Goal: Task Accomplishment & Management: Complete application form

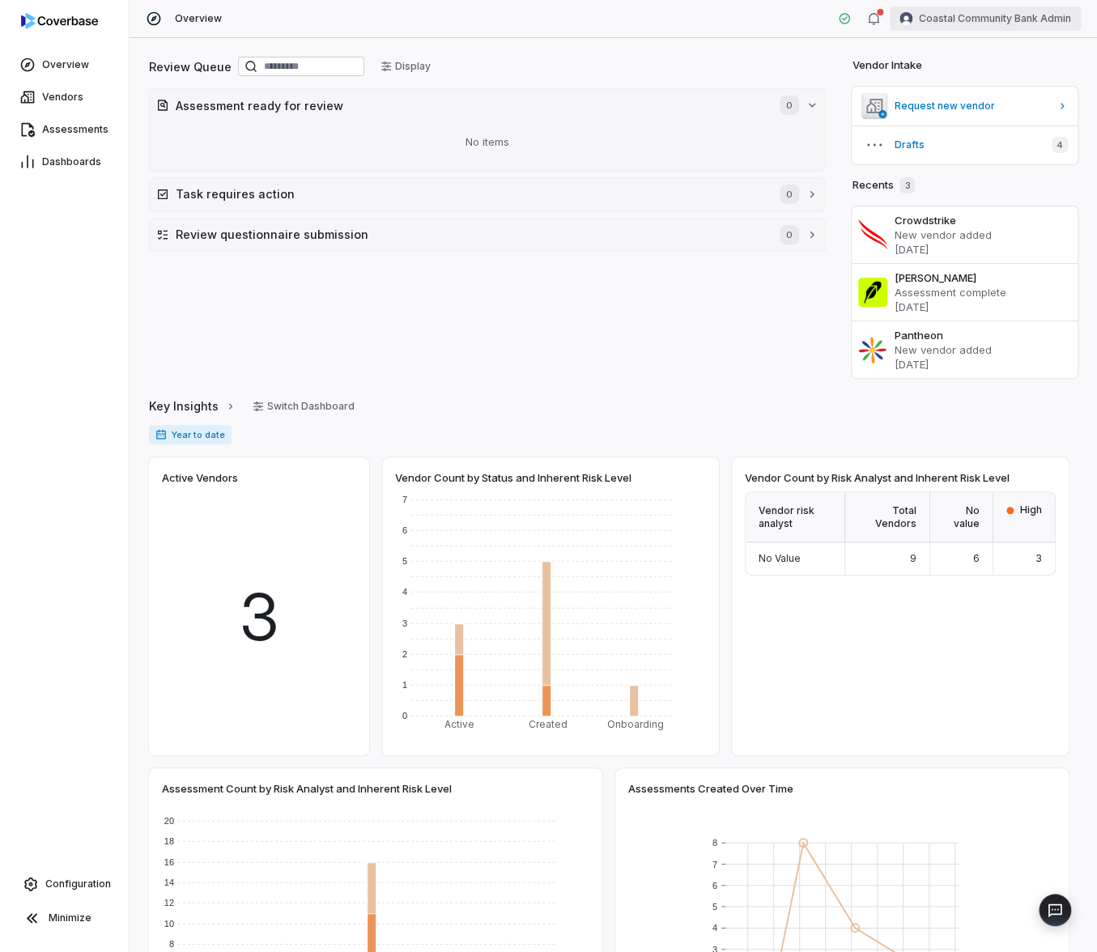
click at [1049, 26] on html "Overview Vendors Assessments Dashboards Configuration Minimize Overview Coastal…" at bounding box center [548, 476] width 1097 height 952
click at [995, 144] on div "Log out" at bounding box center [1012, 149] width 124 height 26
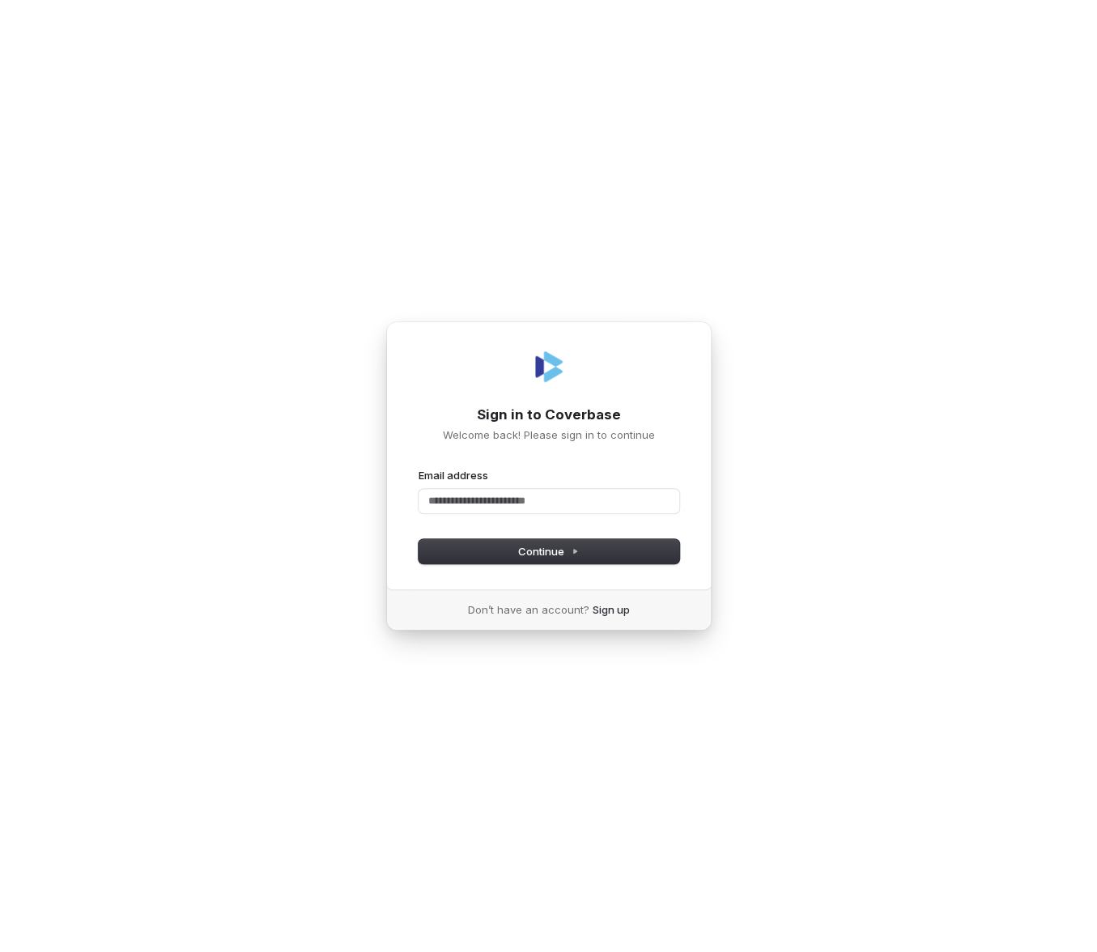
type input "*"
type input "**********"
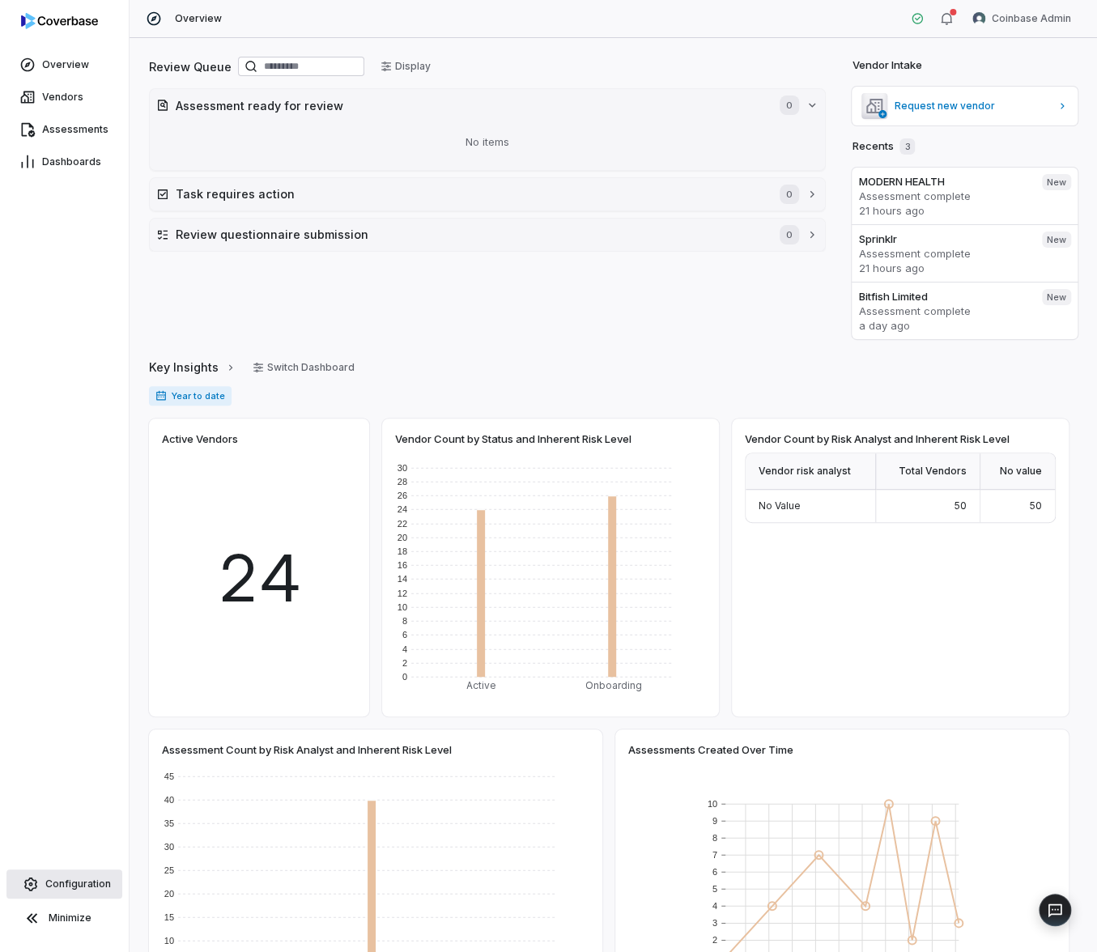
click at [83, 870] on link "Configuration" at bounding box center [64, 884] width 116 height 29
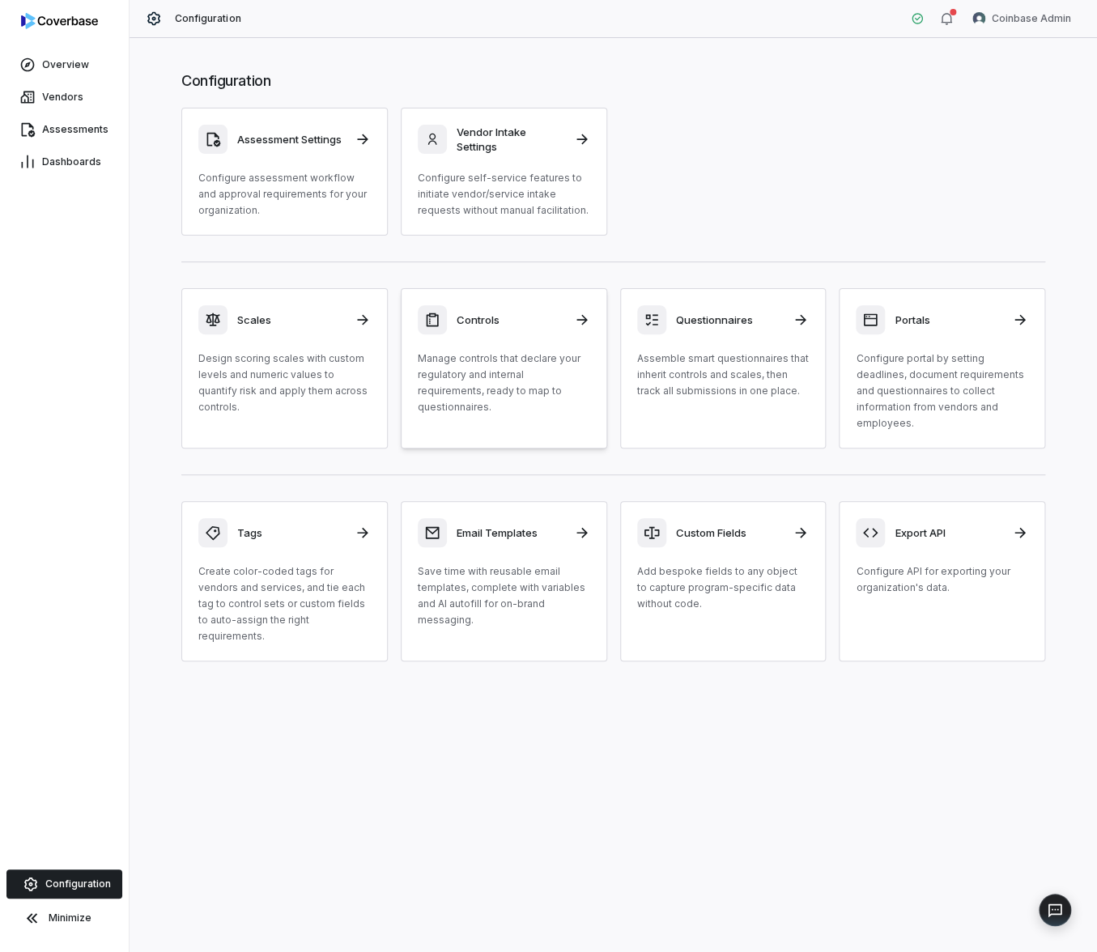
click at [543, 386] on p "Manage controls that declare your regulatory and internal requirements, ready t…" at bounding box center [504, 383] width 173 height 65
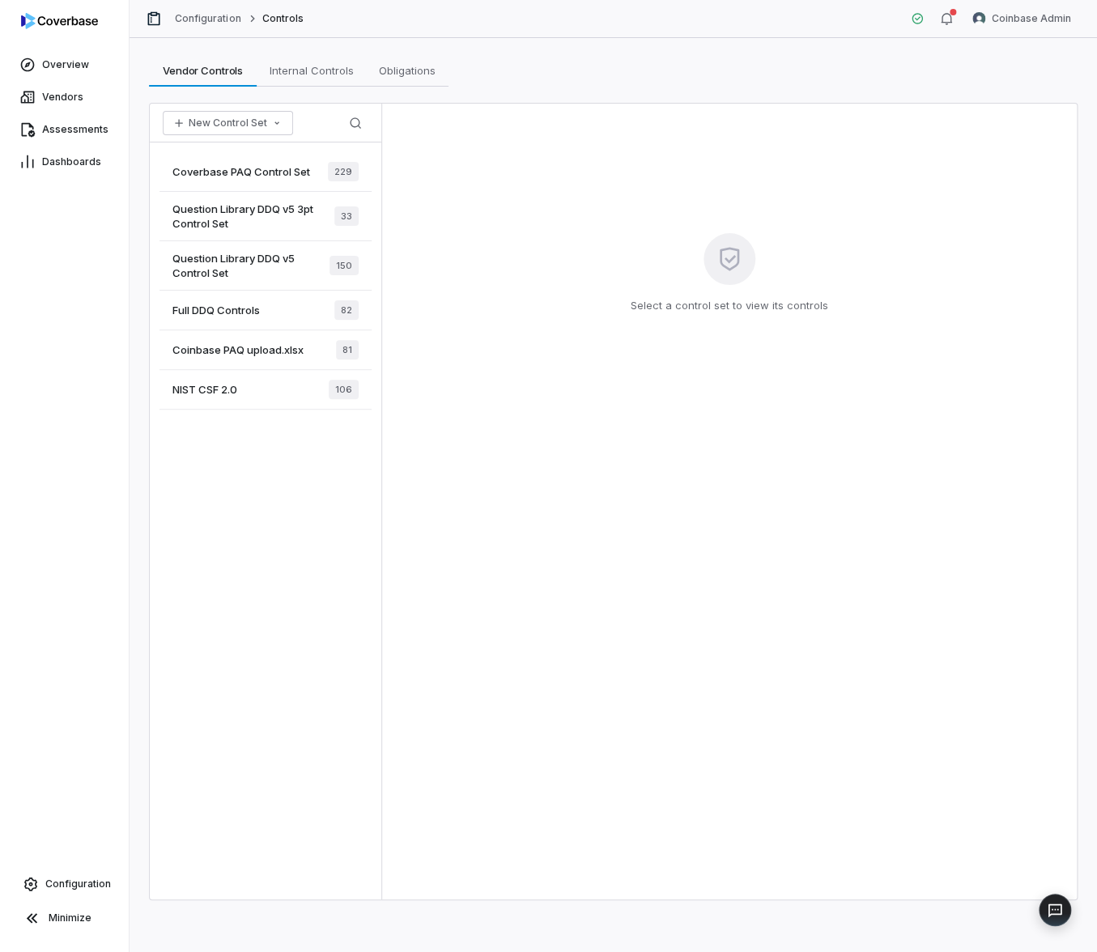
click at [279, 164] on span "Coverbase PAQ Control Set" at bounding box center [242, 171] width 138 height 15
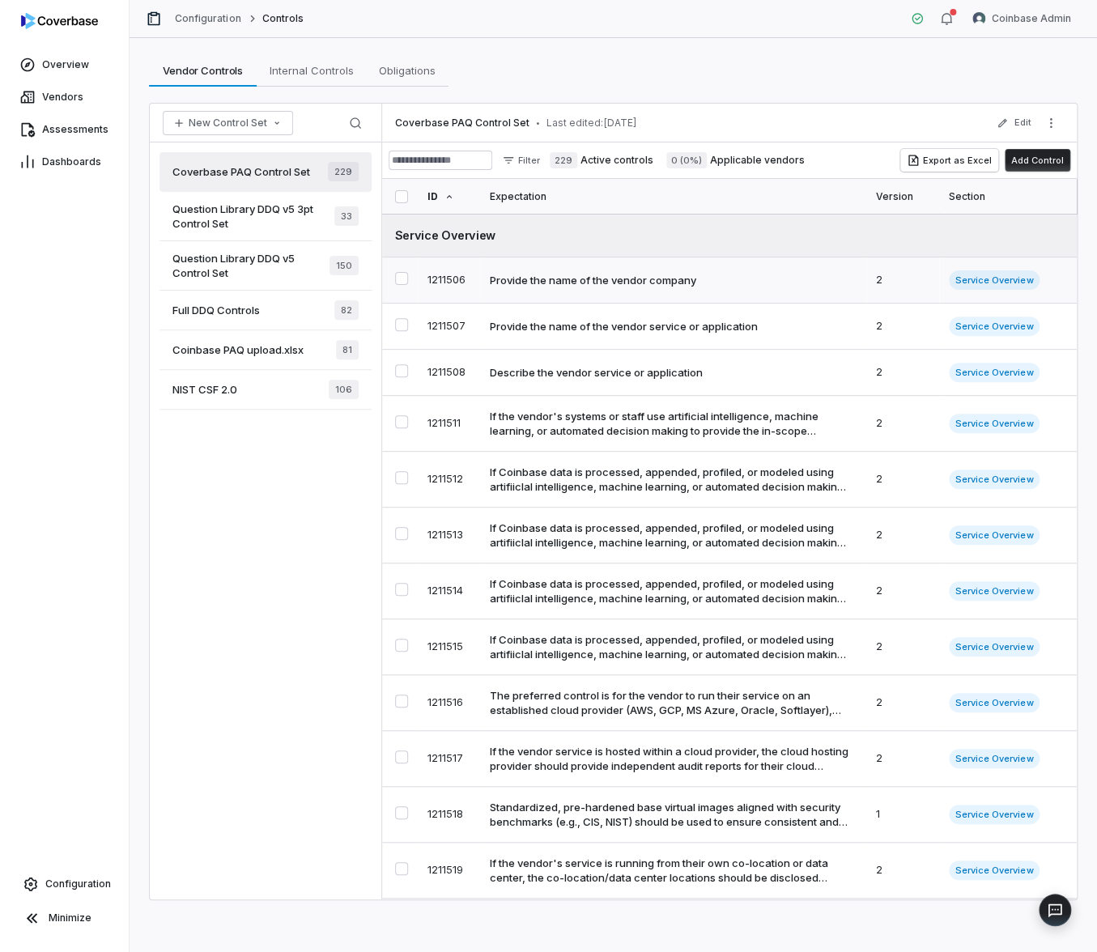
click at [540, 283] on div "Provide the name of the vendor company" at bounding box center [593, 280] width 207 height 15
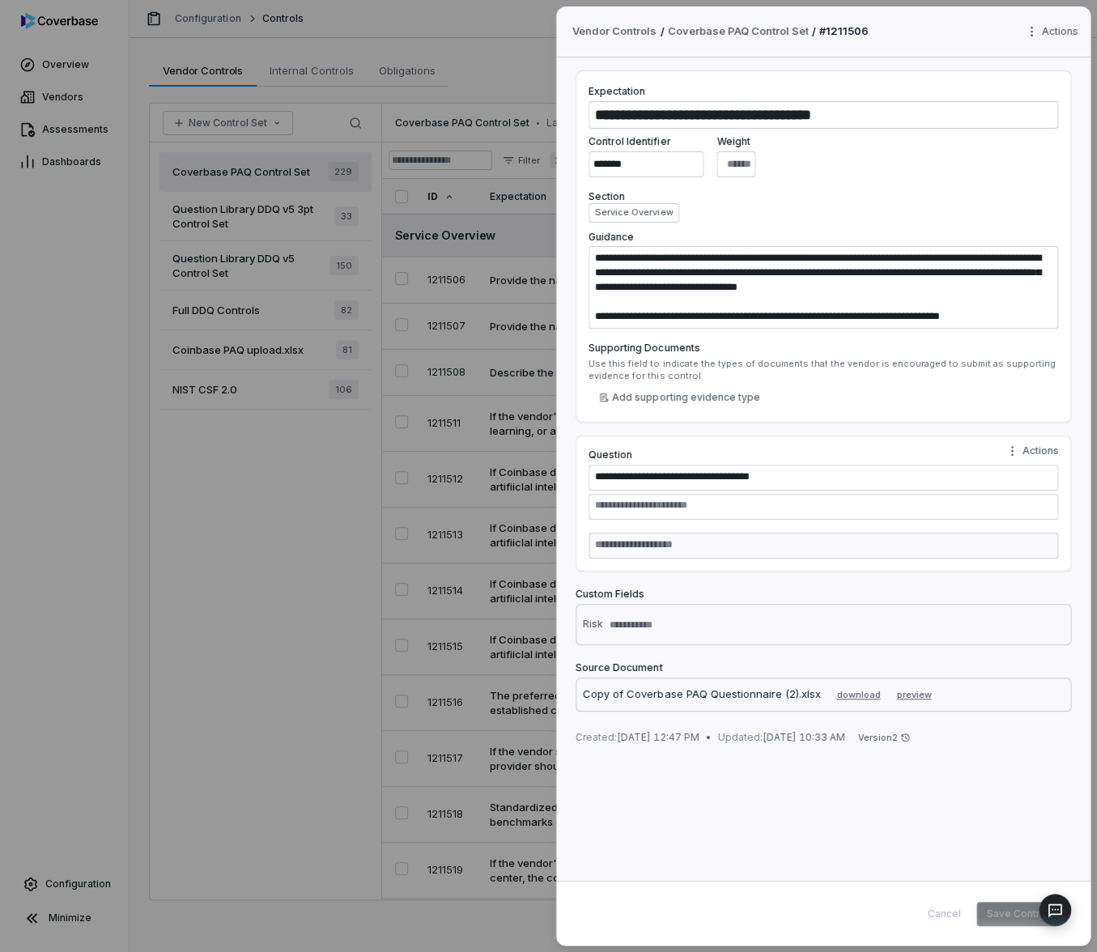
click at [615, 621] on textarea at bounding box center [655, 625] width 105 height 23
click at [595, 623] on div "Risk" at bounding box center [593, 624] width 20 height 12
click at [658, 616] on textarea at bounding box center [655, 625] width 105 height 23
type textarea "*"
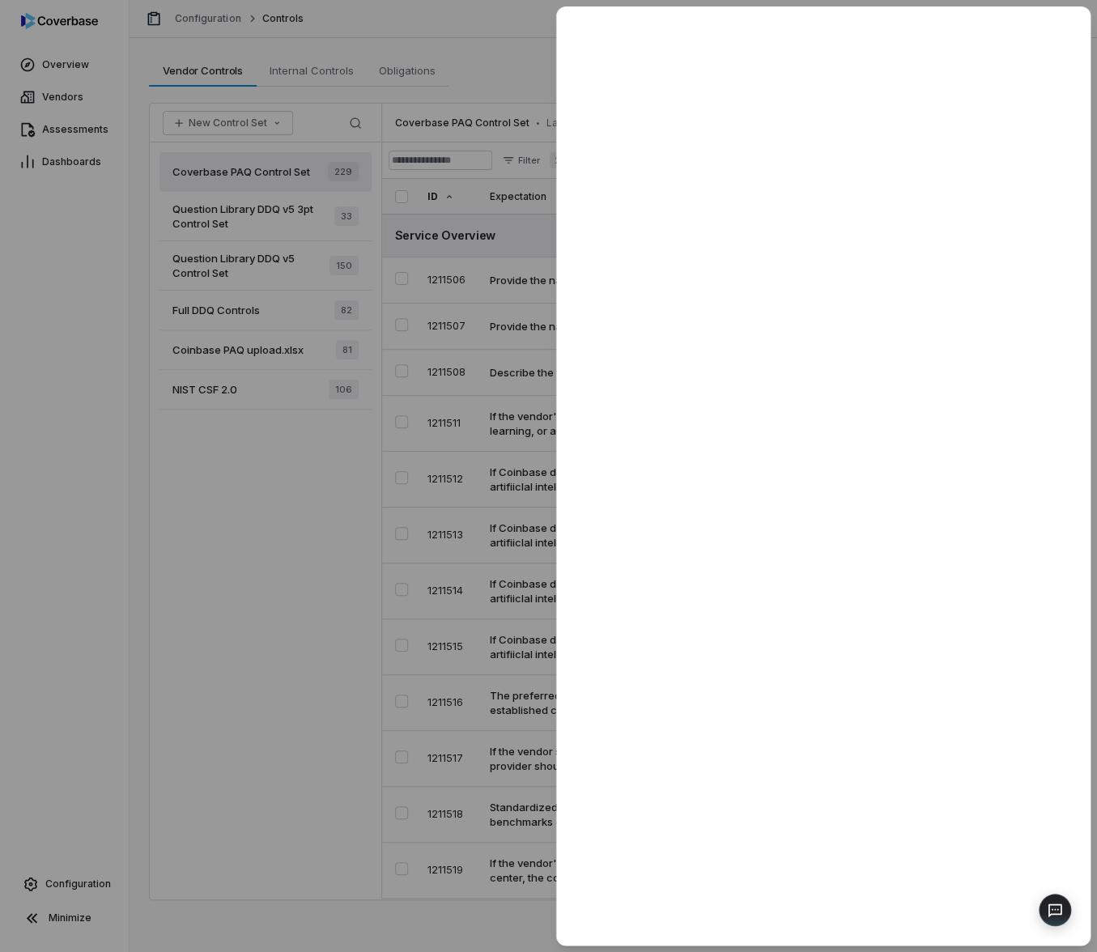
click at [503, 328] on div at bounding box center [548, 476] width 1097 height 952
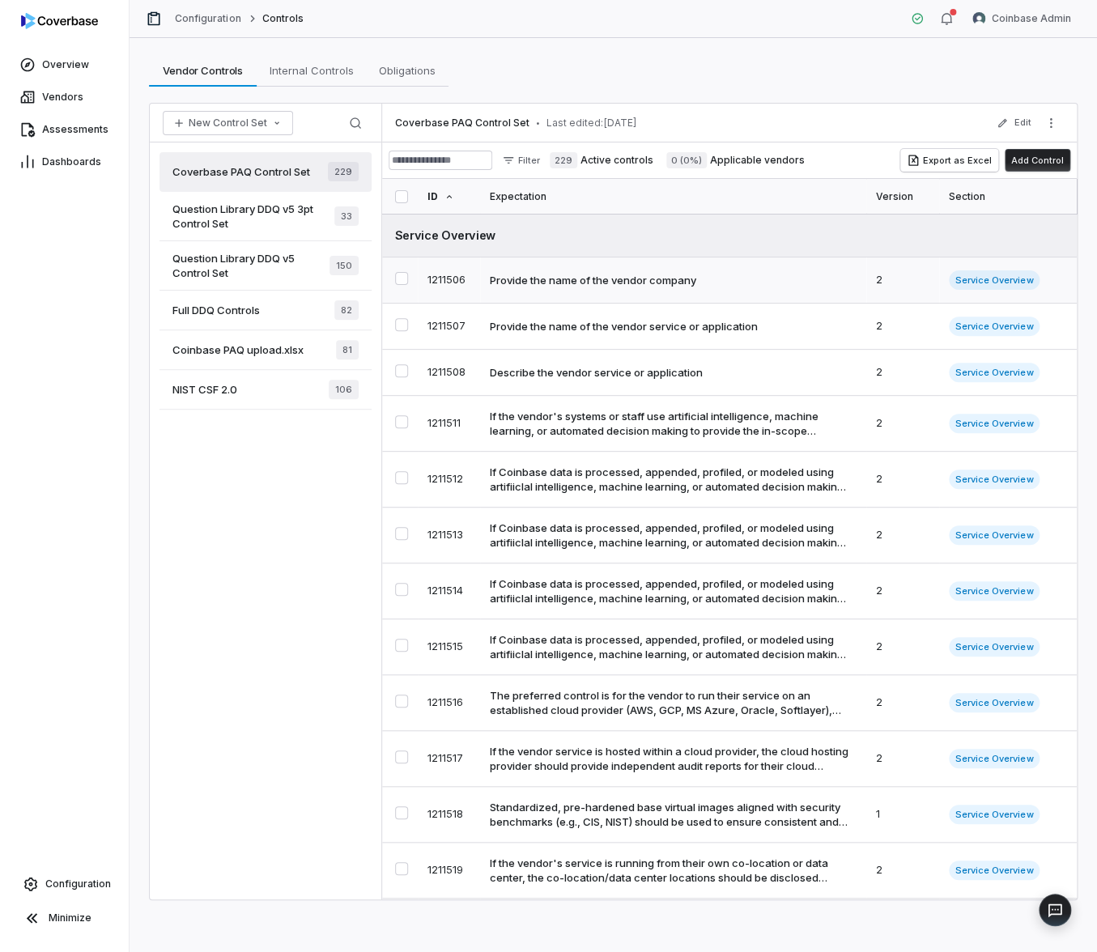
click at [576, 295] on td "Provide the name of the vendor company" at bounding box center [673, 281] width 386 height 46
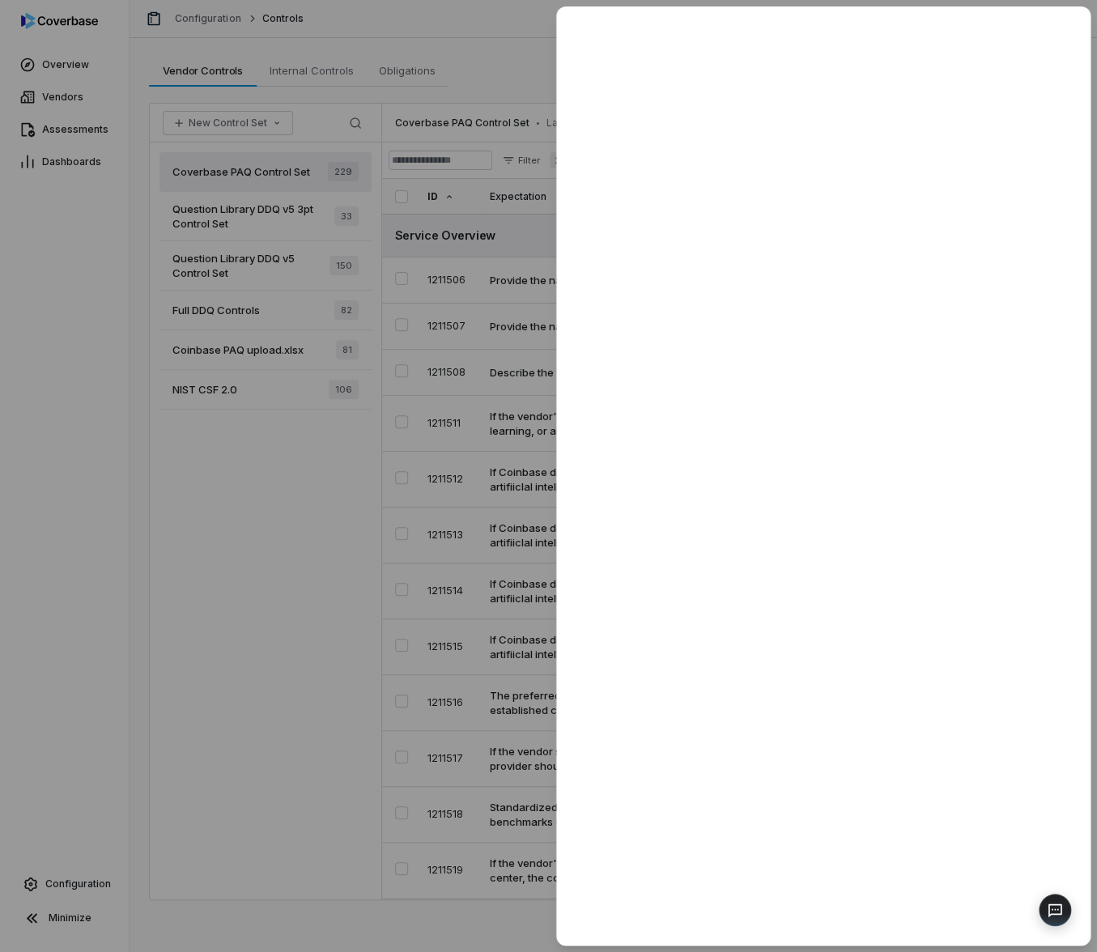
click at [540, 318] on div at bounding box center [548, 476] width 1097 height 952
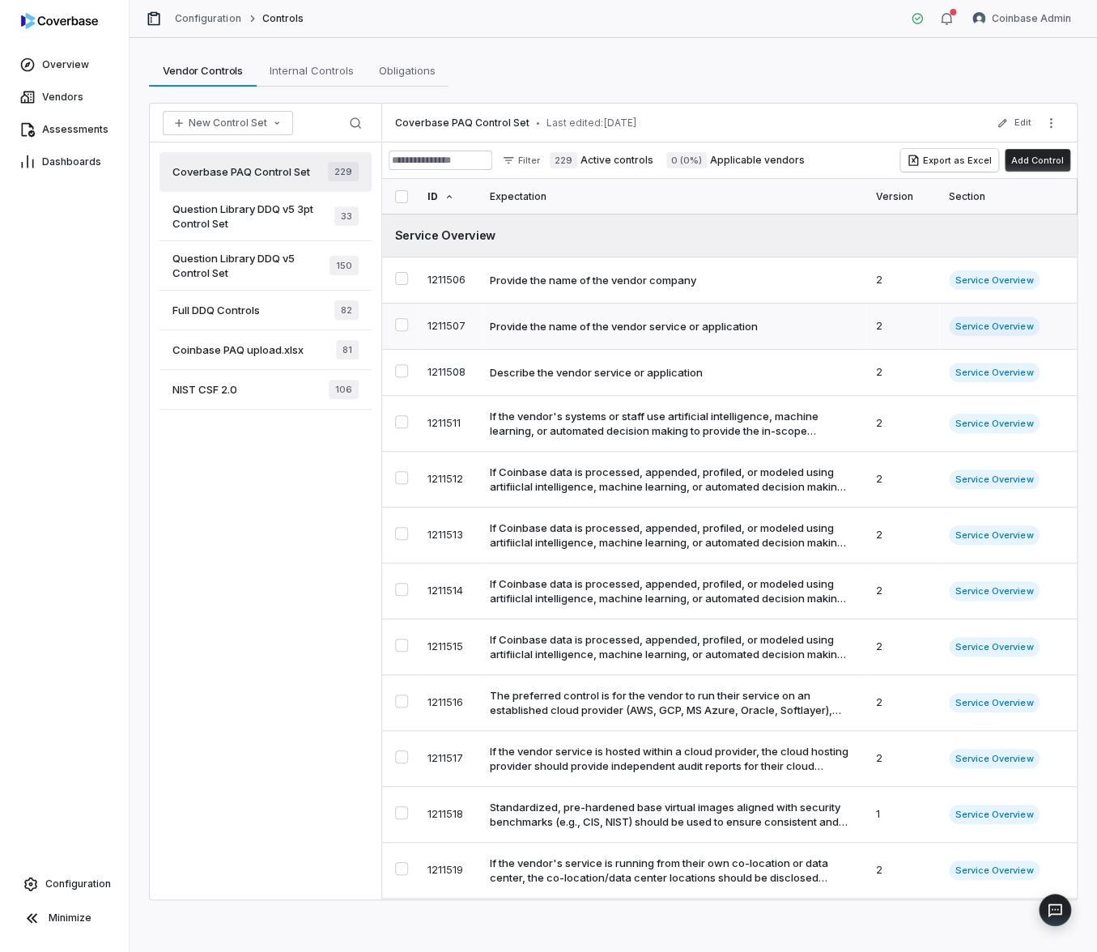
click at [552, 332] on div "Provide the name of the vendor service or application" at bounding box center [624, 326] width 268 height 15
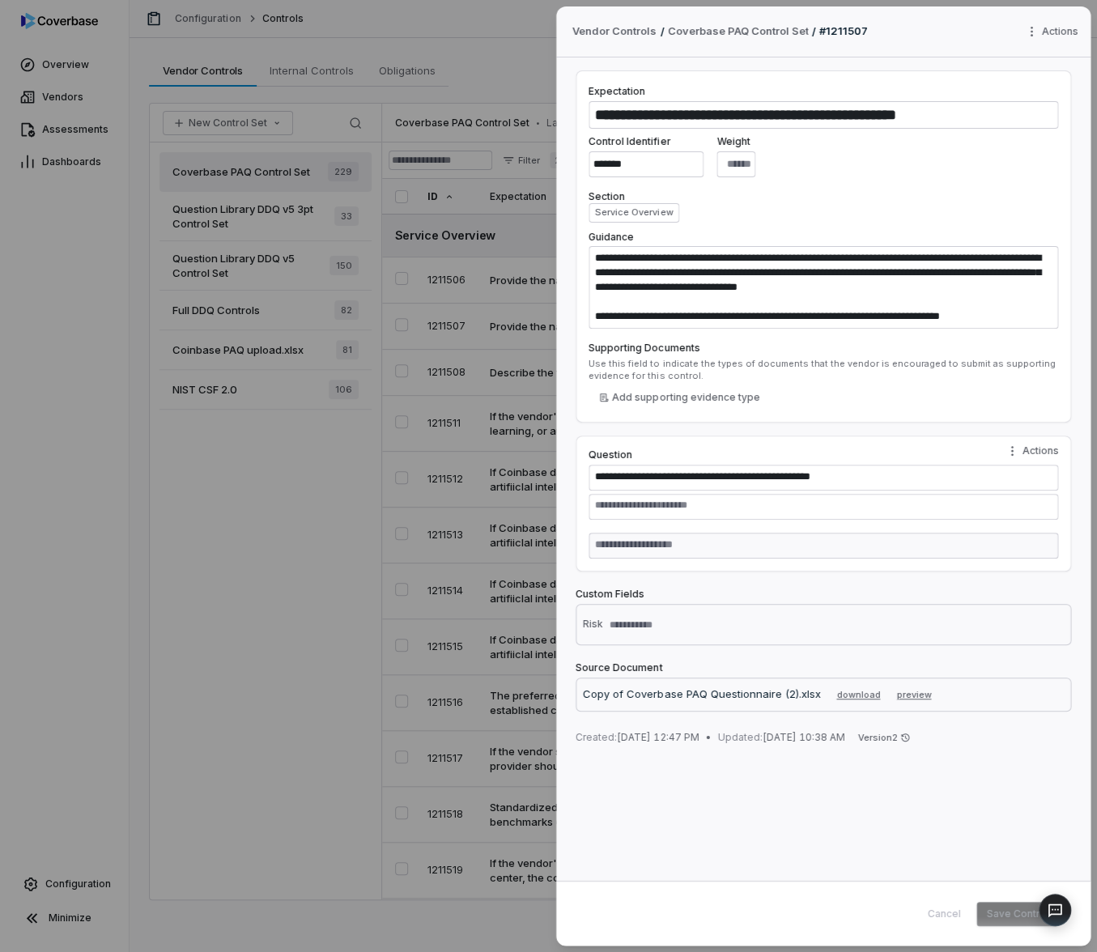
click at [529, 424] on div "**********" at bounding box center [548, 476] width 1097 height 952
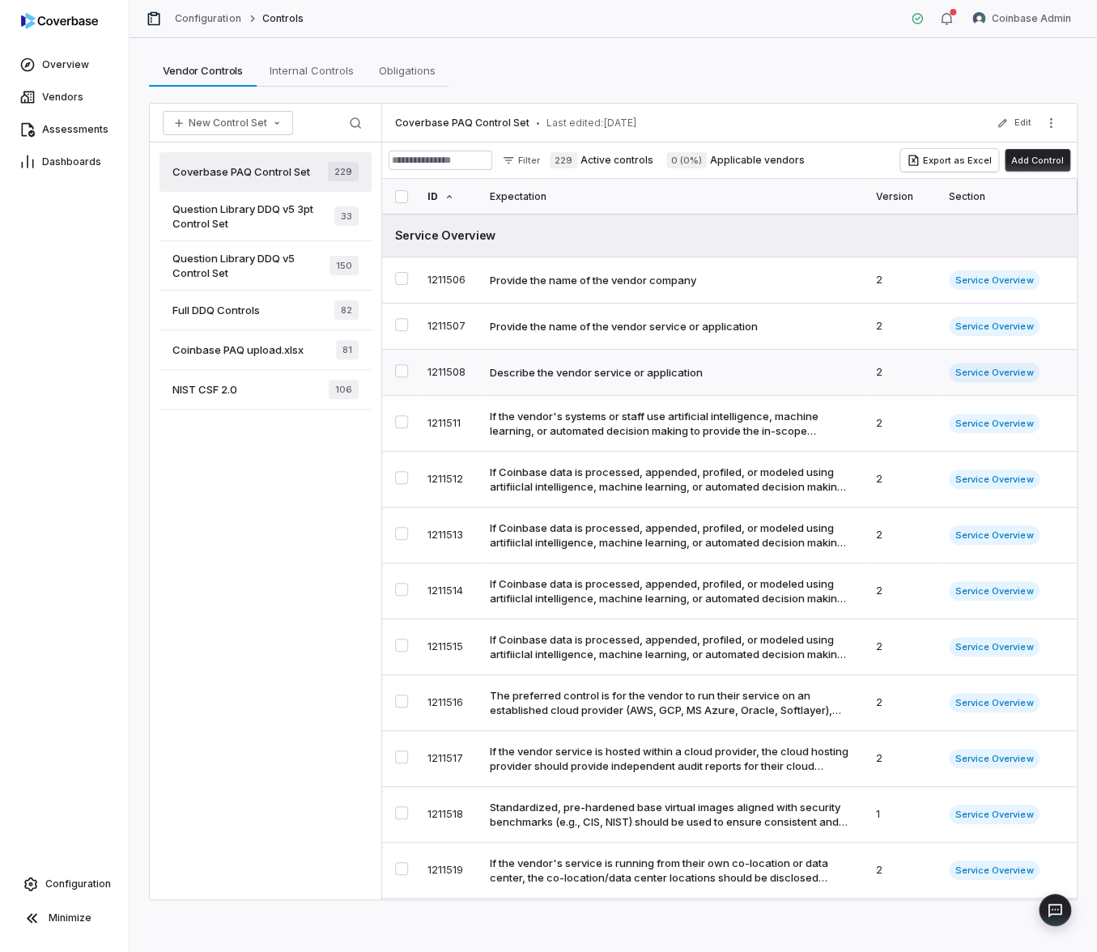
click at [533, 383] on td "Describe the vendor service or application" at bounding box center [673, 373] width 386 height 46
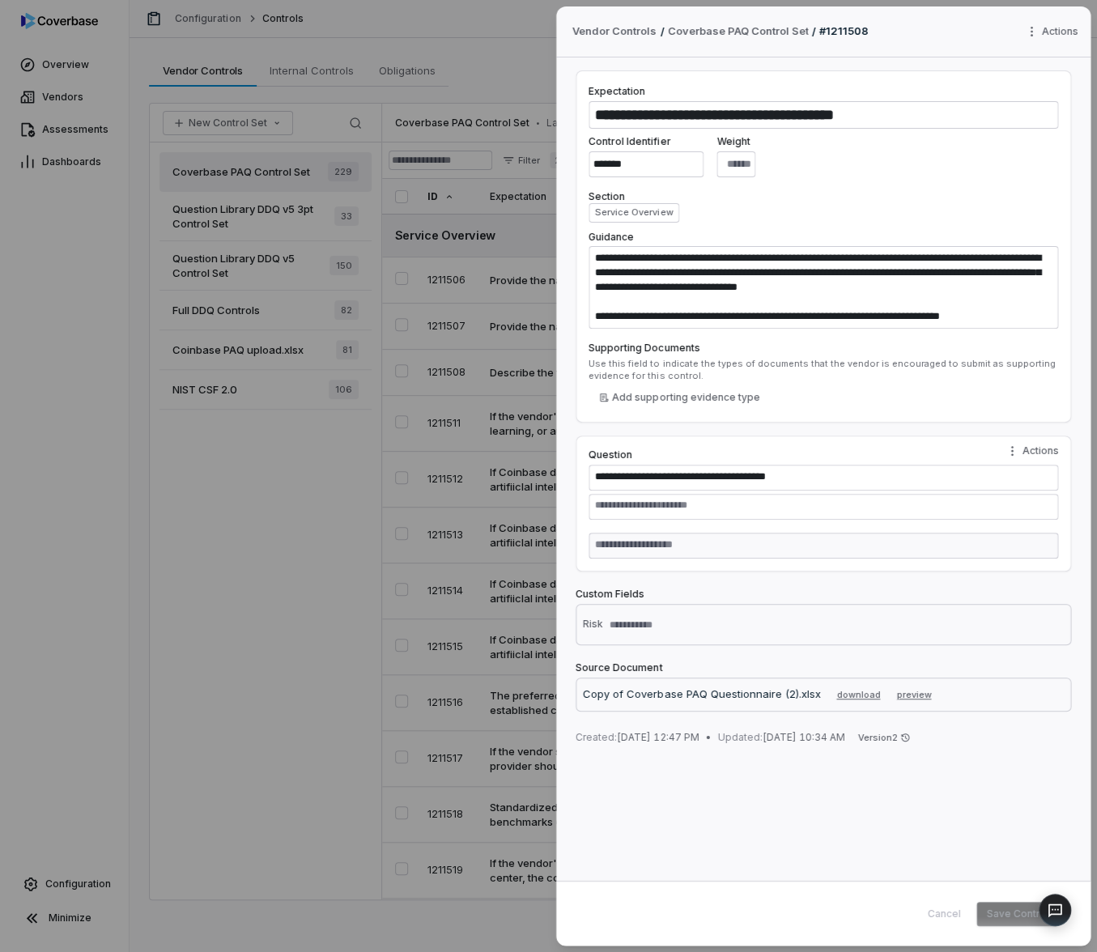
click at [500, 456] on div "**********" at bounding box center [548, 476] width 1097 height 952
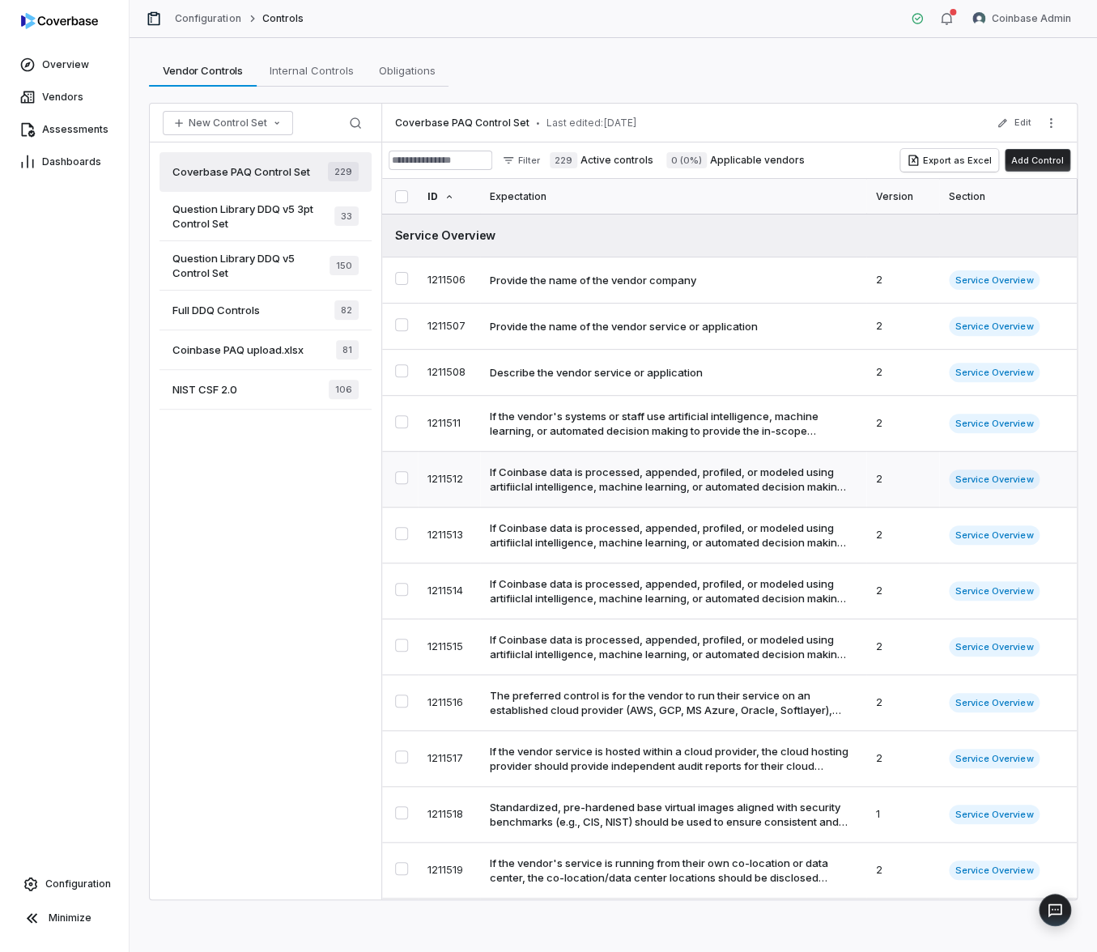
click at [518, 454] on td "If Coinbase data is processed, appended, profiled, or modeled using artifiiclal…" at bounding box center [673, 480] width 386 height 56
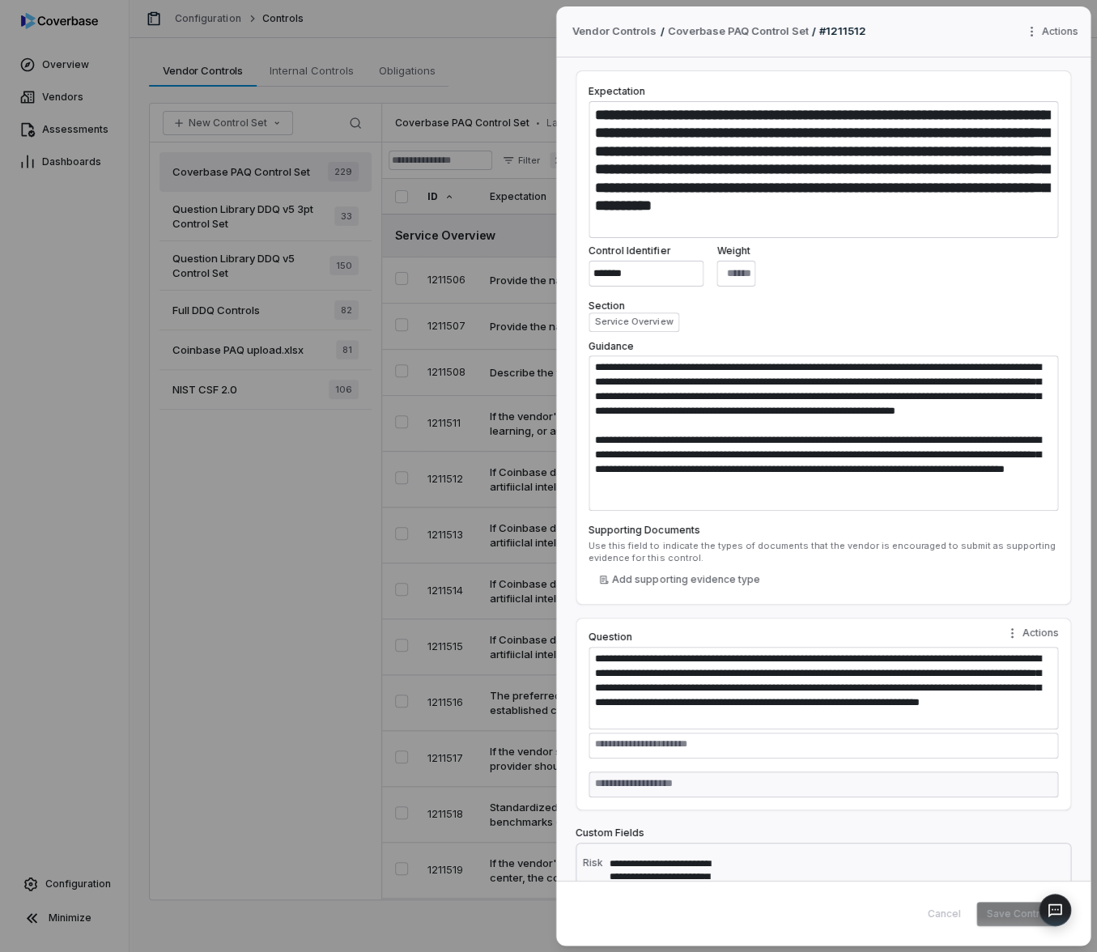
scroll to position [155, 0]
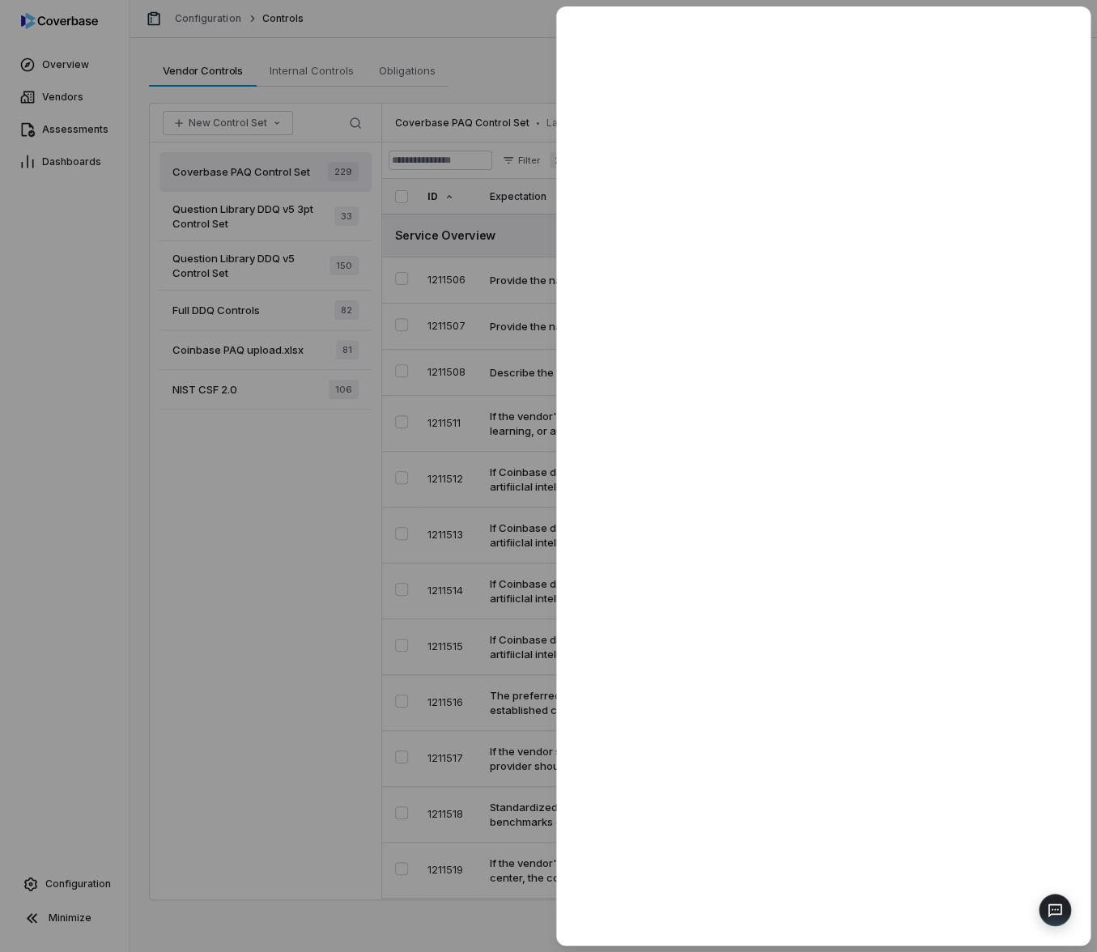
click at [535, 533] on div at bounding box center [548, 476] width 1097 height 952
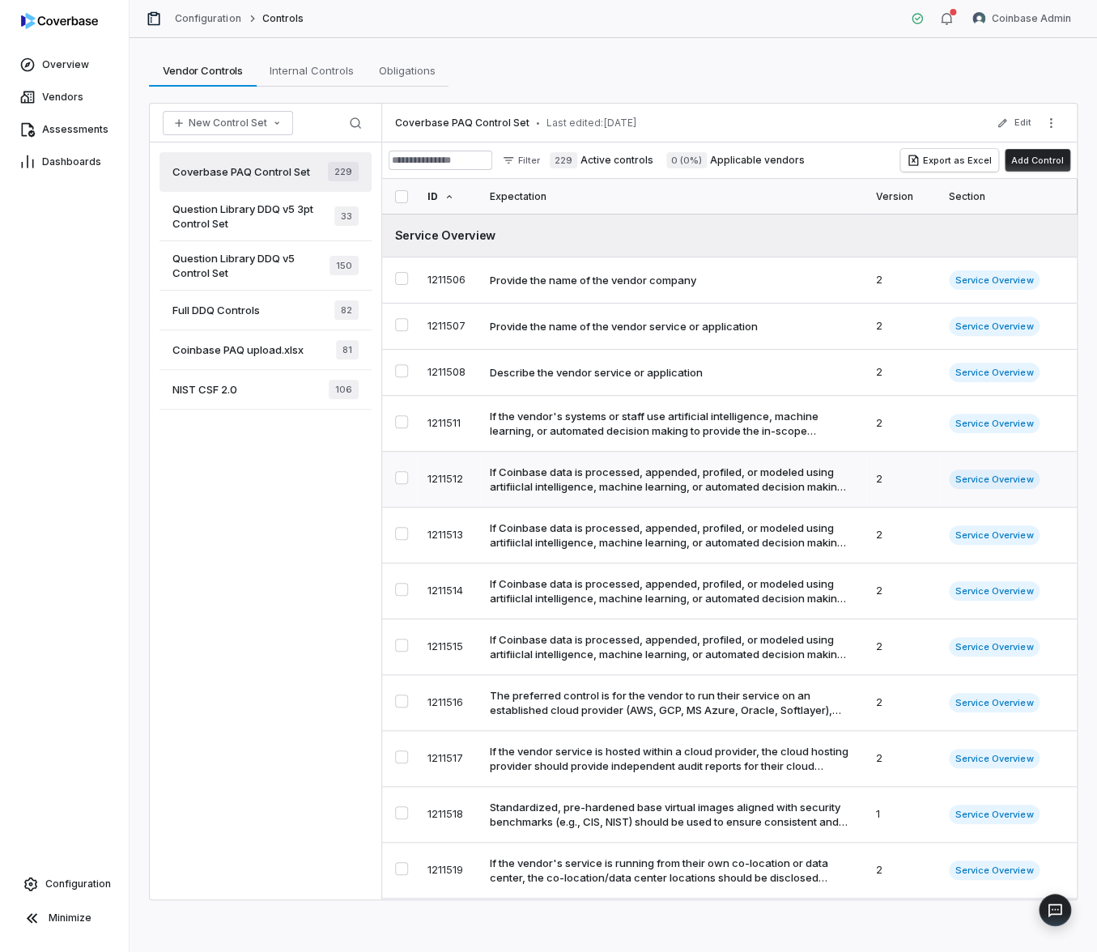
click at [572, 496] on td "If Coinbase data is processed, appended, profiled, or modeled using artifiiclal…" at bounding box center [673, 480] width 386 height 56
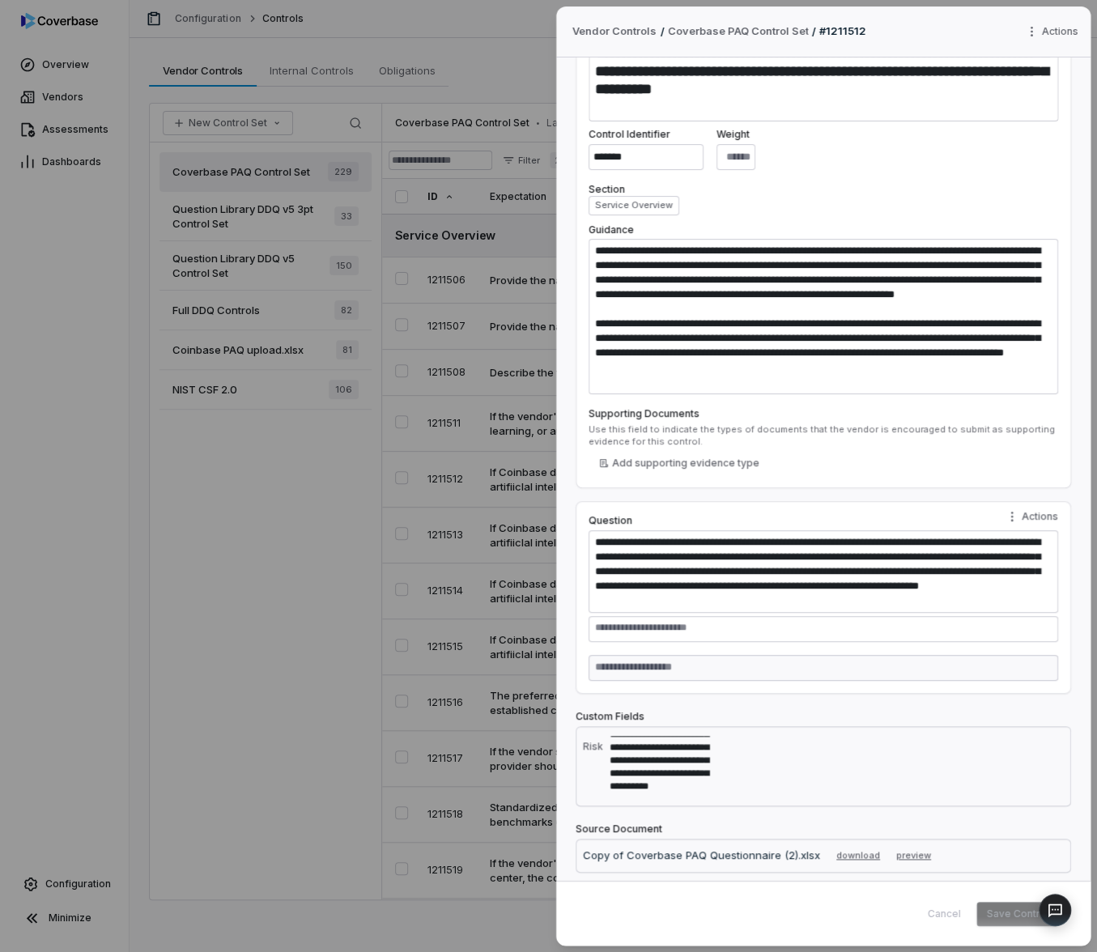
scroll to position [90, 0]
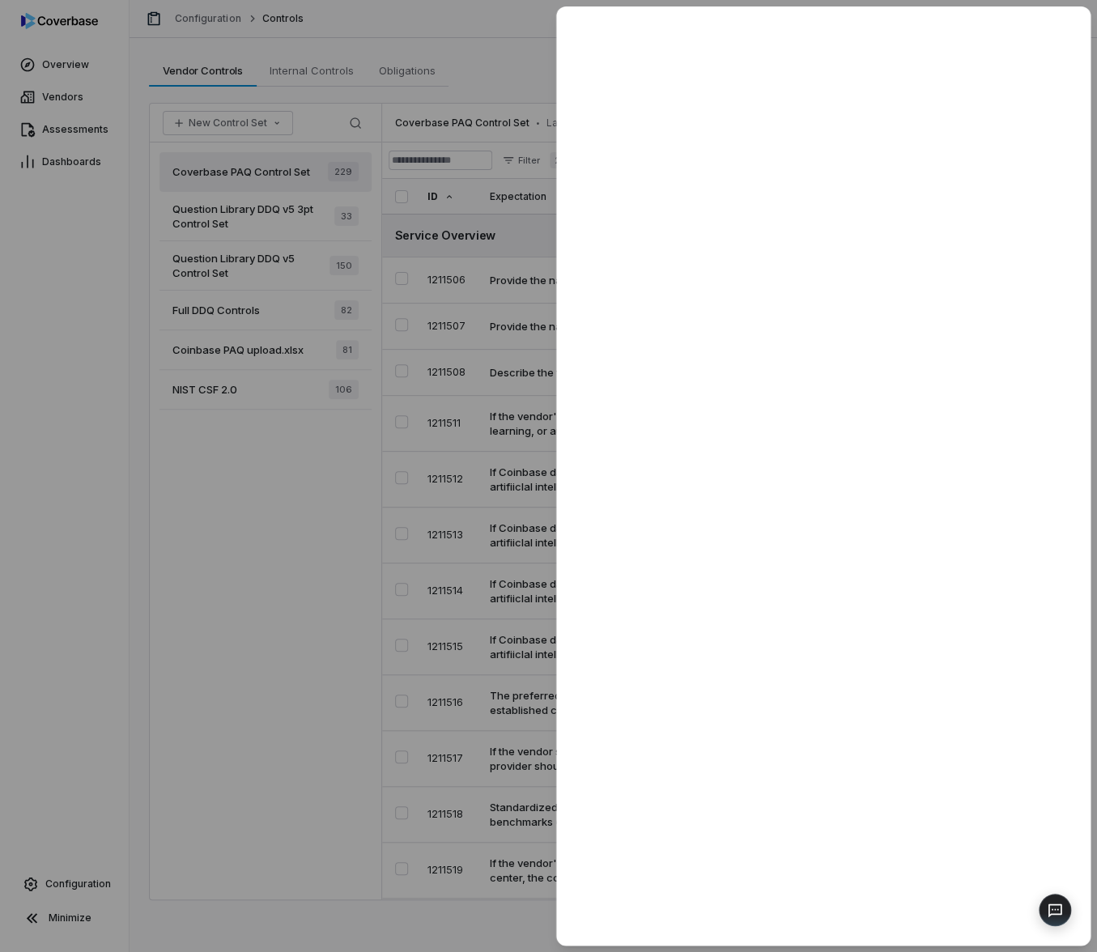
click at [539, 736] on div at bounding box center [548, 476] width 1097 height 952
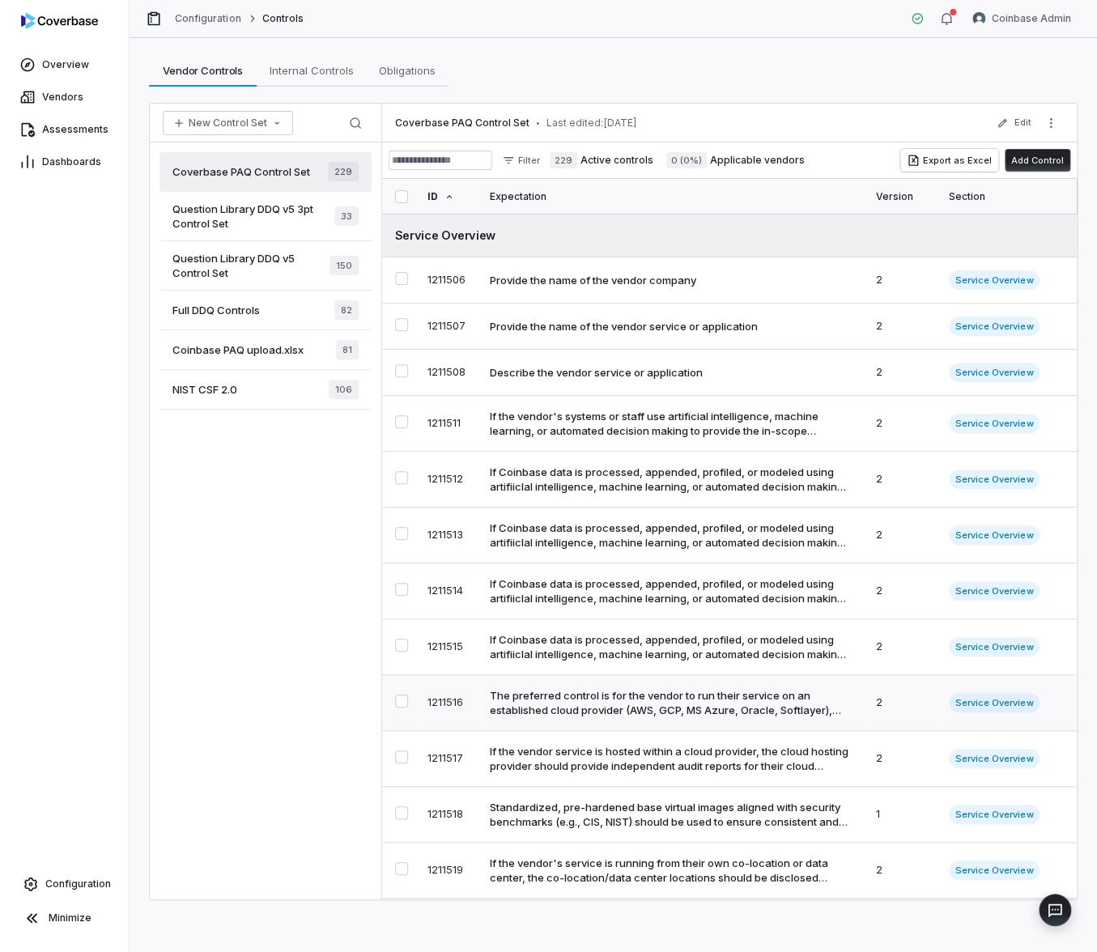
click at [533, 709] on div "The preferred control is for the vendor to run their service on an established …" at bounding box center [670, 702] width 360 height 29
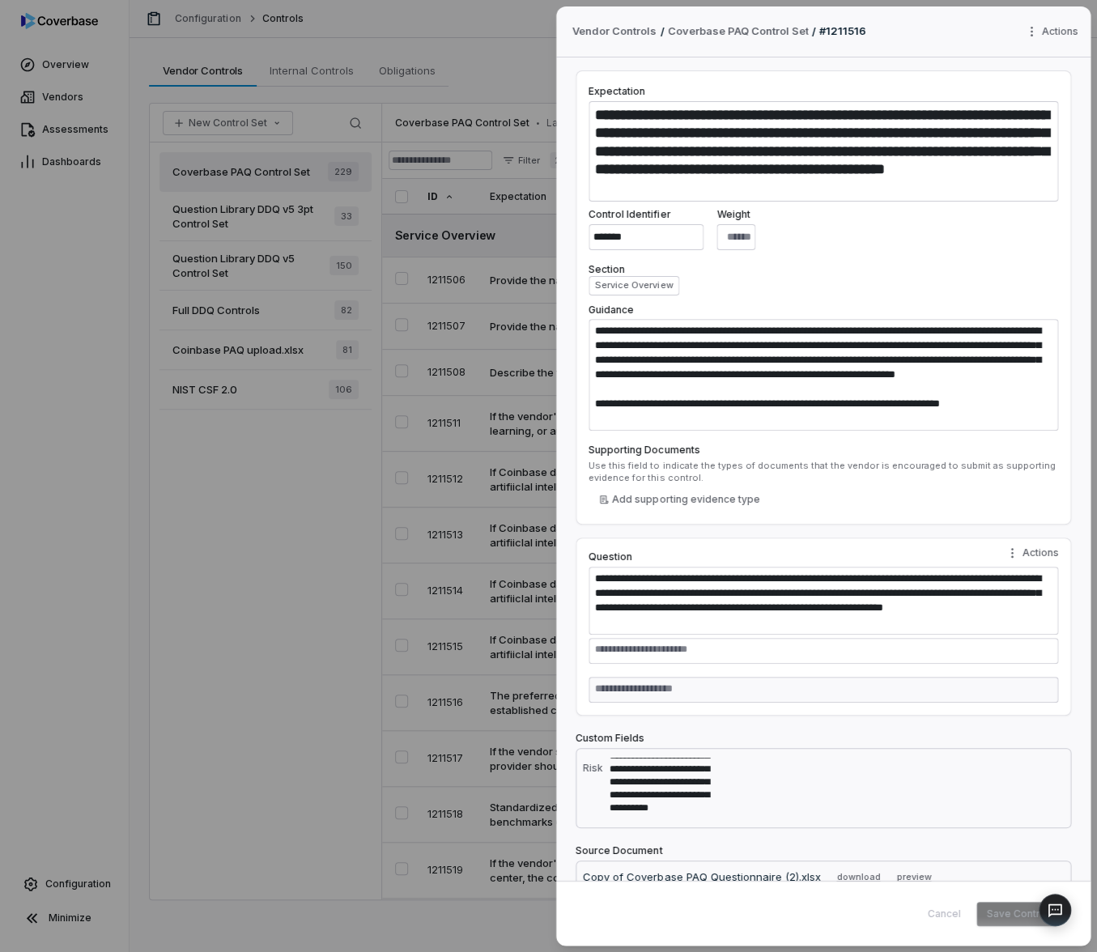
scroll to position [61, 0]
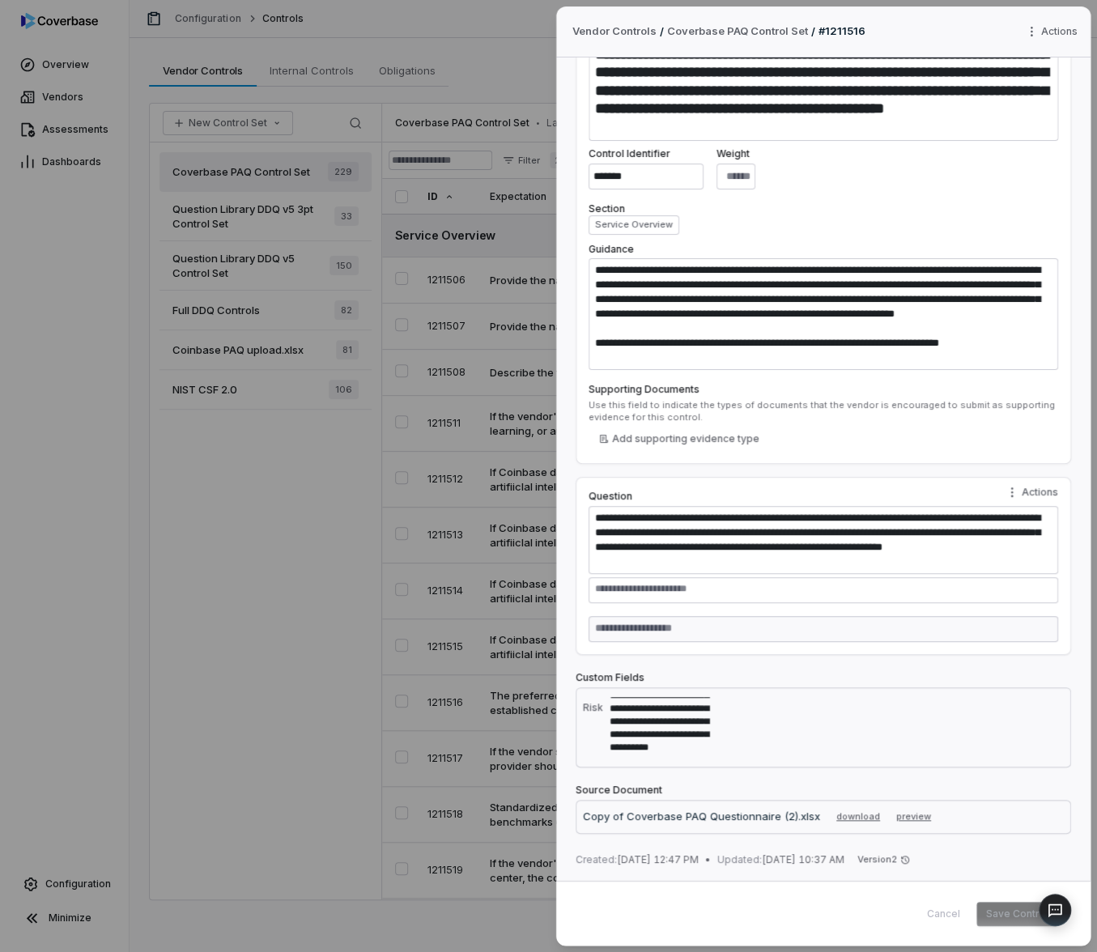
click at [312, 708] on div "**********" at bounding box center [548, 476] width 1097 height 952
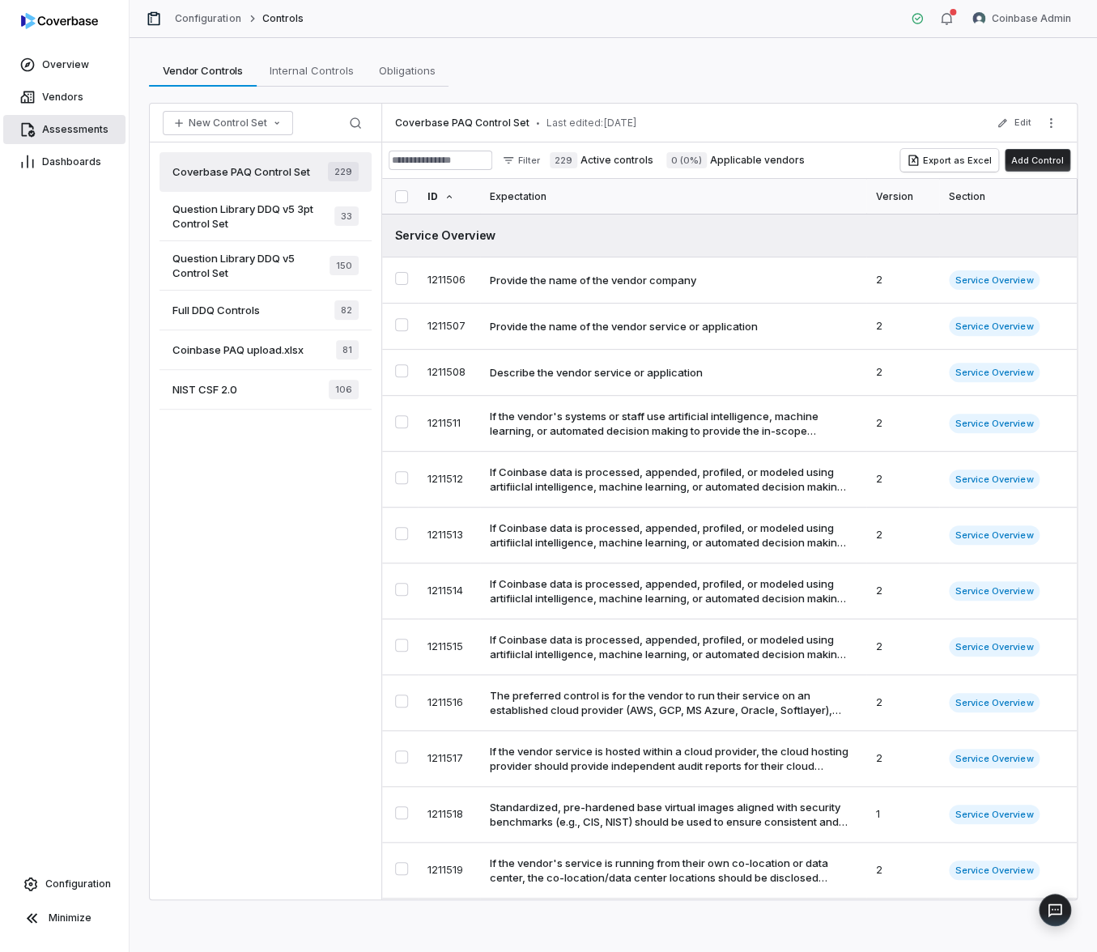
click at [69, 130] on span "Assessments" at bounding box center [75, 129] width 66 height 13
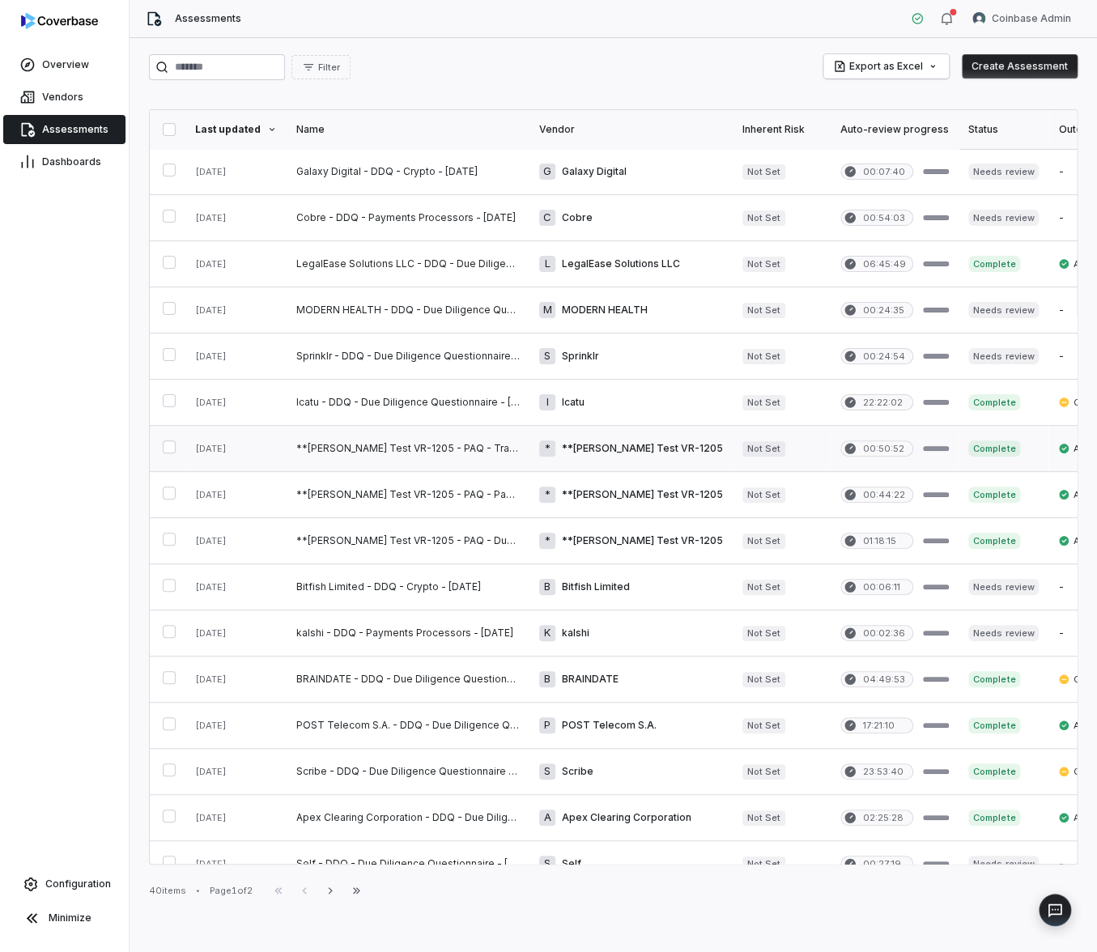
click at [432, 453] on link at bounding box center [408, 448] width 243 height 45
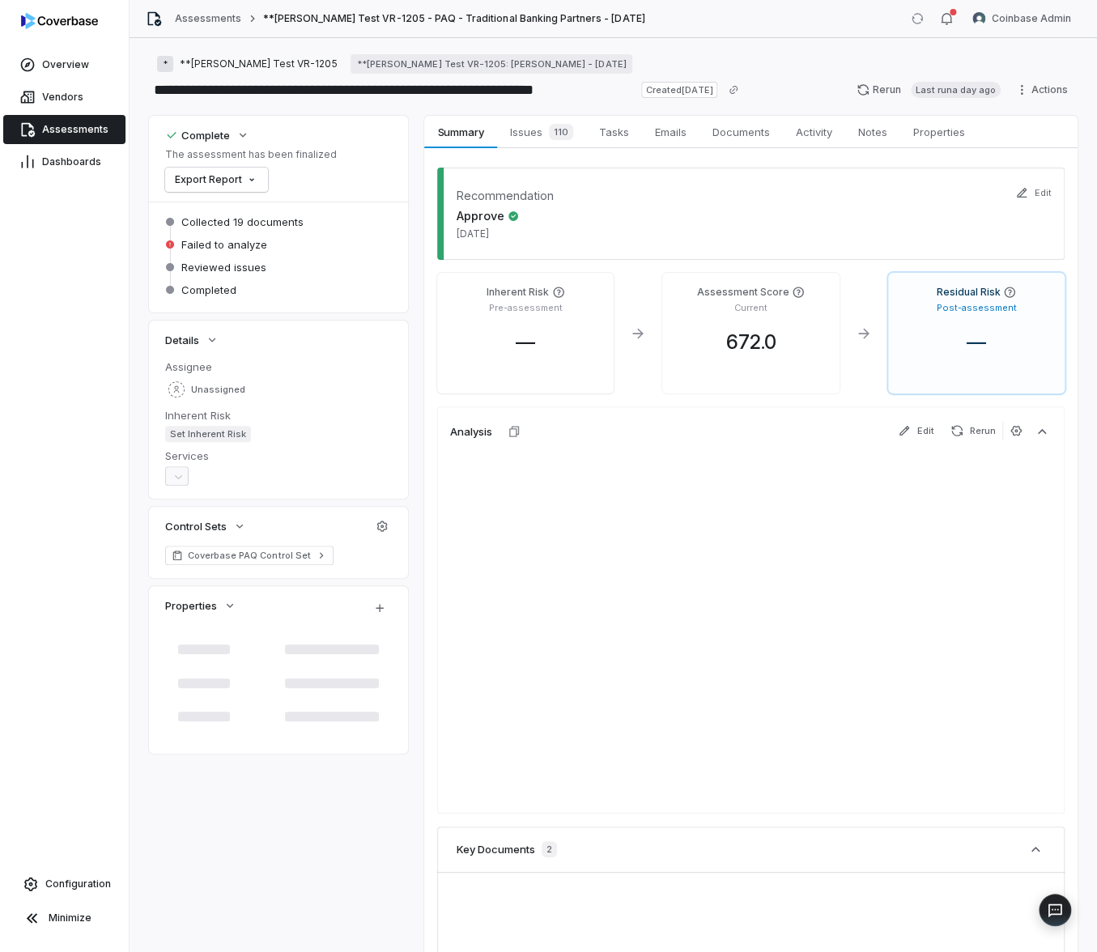
type textarea "*"
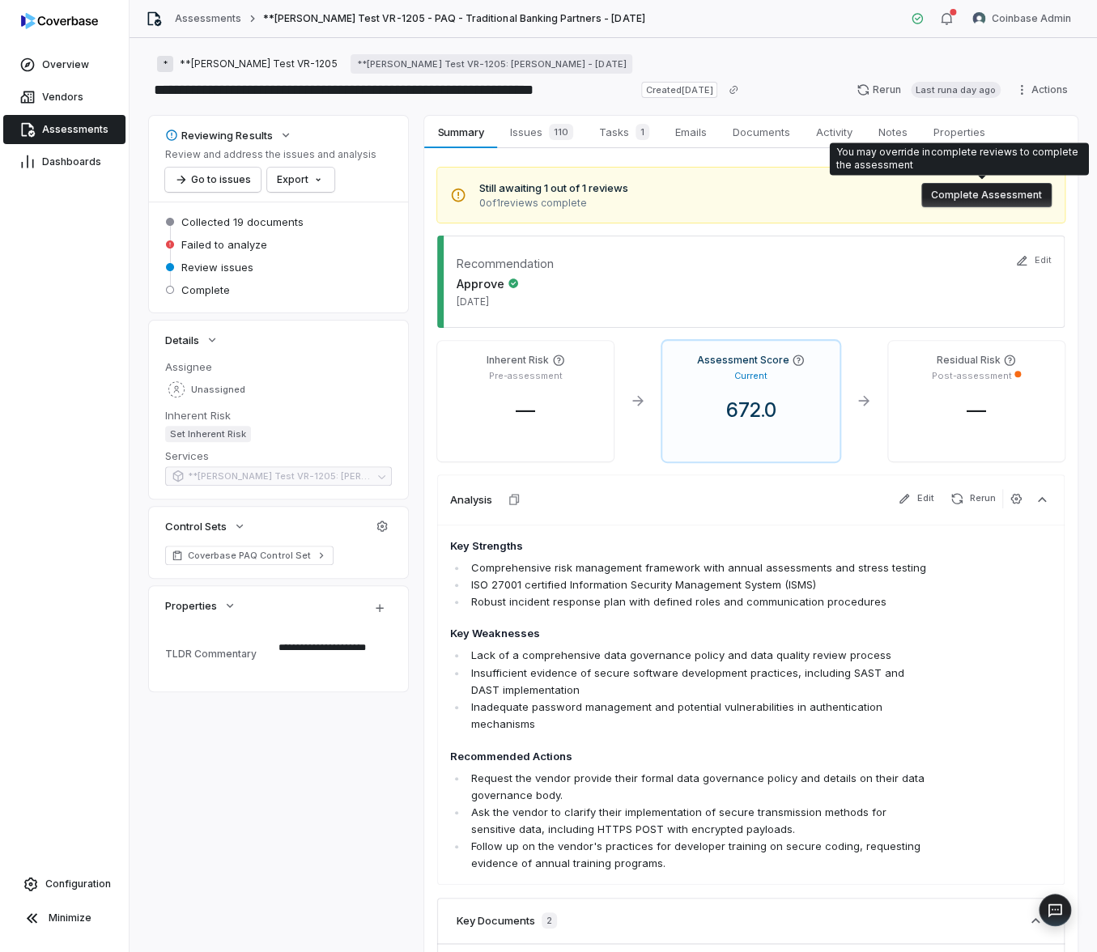
click at [940, 194] on button "Complete Assessment" at bounding box center [987, 195] width 130 height 24
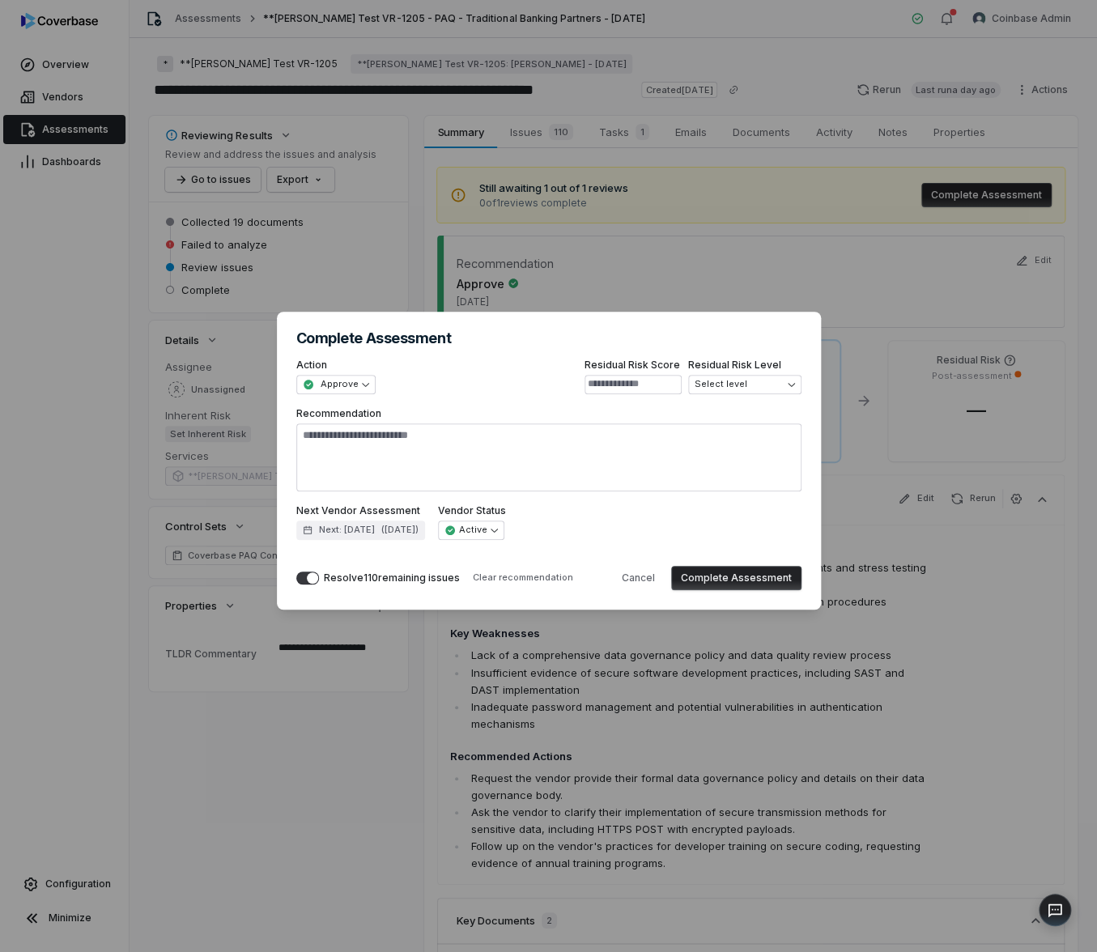
click at [344, 574] on div "Resolve 110 remaining issues" at bounding box center [392, 578] width 136 height 13
click at [319, 574] on button "Resolve 110 remaining issues" at bounding box center [307, 578] width 23 height 13
click at [773, 582] on button "Complete Assessment" at bounding box center [736, 578] width 130 height 24
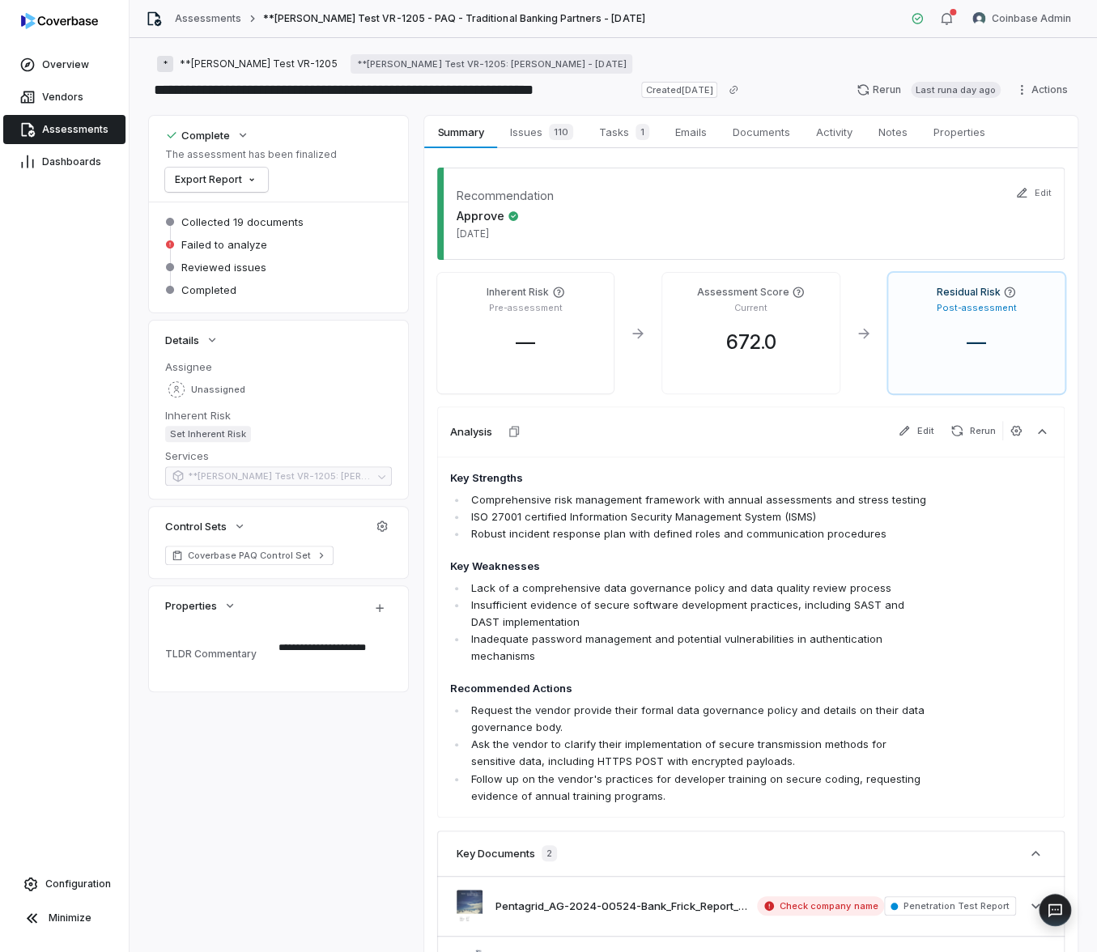
click at [177, 756] on div "**********" at bounding box center [613, 585] width 929 height 939
click at [203, 17] on link "Assessments" at bounding box center [208, 18] width 66 height 13
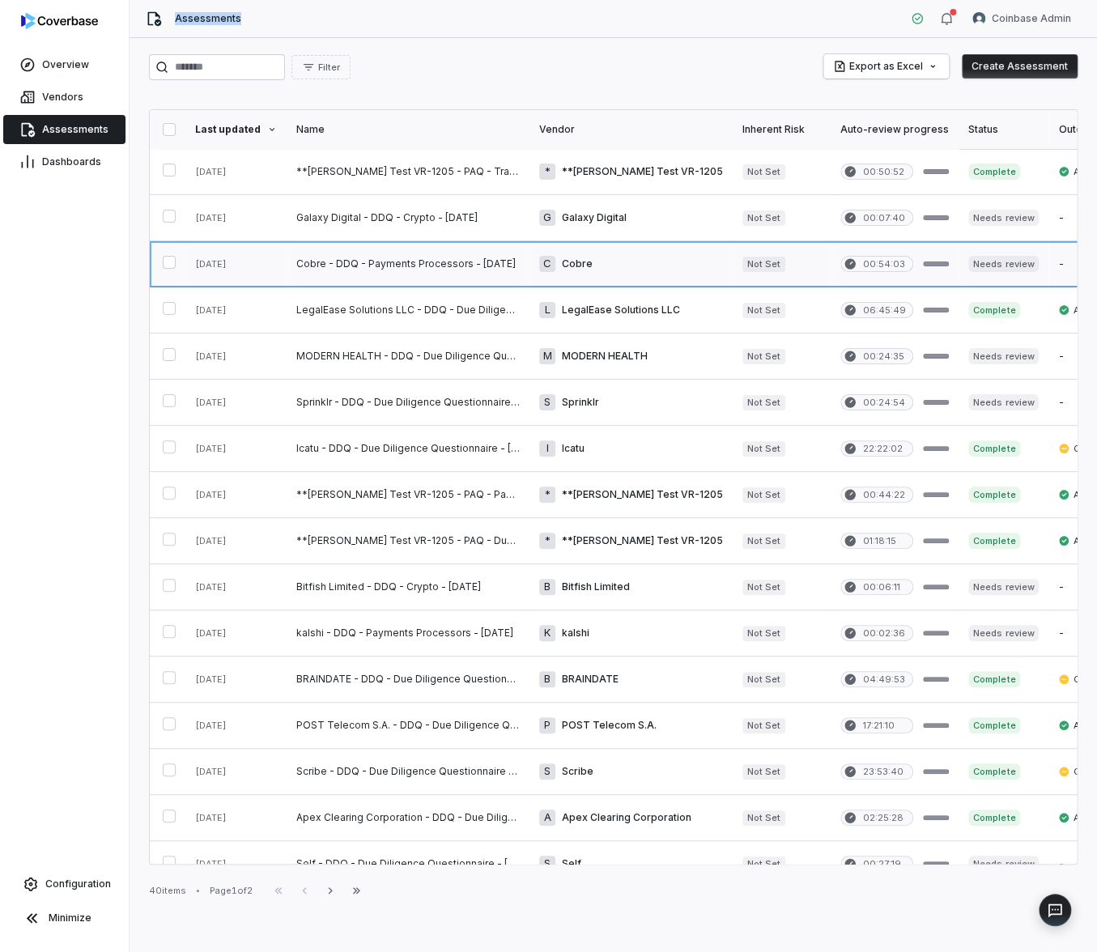
click at [462, 260] on link at bounding box center [408, 263] width 243 height 45
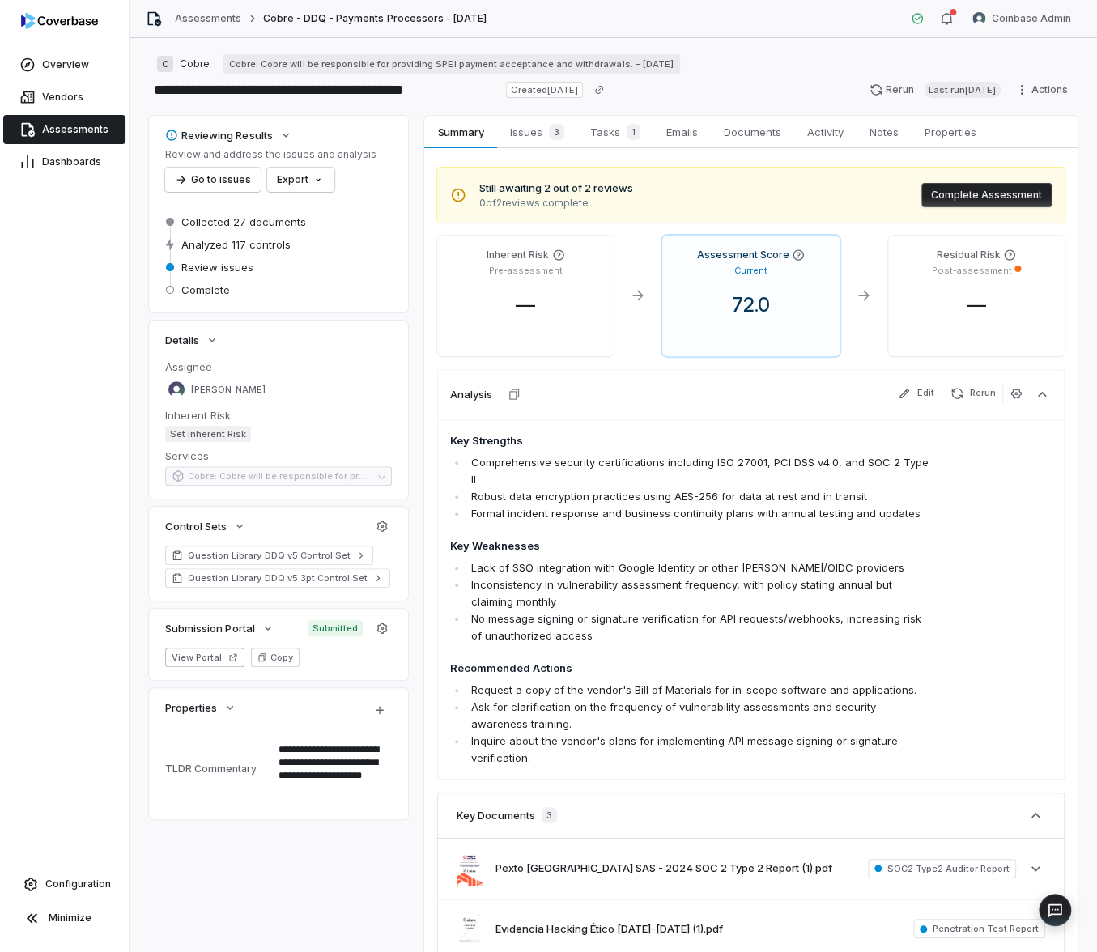
click at [899, 231] on div "Still awaiting 2 out of 2 reviews 0 of 2 reviews complete Complete Assessment I…" at bounding box center [751, 597] width 628 height 858
click at [936, 198] on button "Complete Assessment" at bounding box center [987, 195] width 130 height 24
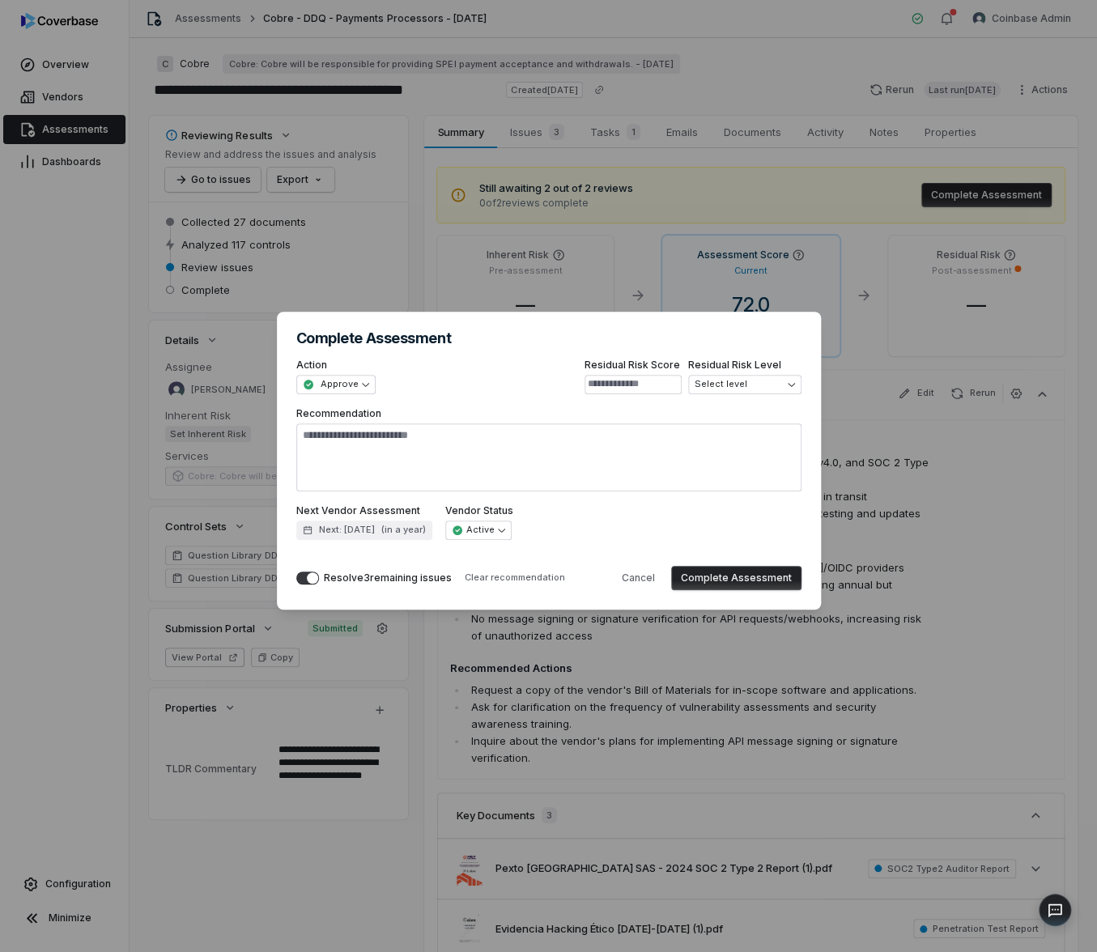
click at [324, 580] on div "Resolve 3 remaining issues" at bounding box center [388, 578] width 128 height 13
click at [319, 580] on button "Resolve 3 remaining issues" at bounding box center [307, 578] width 23 height 13
click at [718, 581] on button "Complete Assessment" at bounding box center [736, 578] width 130 height 24
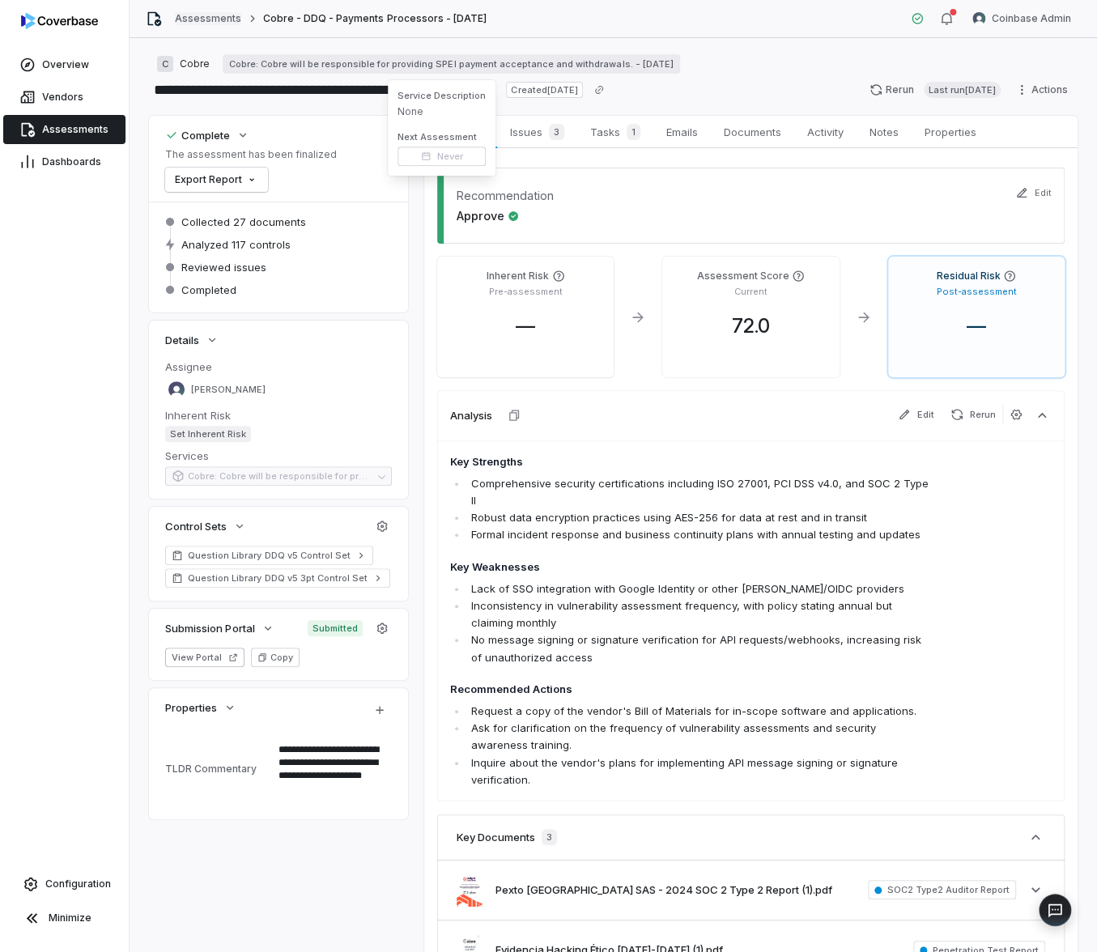
click at [206, 18] on link "Assessments" at bounding box center [208, 18] width 66 height 13
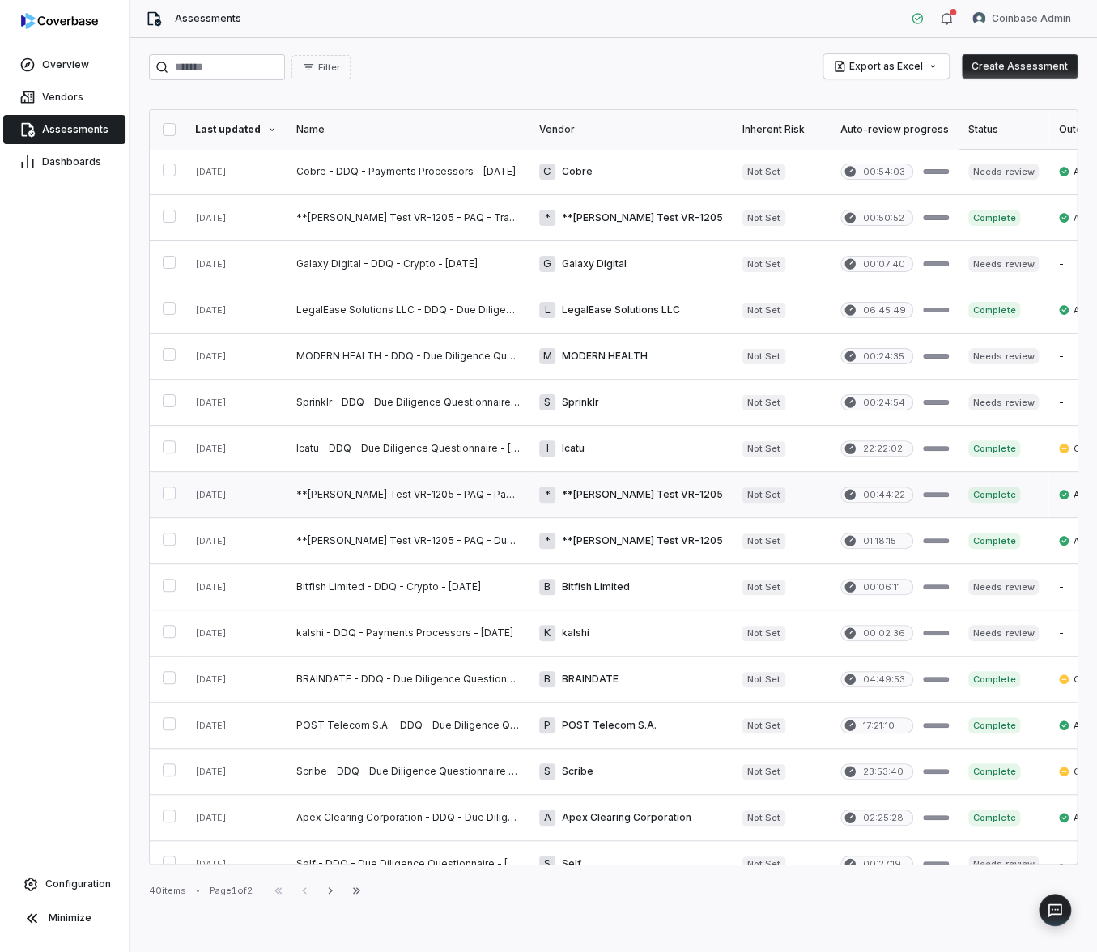
click at [449, 494] on link at bounding box center [408, 494] width 243 height 45
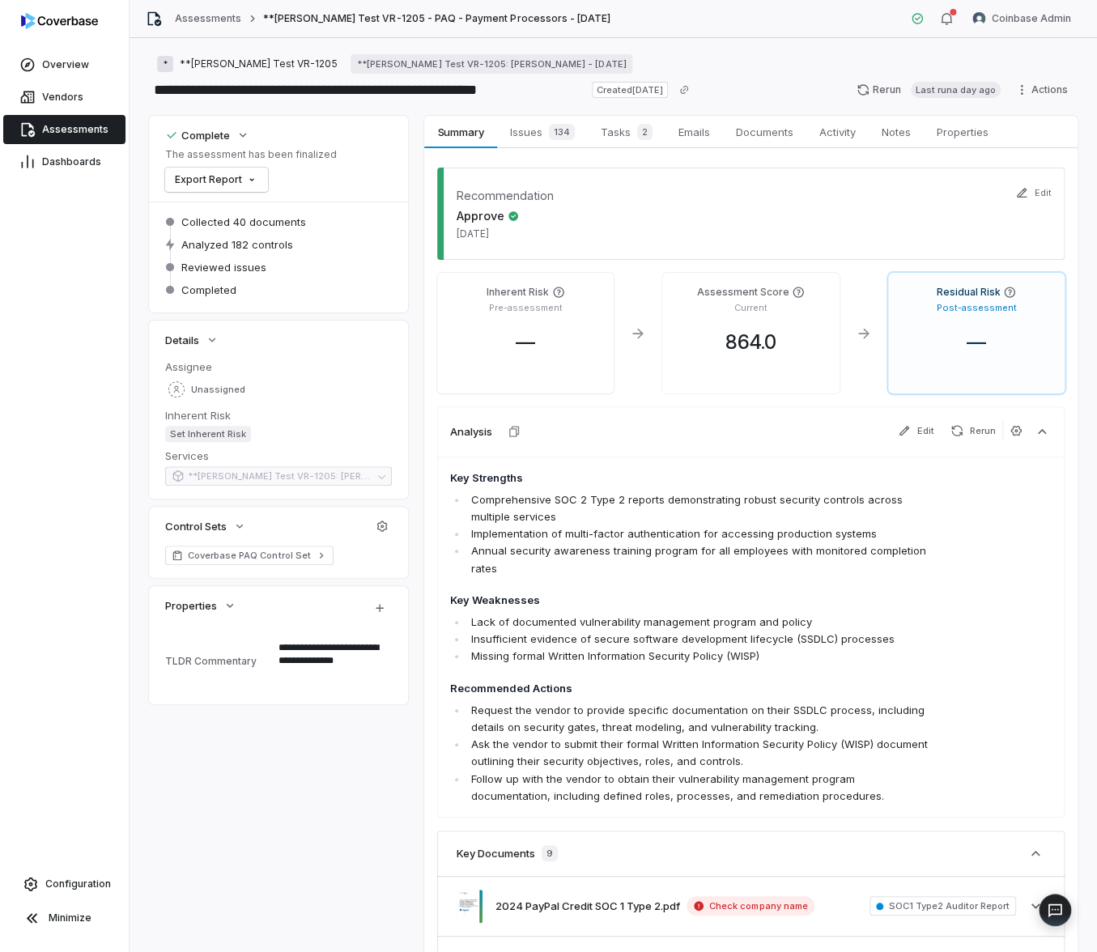
type textarea "*"
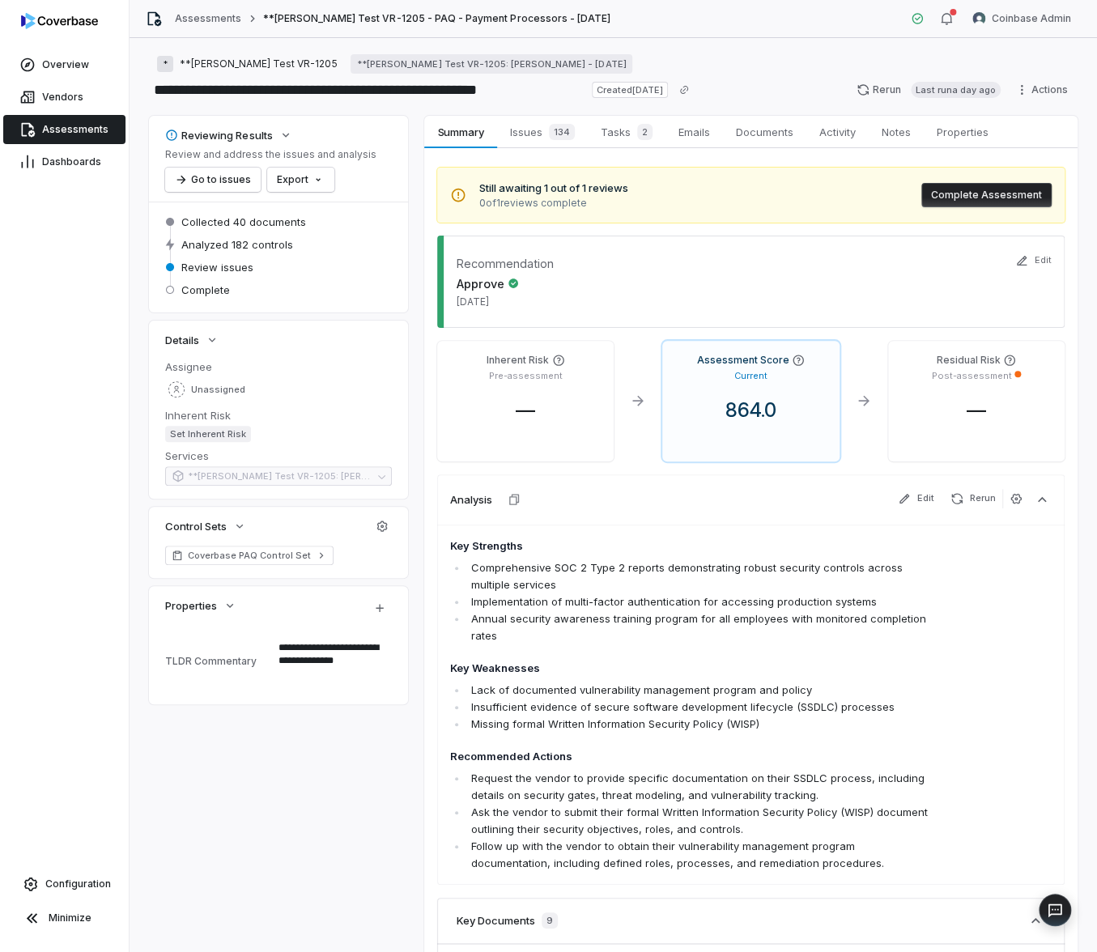
click at [950, 201] on button "Complete Assessment" at bounding box center [987, 195] width 130 height 24
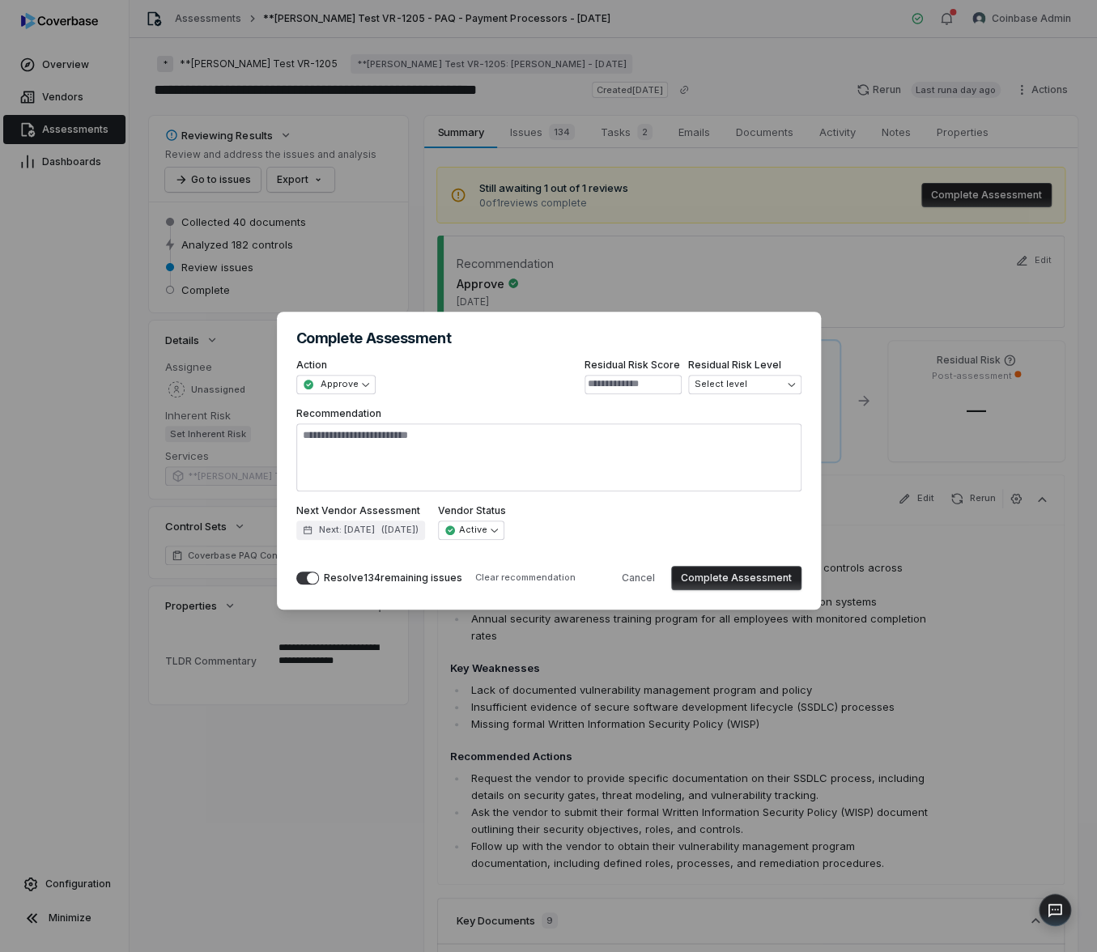
click at [306, 586] on div "Resolve 134 remaining issues" at bounding box center [379, 578] width 166 height 24
click at [308, 581] on span "button" at bounding box center [312, 578] width 11 height 11
click at [752, 577] on button "Complete Assessment" at bounding box center [736, 578] width 130 height 24
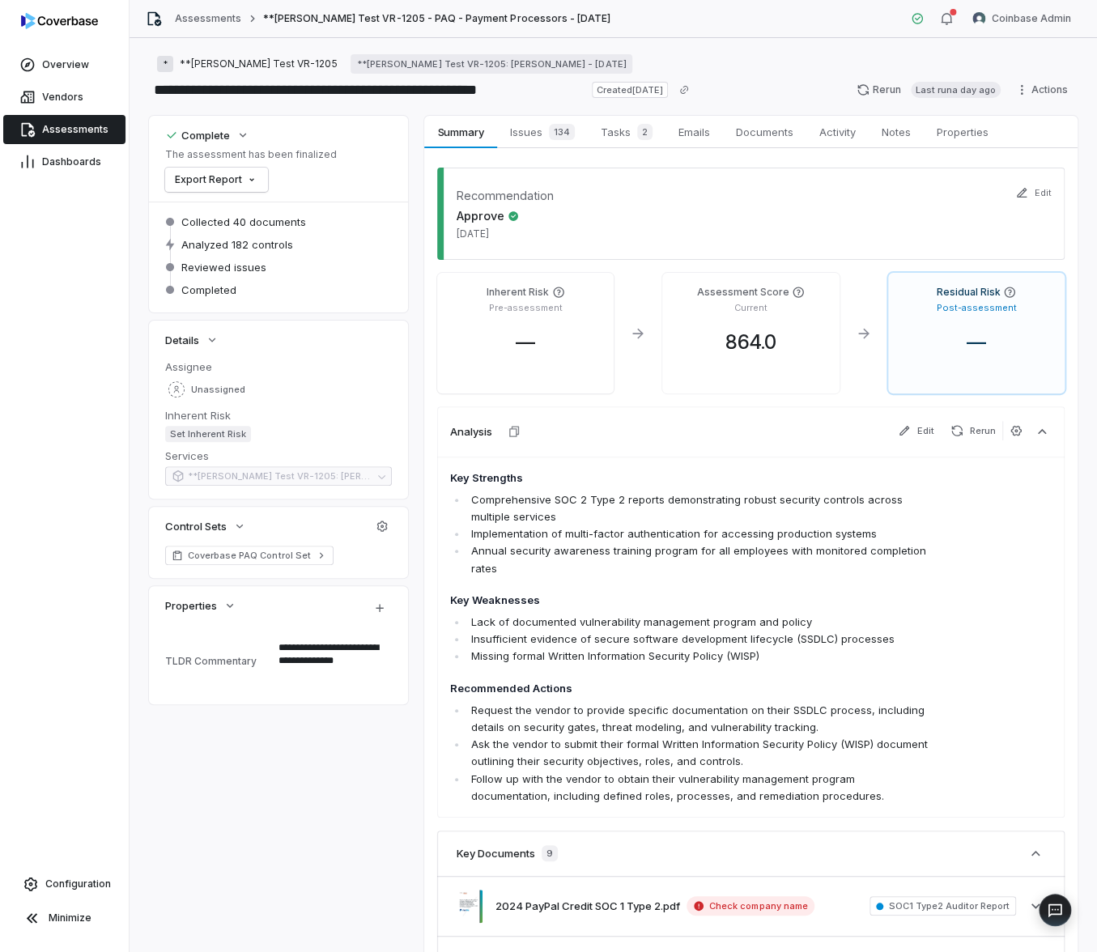
type textarea "*"
click at [96, 134] on span "Assessments" at bounding box center [75, 129] width 66 height 13
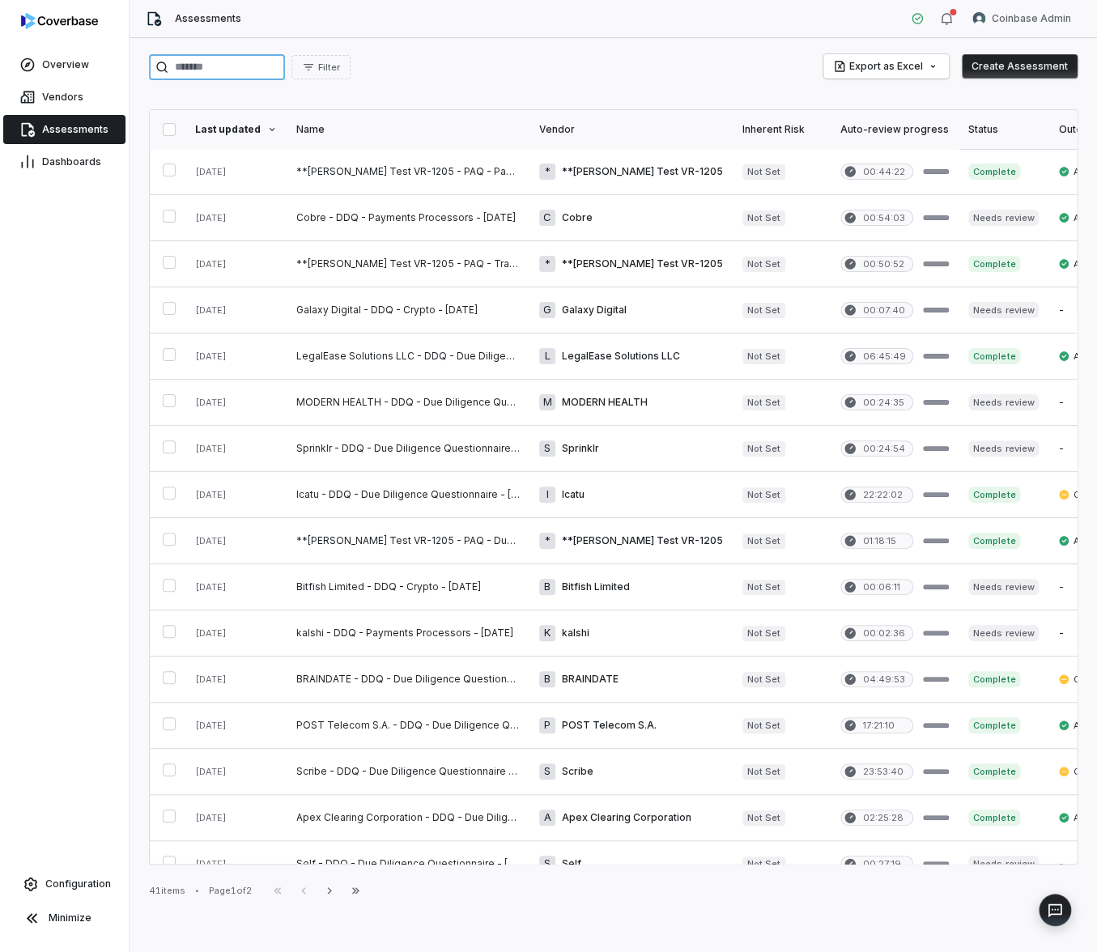
click at [209, 70] on input "search" at bounding box center [217, 67] width 136 height 26
type input "******"
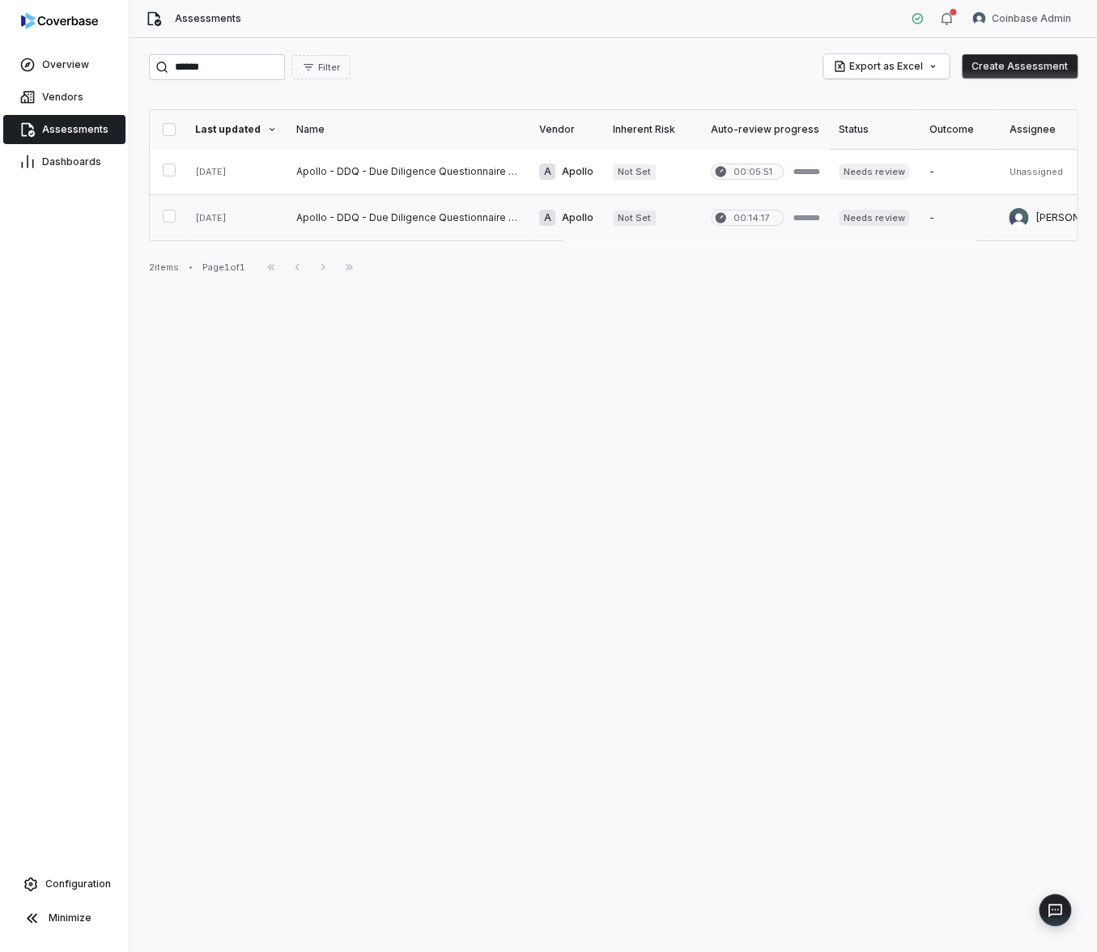
click at [416, 222] on link at bounding box center [408, 217] width 243 height 45
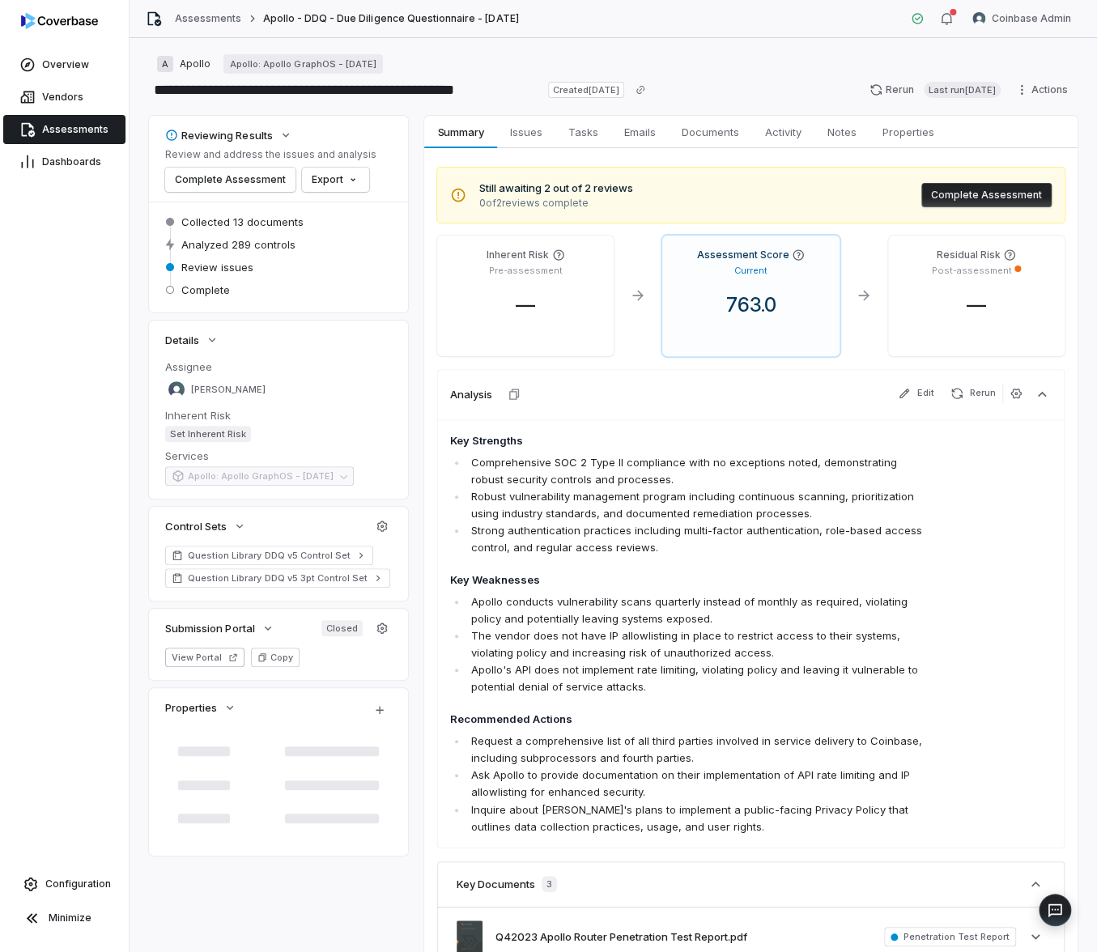
type textarea "*"
click at [79, 134] on span "Assessments" at bounding box center [75, 129] width 66 height 13
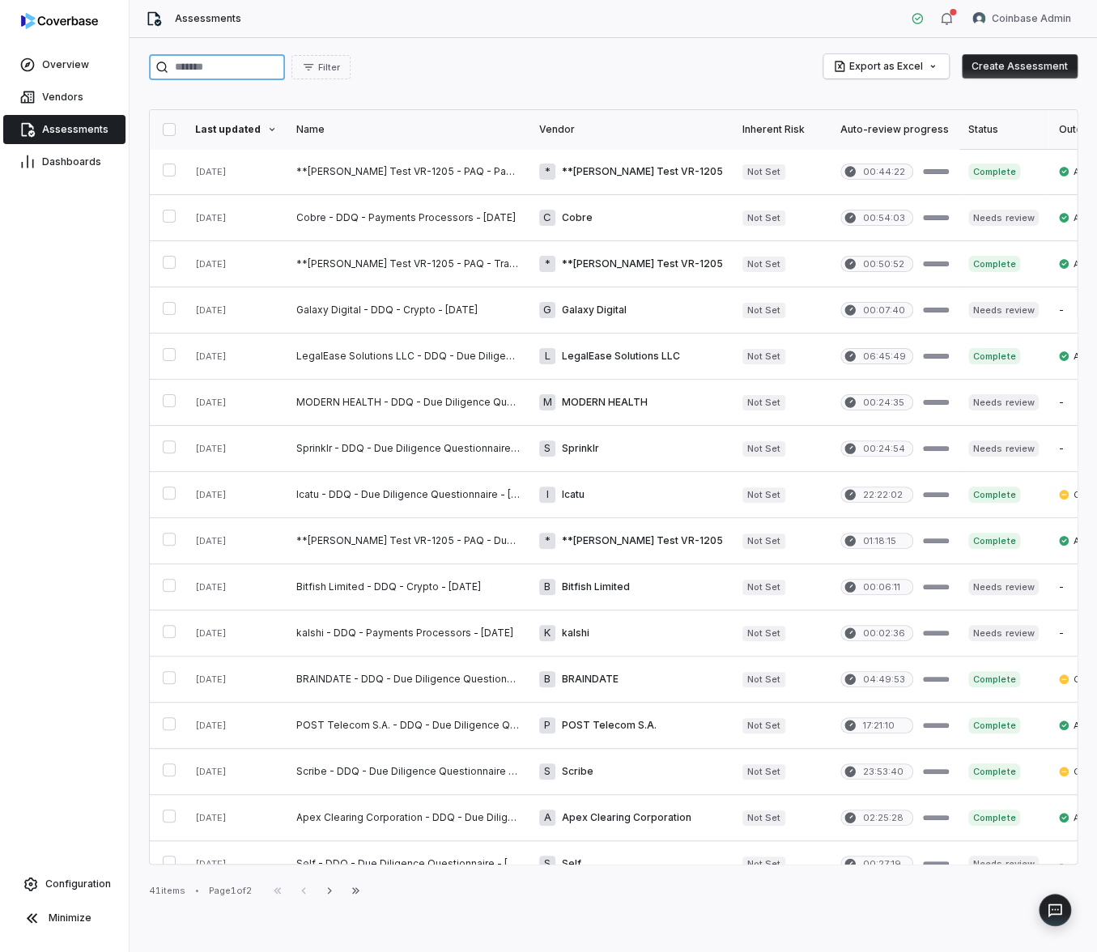
click at [226, 72] on input "search" at bounding box center [217, 67] width 136 height 26
type input "******"
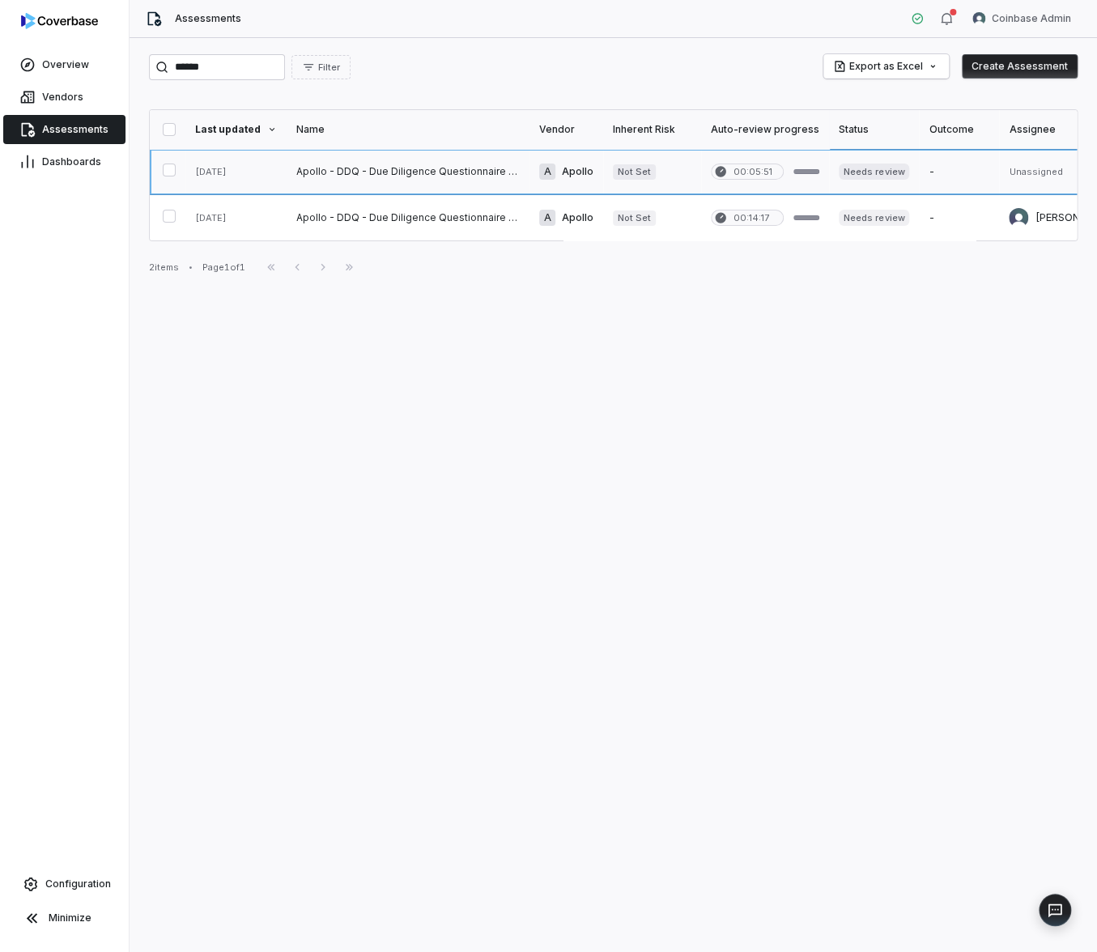
click at [353, 177] on link at bounding box center [408, 171] width 243 height 45
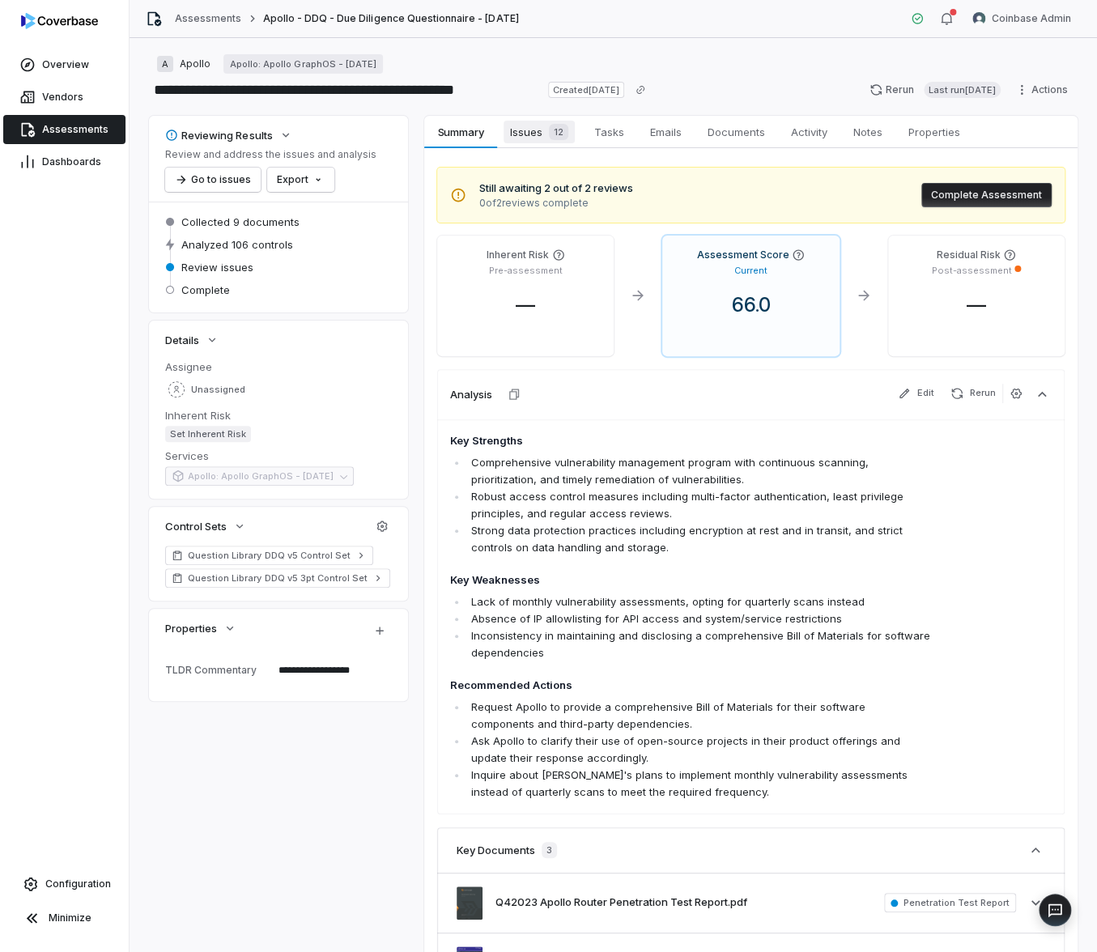
click at [543, 142] on span "Issues 12" at bounding box center [539, 132] width 71 height 23
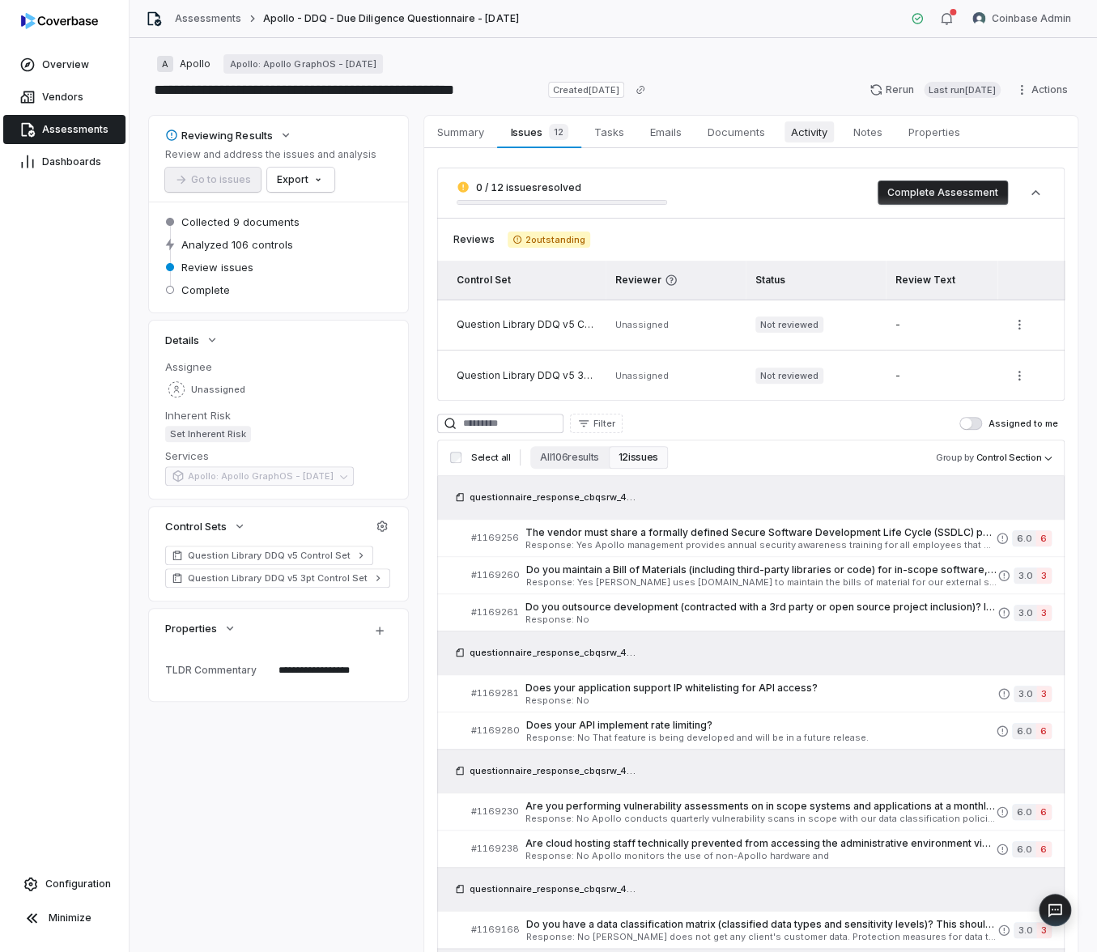
click at [807, 133] on span "Activity" at bounding box center [809, 131] width 49 height 21
type textarea "*"
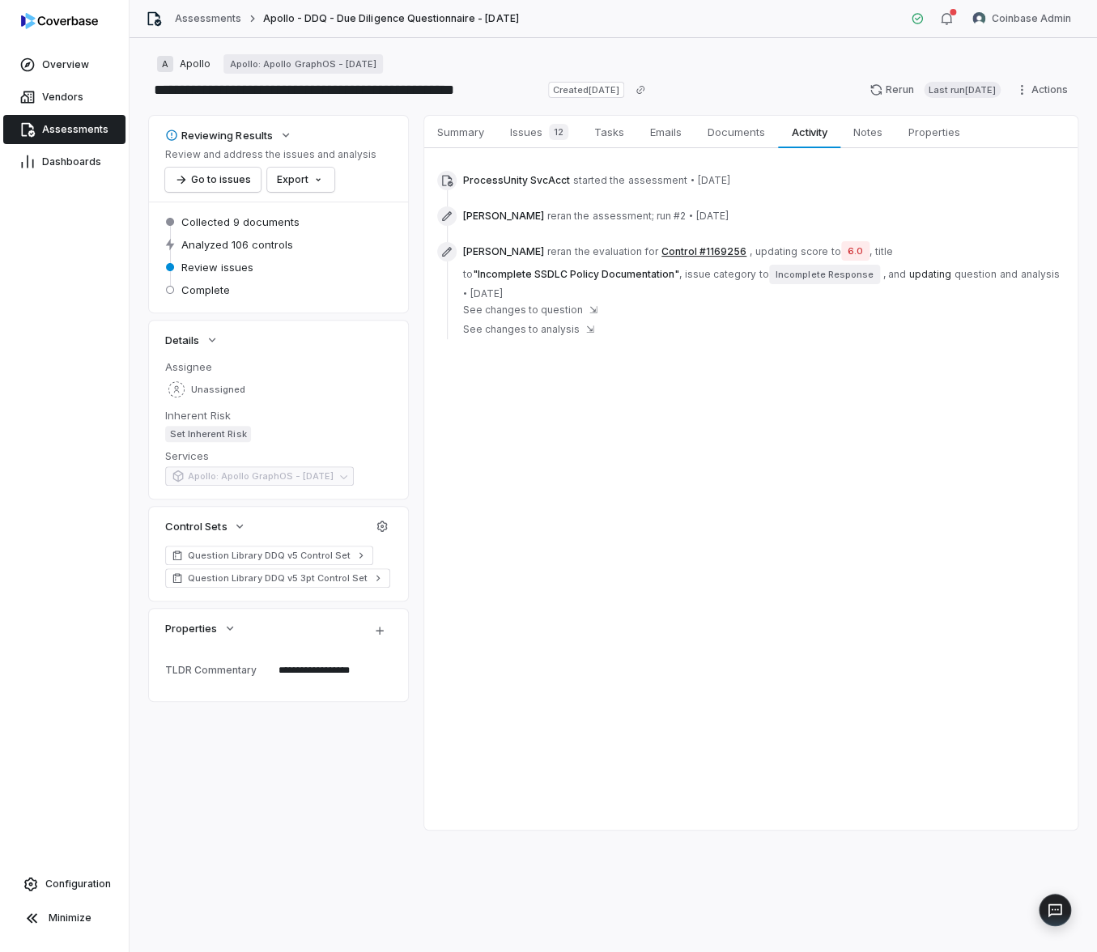
click at [78, 128] on span "Assessments" at bounding box center [75, 129] width 66 height 13
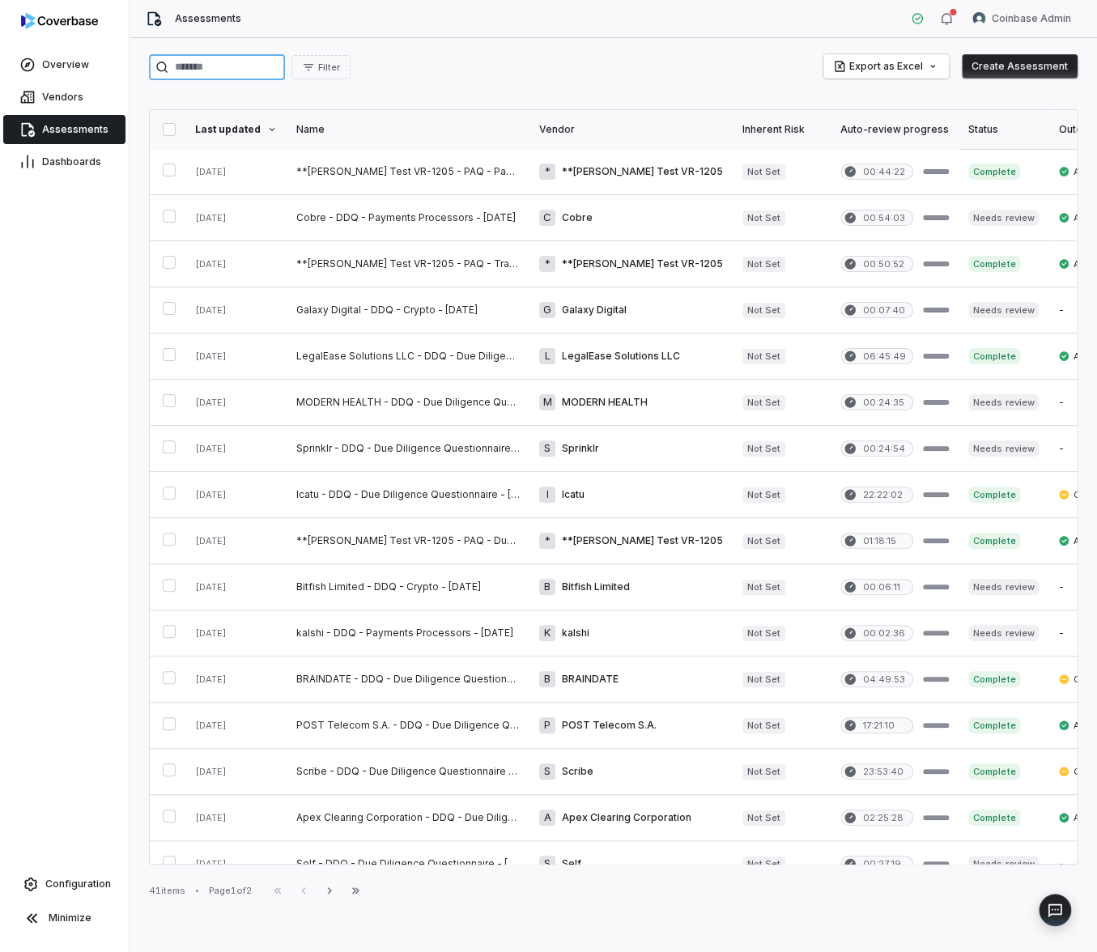
click at [219, 66] on input "search" at bounding box center [217, 67] width 136 height 26
type input "******"
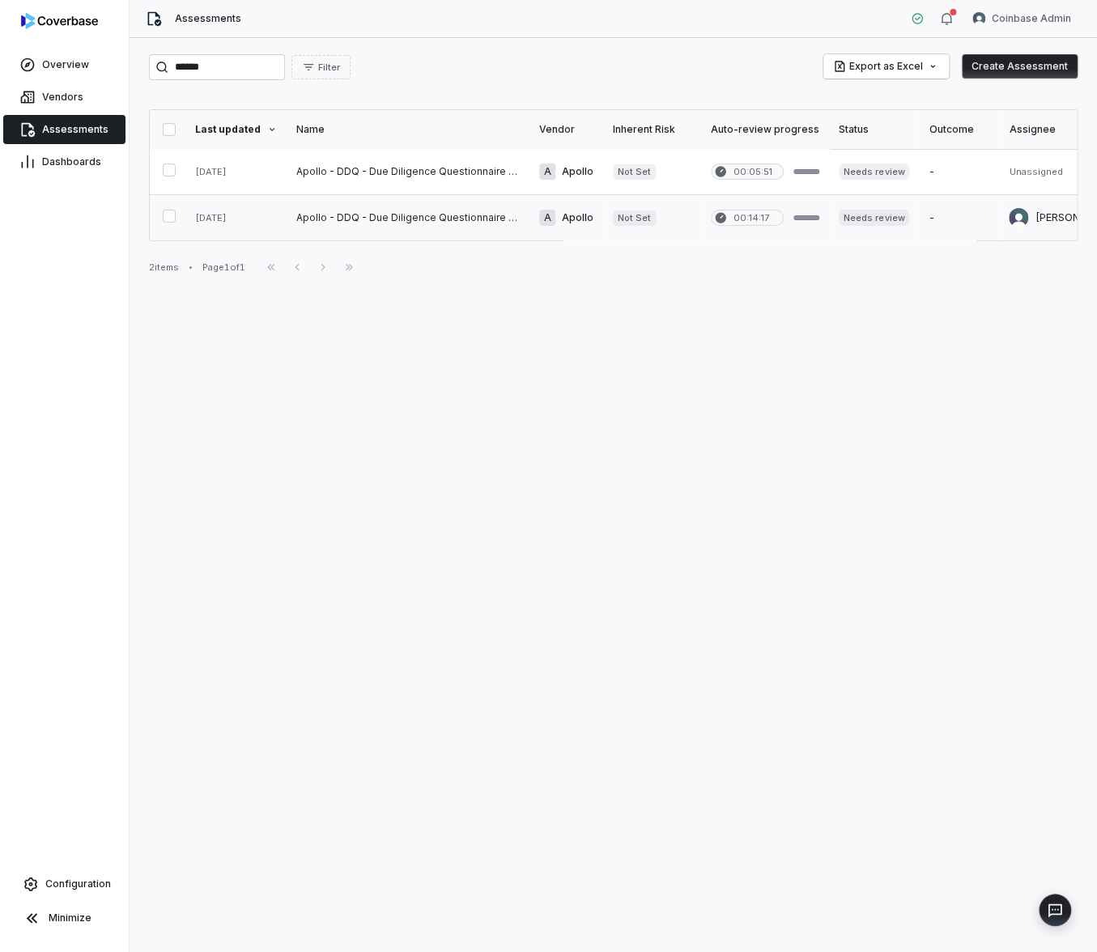
click at [382, 216] on link at bounding box center [408, 217] width 243 height 45
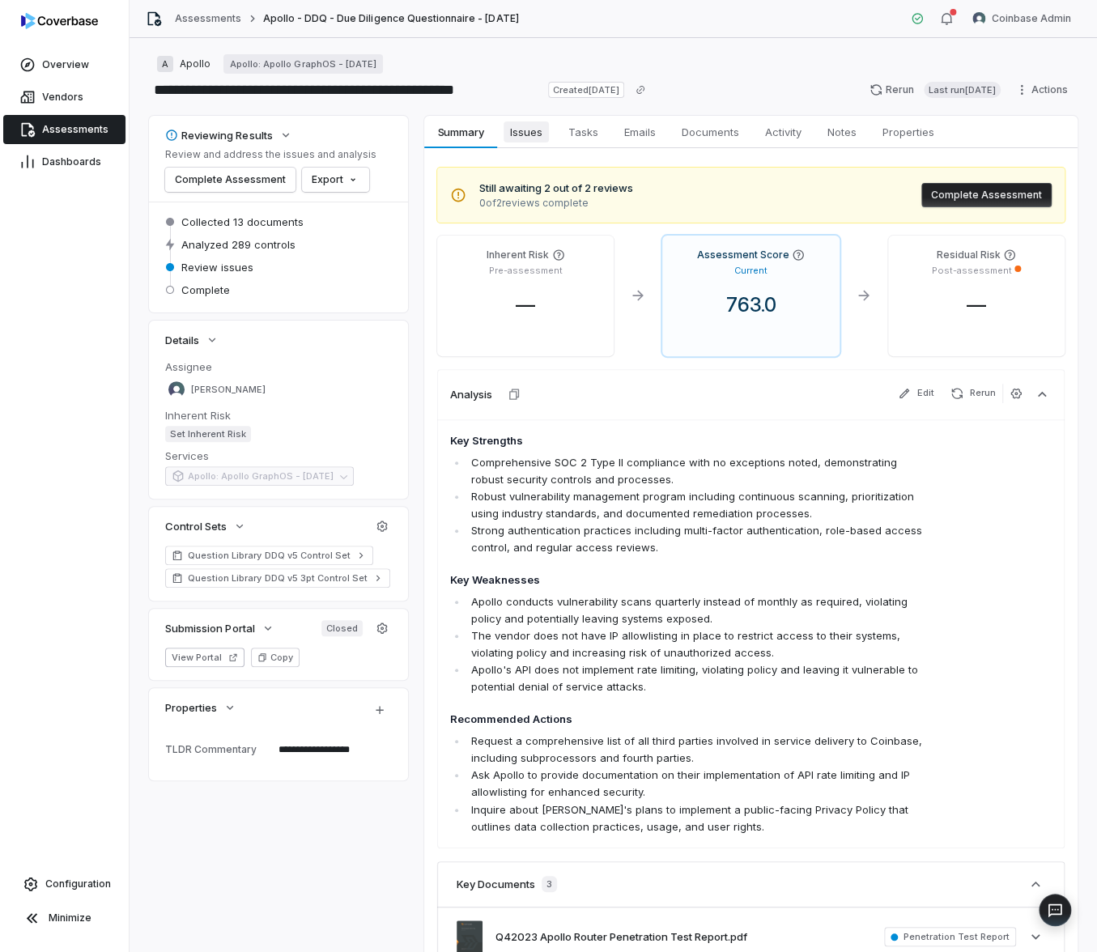
click at [513, 132] on span "Issues" at bounding box center [526, 131] width 45 height 21
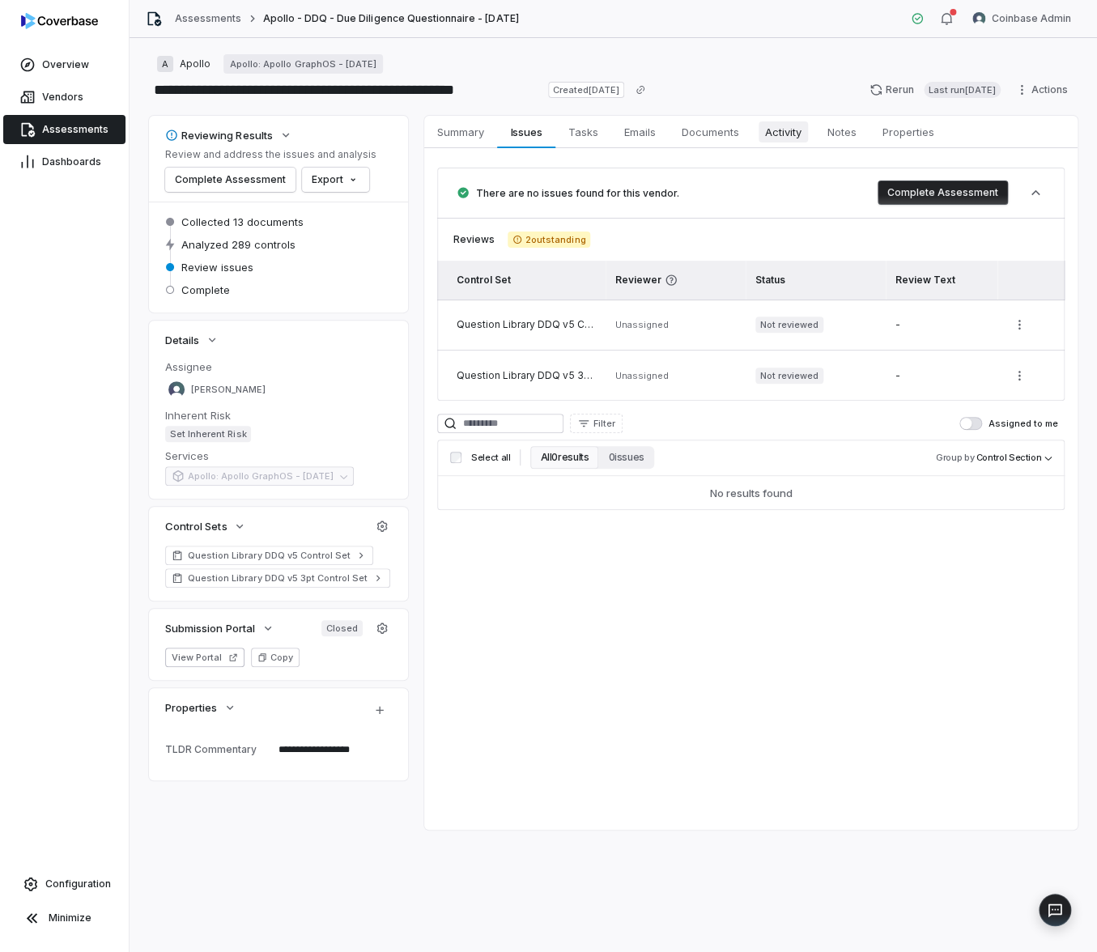
click at [812, 130] on link "Activity Activity" at bounding box center [783, 132] width 62 height 32
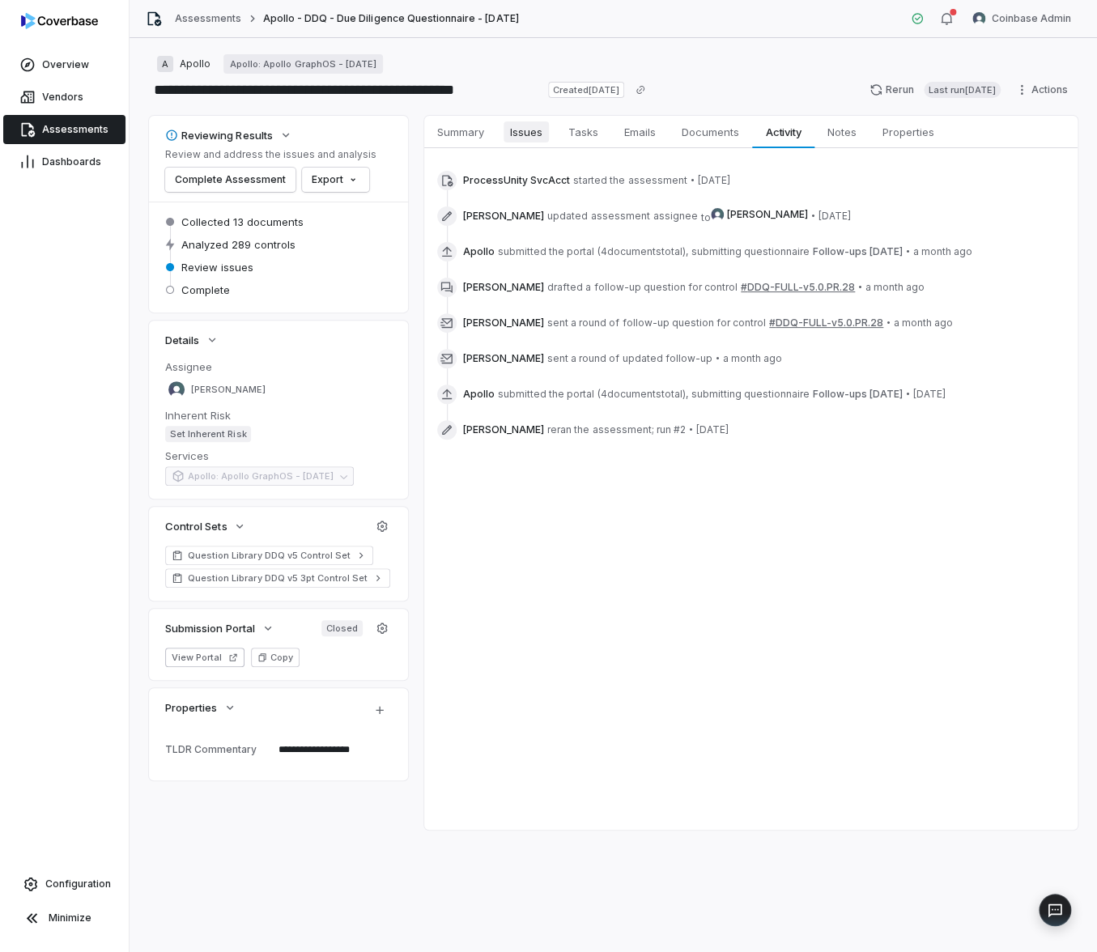
click at [526, 132] on span "Issues" at bounding box center [526, 131] width 45 height 21
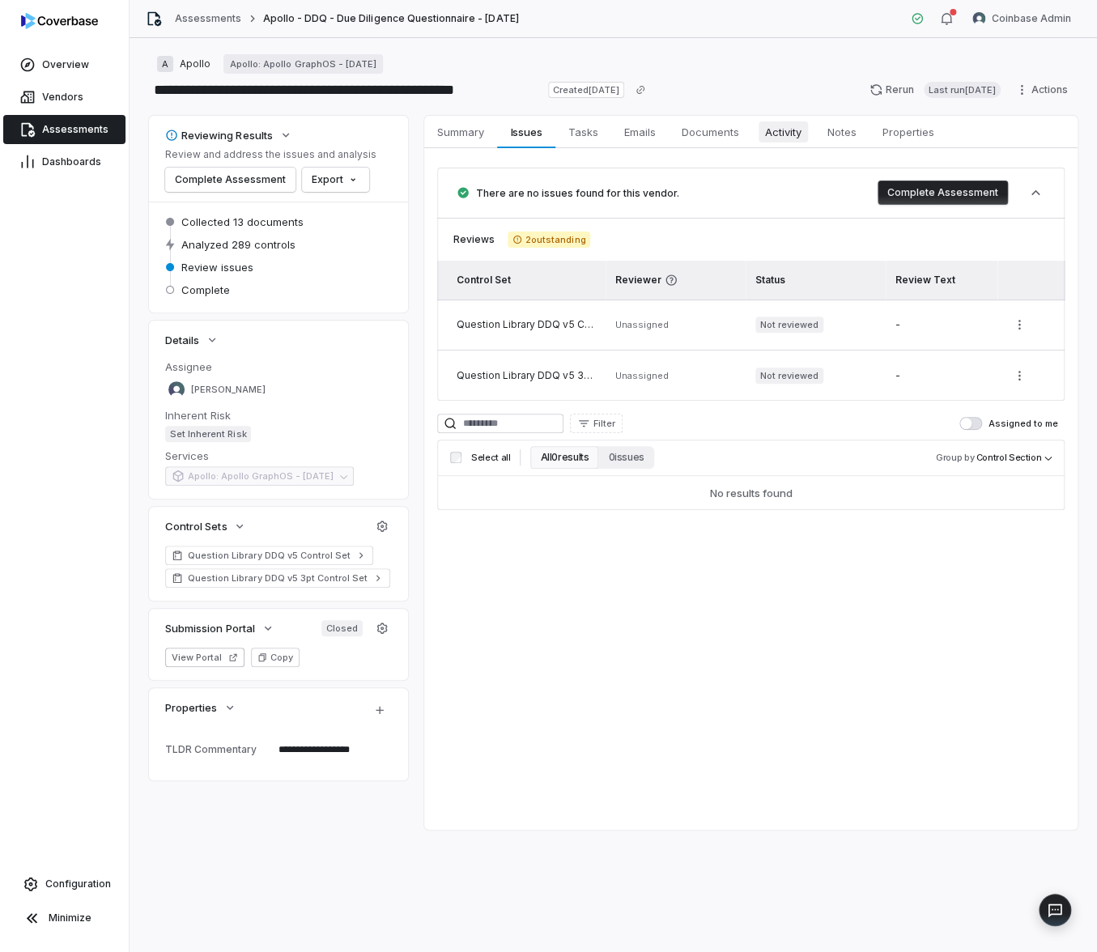
click at [766, 131] on span "Activity" at bounding box center [783, 131] width 49 height 21
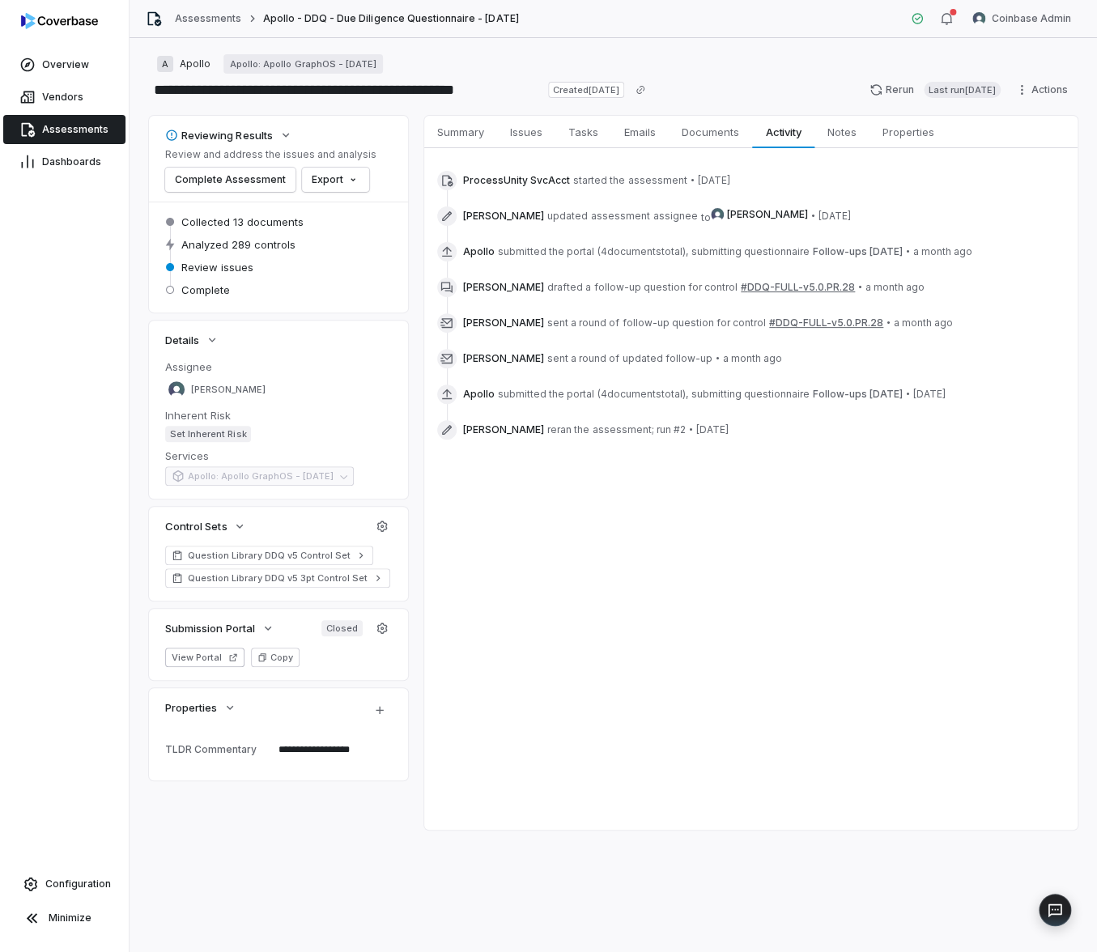
click at [83, 134] on span "Assessments" at bounding box center [75, 129] width 66 height 13
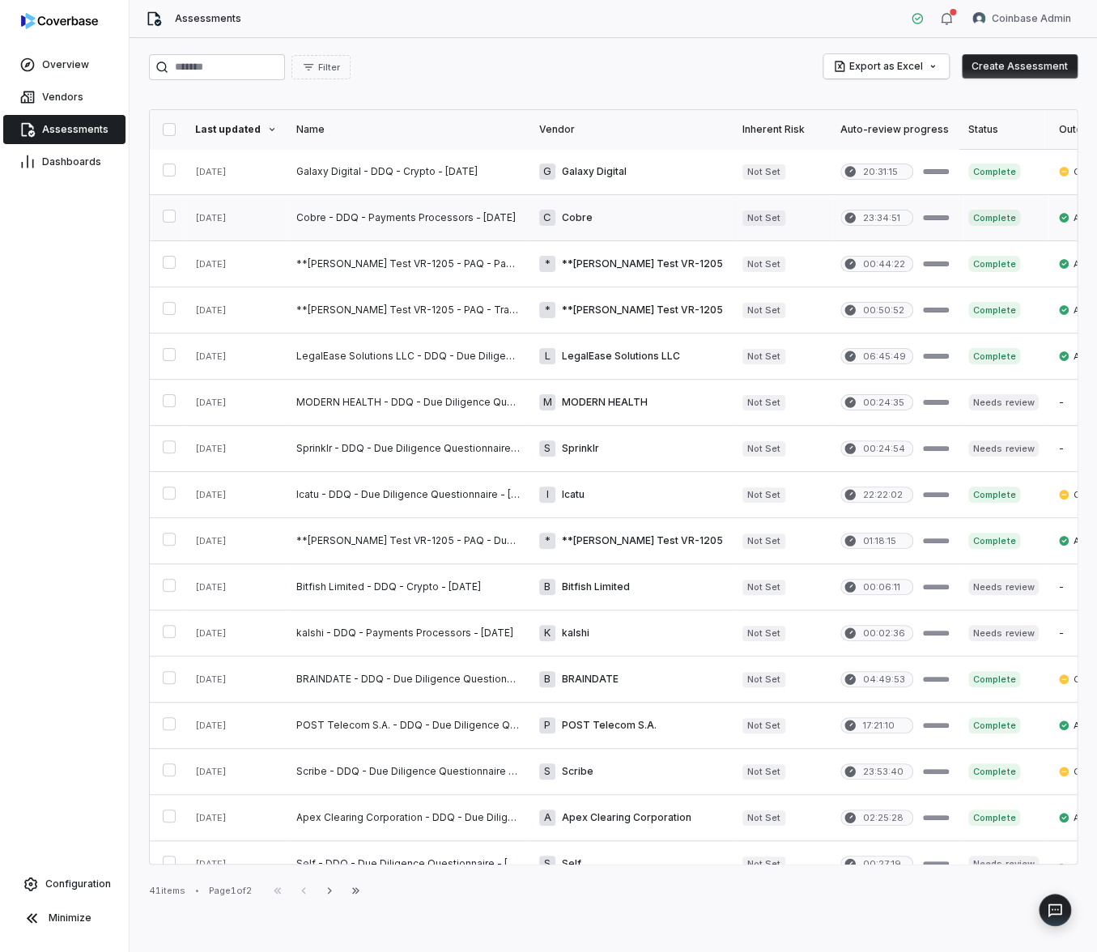
click at [415, 222] on link at bounding box center [408, 217] width 243 height 45
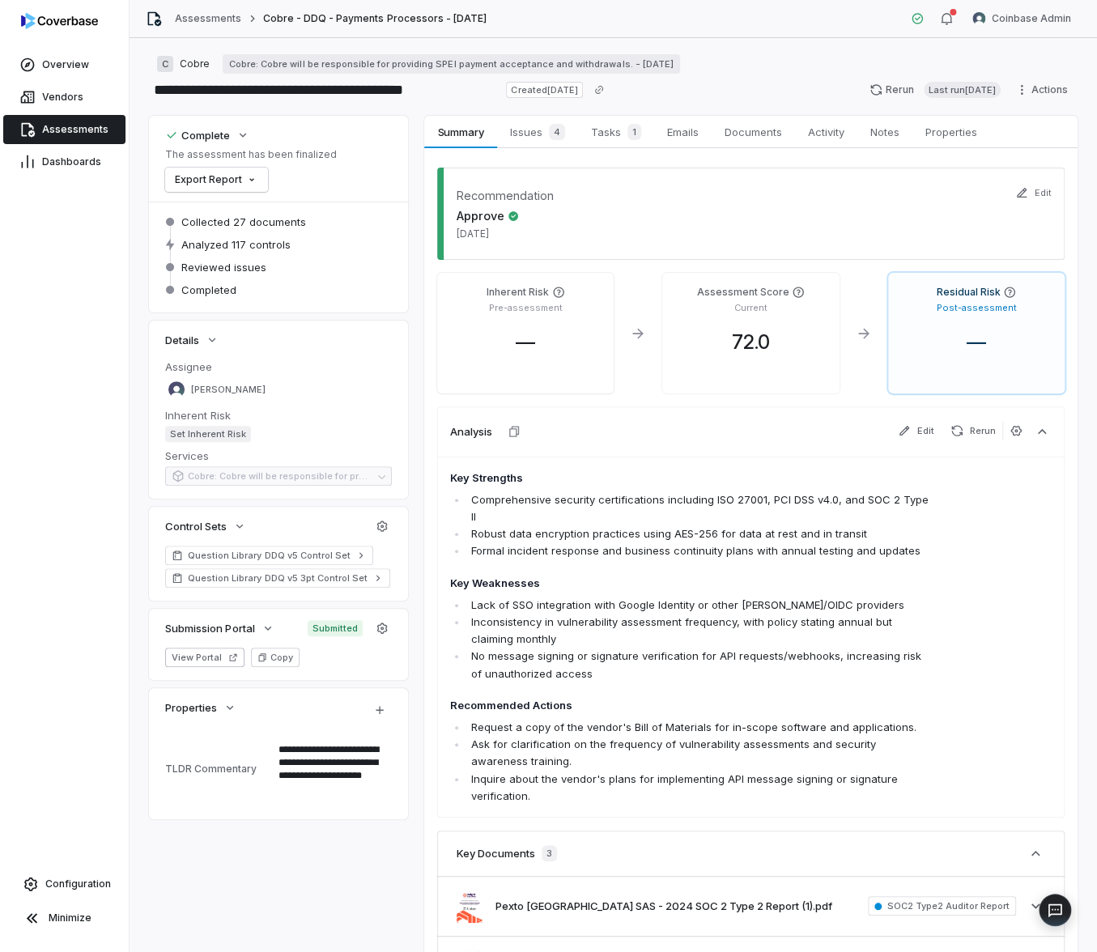
type textarea "*"
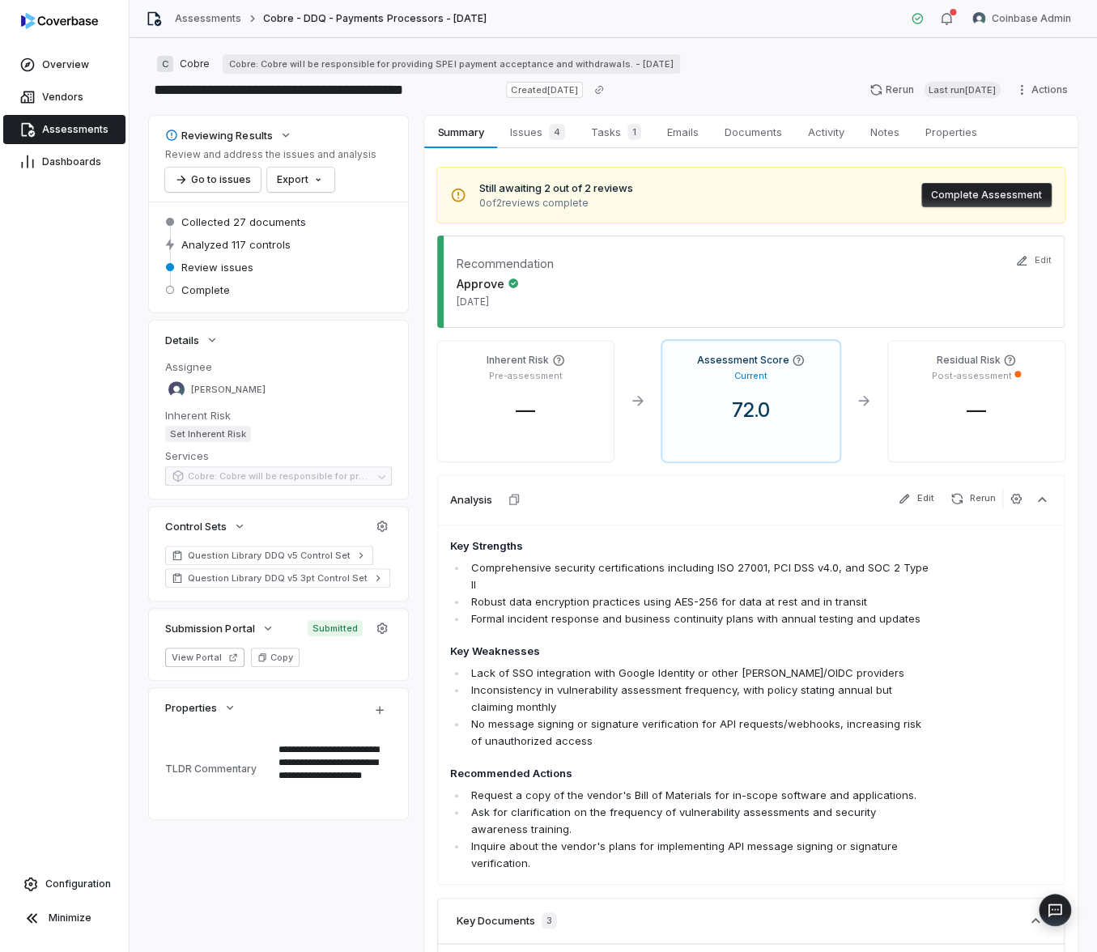
type textarea "*"
click at [102, 121] on link "Assessments" at bounding box center [64, 129] width 122 height 29
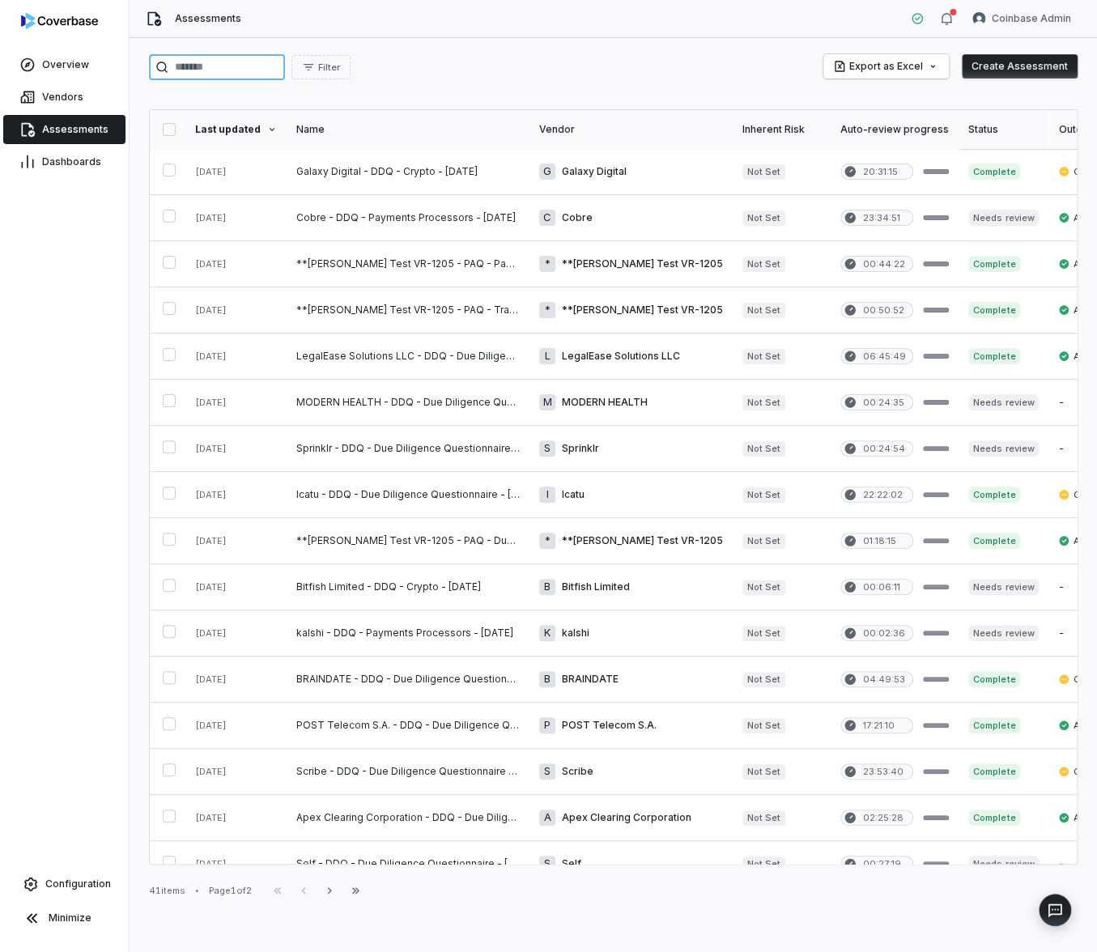
click at [189, 75] on input "search" at bounding box center [217, 67] width 136 height 26
type input "******"
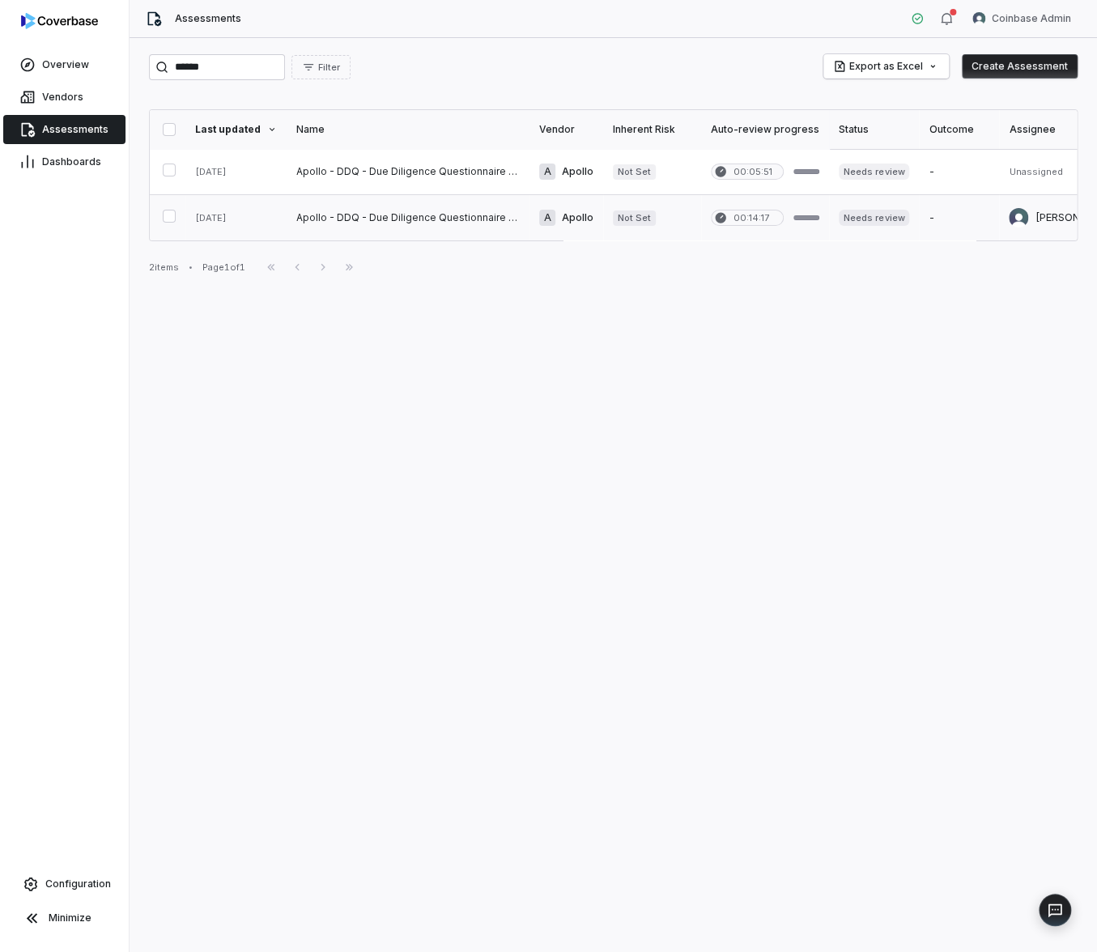
click at [411, 224] on link at bounding box center [408, 217] width 243 height 45
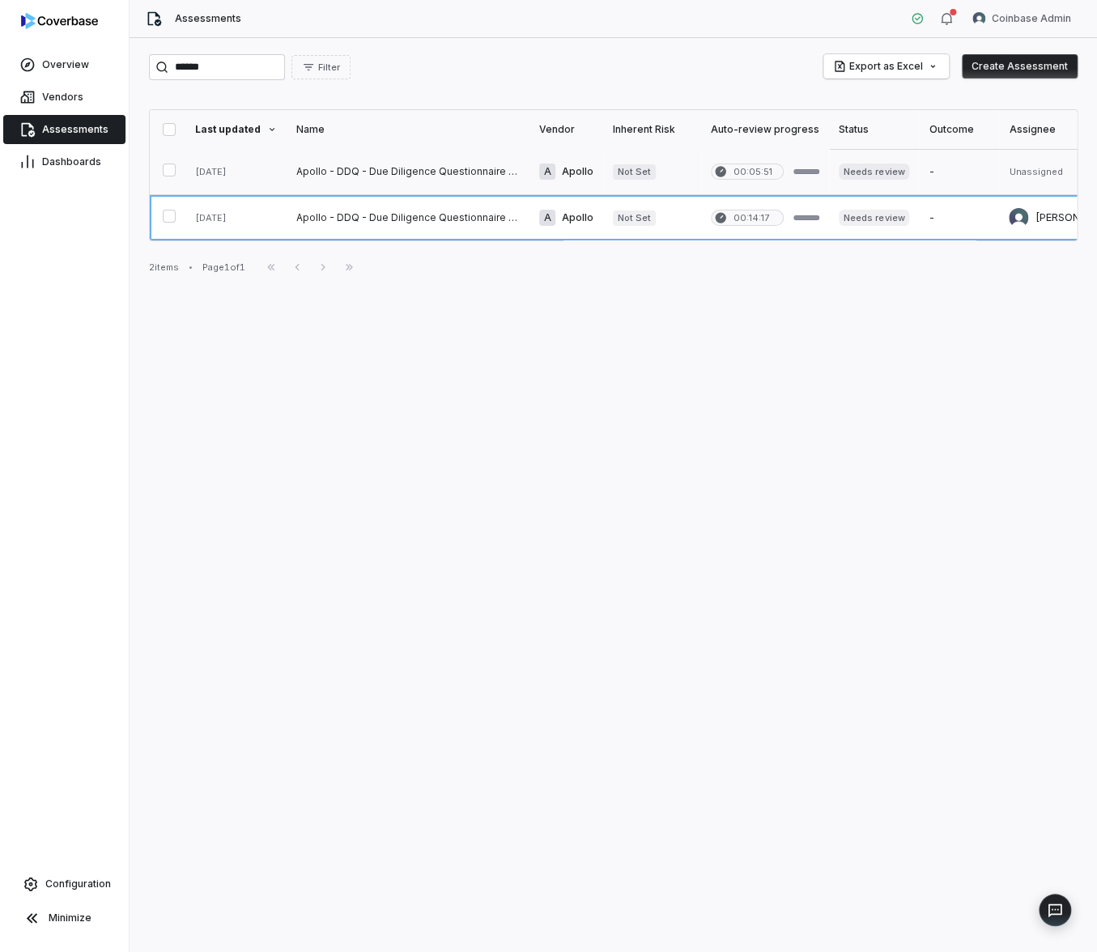
click at [414, 171] on link at bounding box center [408, 171] width 243 height 45
click at [456, 217] on link at bounding box center [408, 217] width 243 height 45
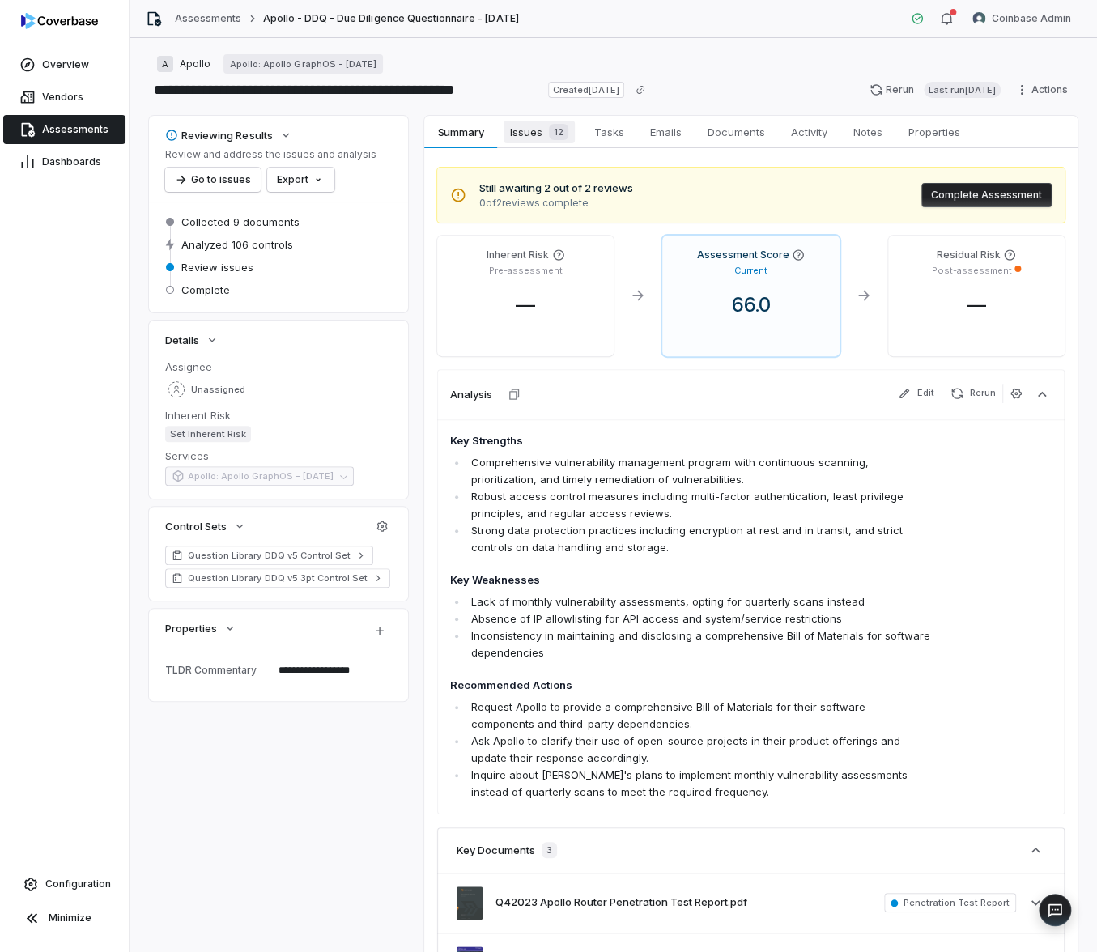
click at [532, 126] on span "Issues 12" at bounding box center [539, 132] width 71 height 23
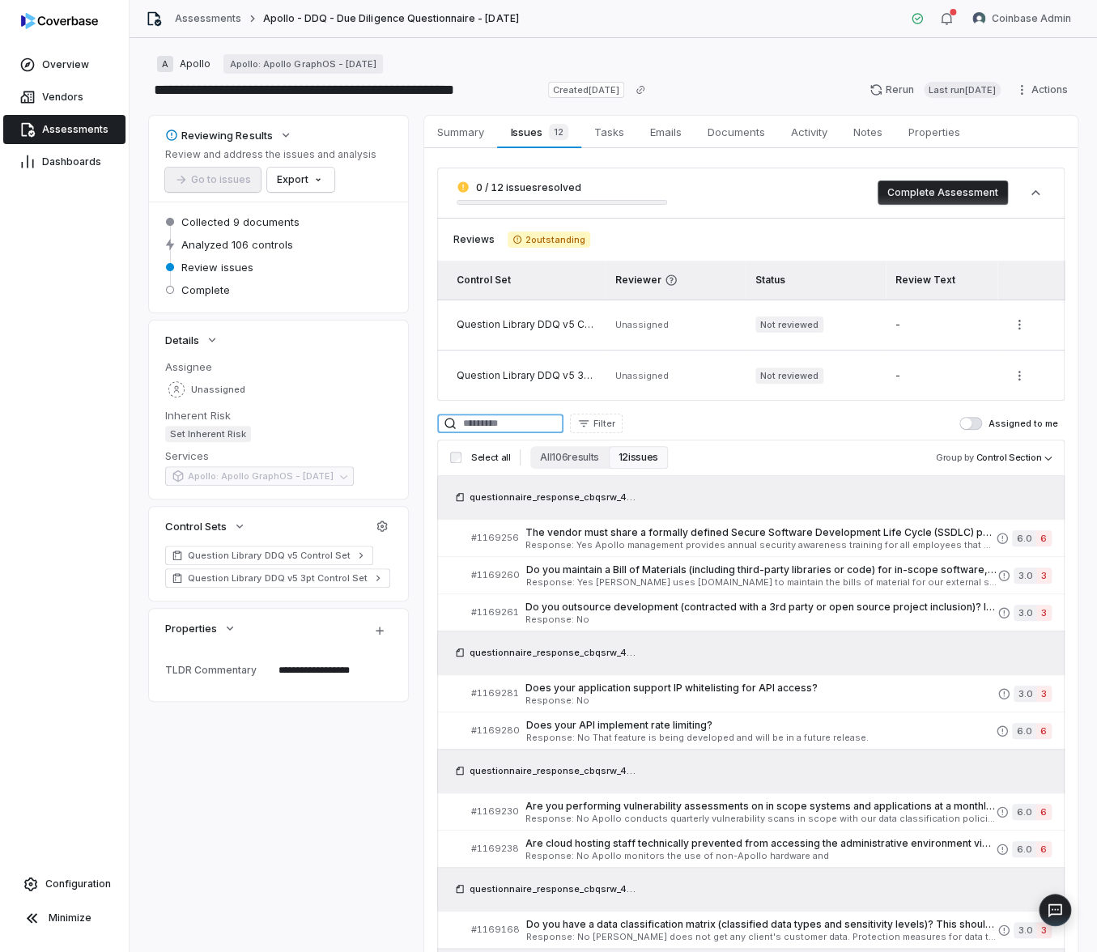
type textarea "*"
click at [513, 422] on input at bounding box center [500, 423] width 126 height 19
paste input "*******"
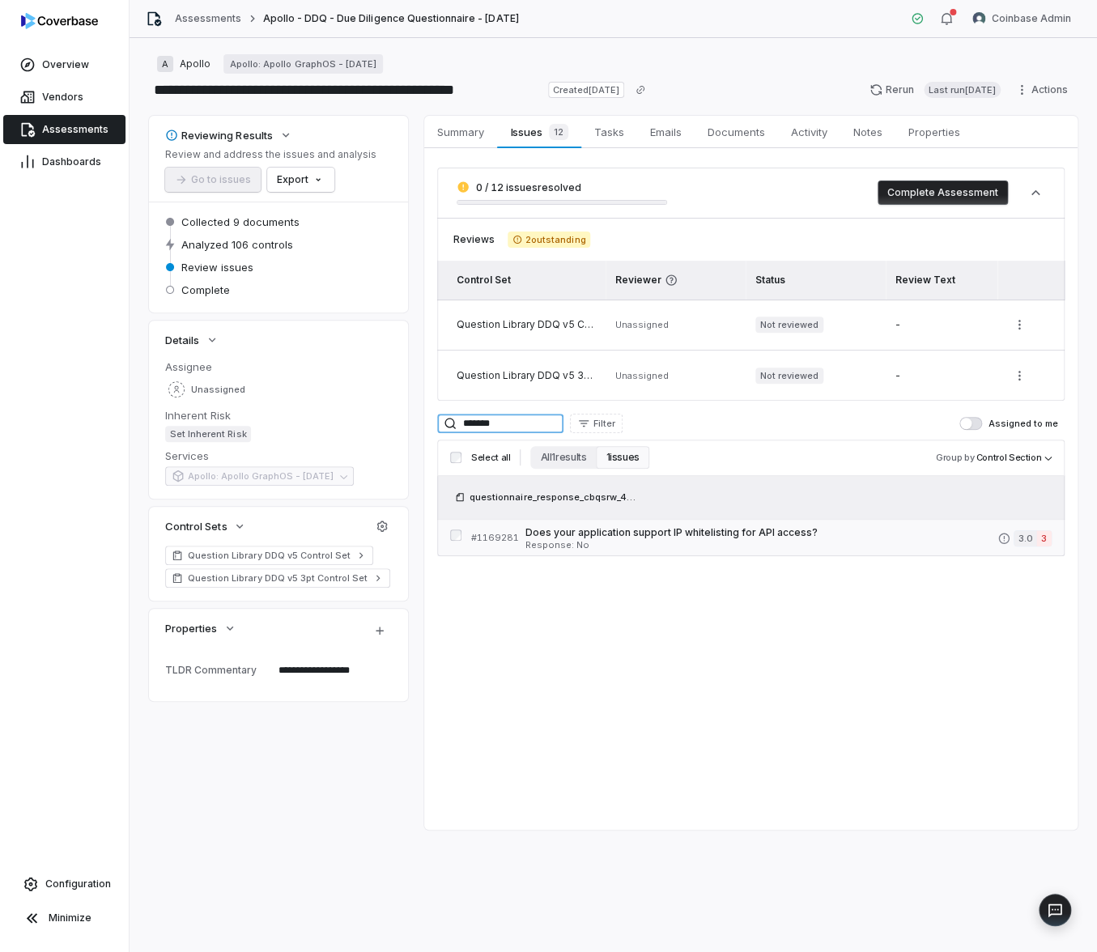
type input "*******"
click at [607, 541] on span "Response: No" at bounding box center [762, 545] width 472 height 9
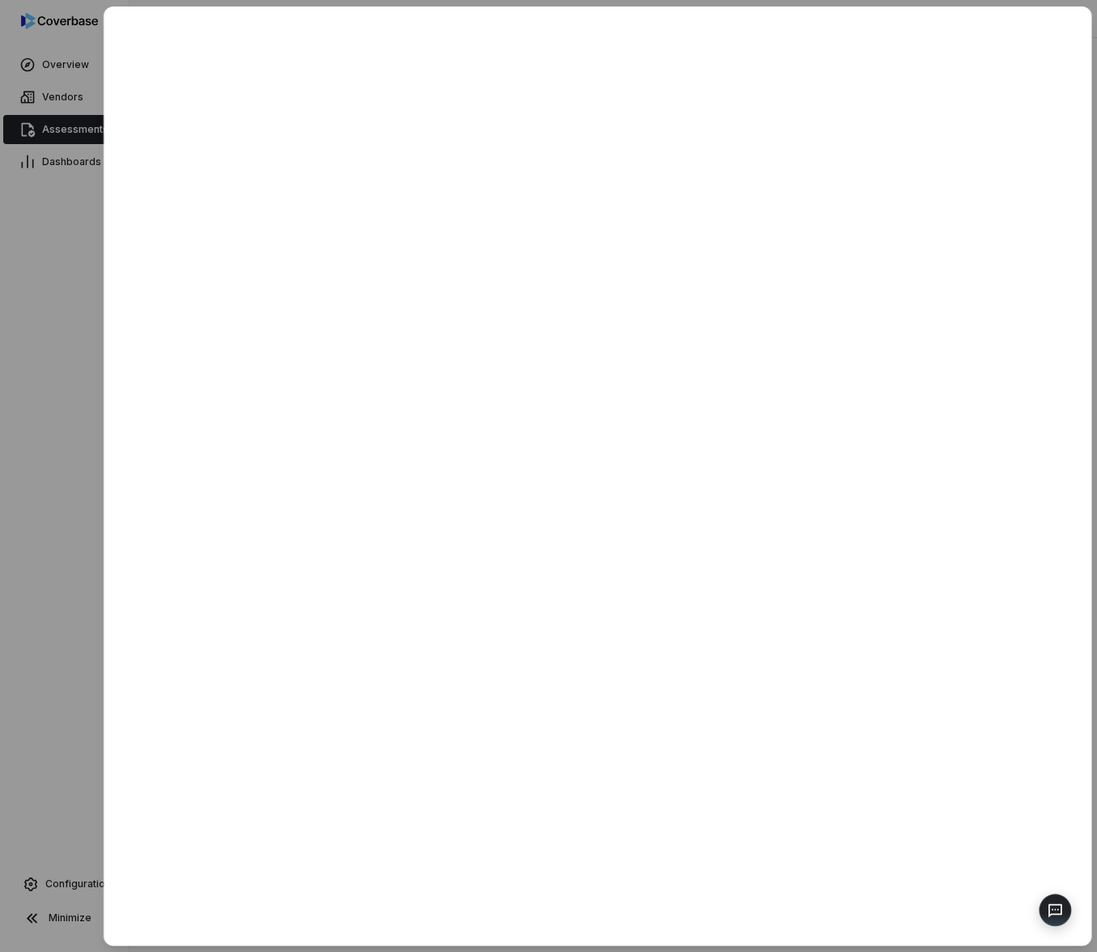
click at [53, 628] on div at bounding box center [548, 476] width 1097 height 952
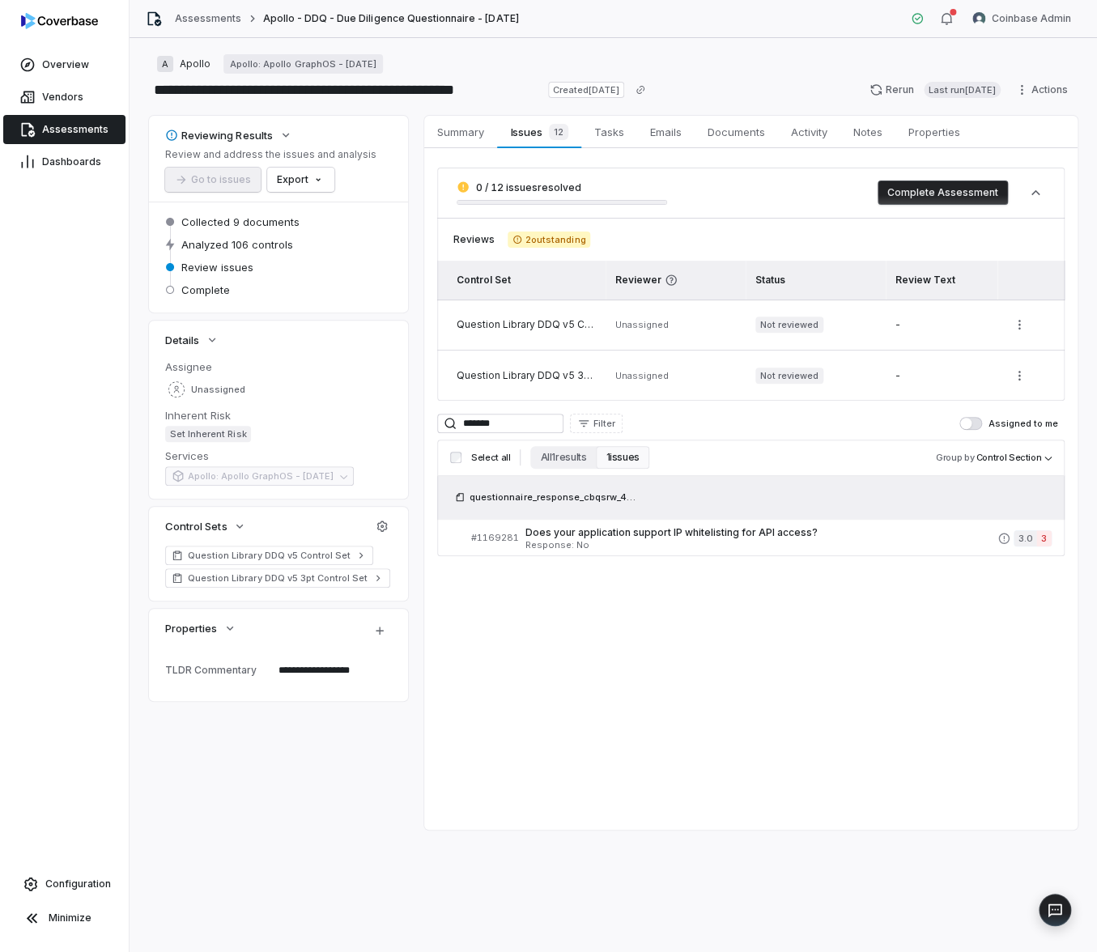
type textarea "*"
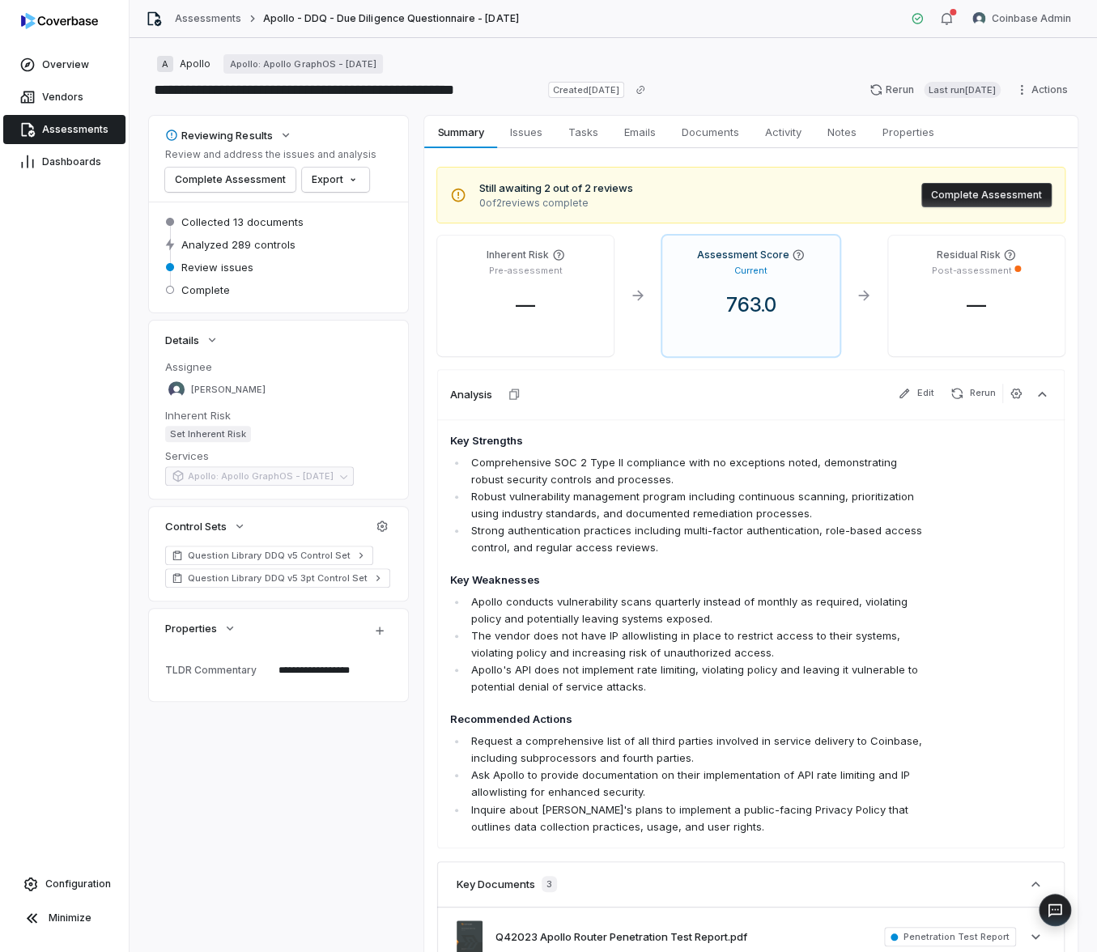
type textarea "*"
click at [1050, 90] on html "**********" at bounding box center [548, 476] width 1097 height 952
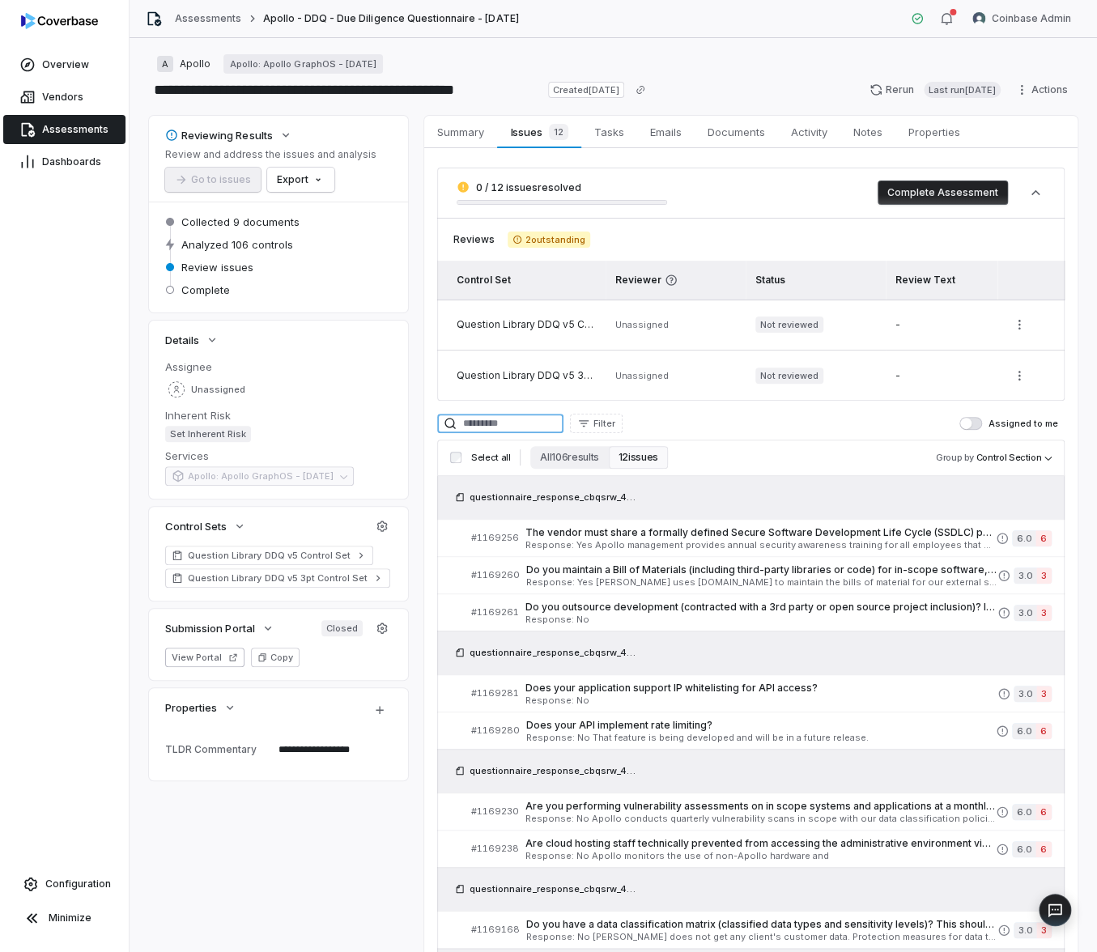
click at [511, 420] on input at bounding box center [500, 423] width 126 height 19
type textarea "*"
paste input "*******"
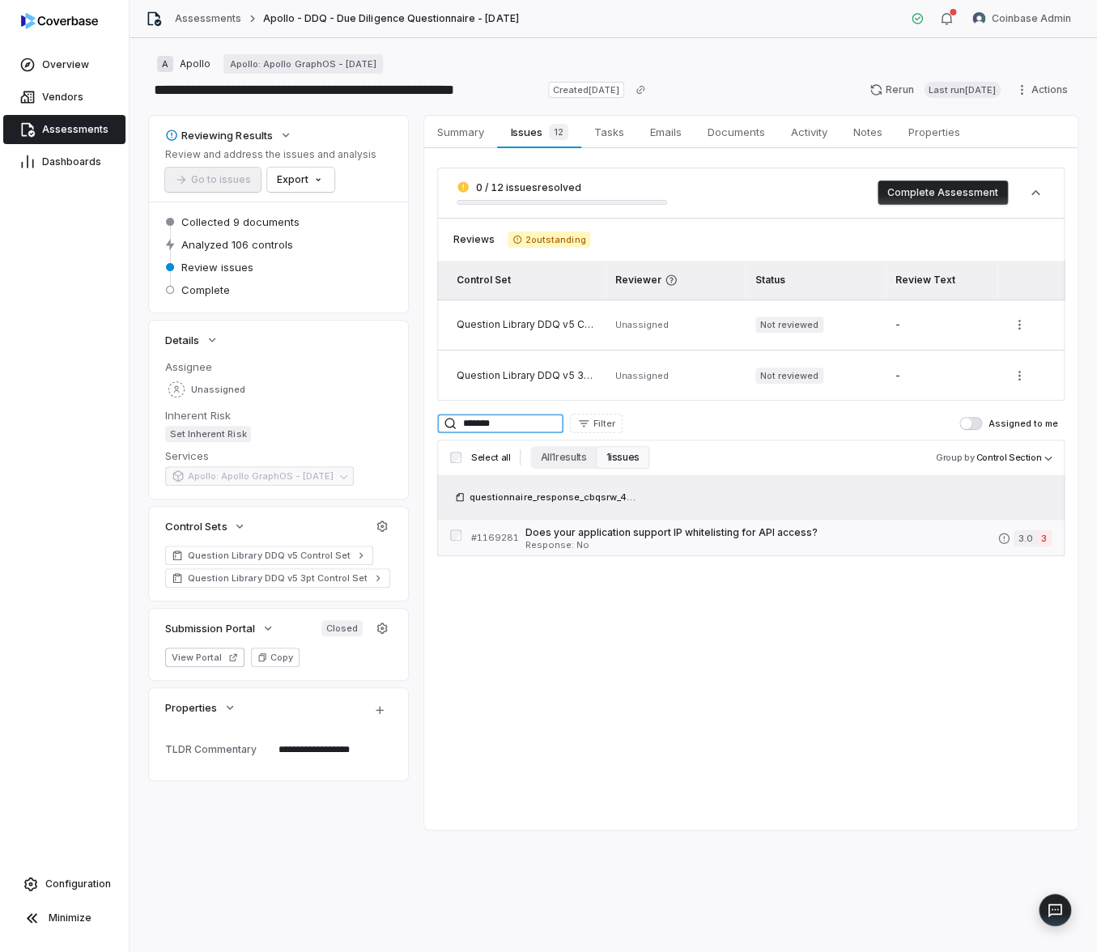
type input "*******"
click at [616, 523] on link "# 1169281 Does your application support IP whitelisting for API access? Respons…" at bounding box center [761, 538] width 581 height 36
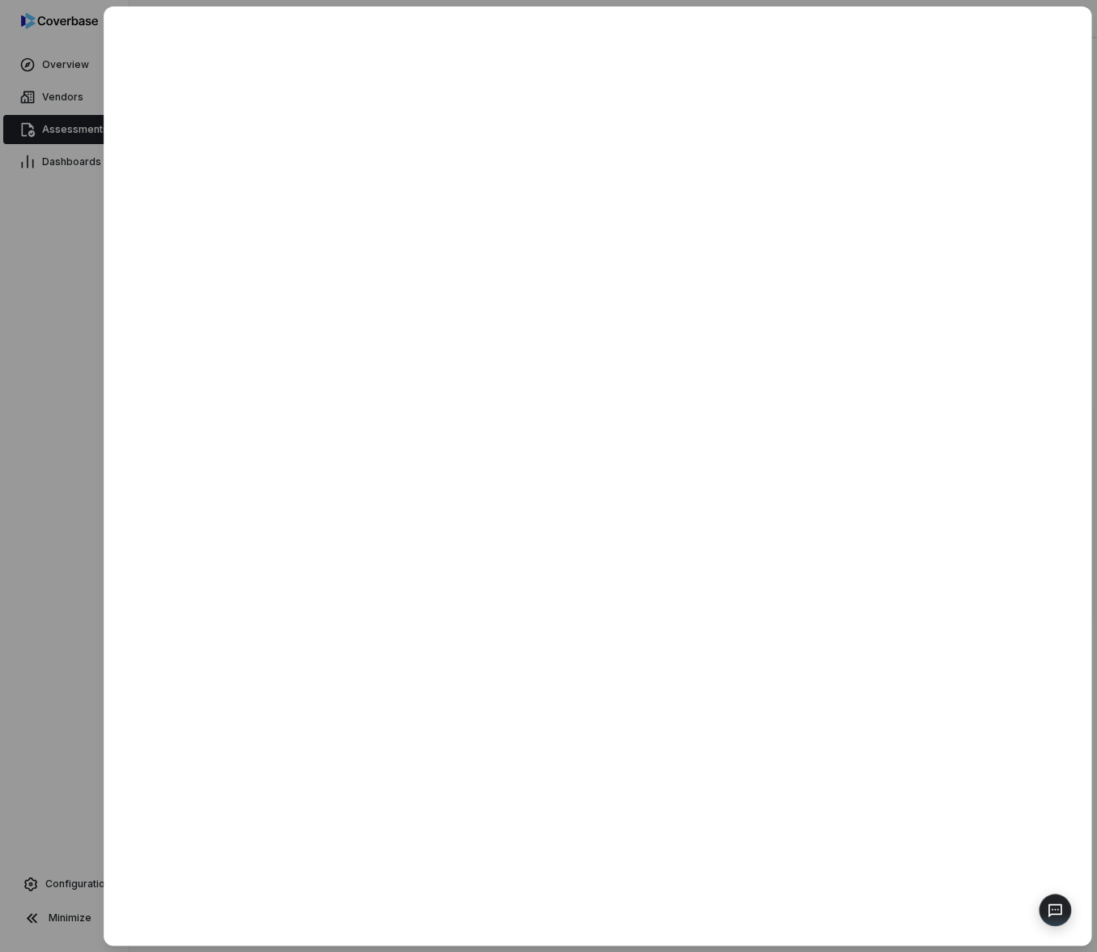
click at [58, 767] on div at bounding box center [548, 476] width 1097 height 952
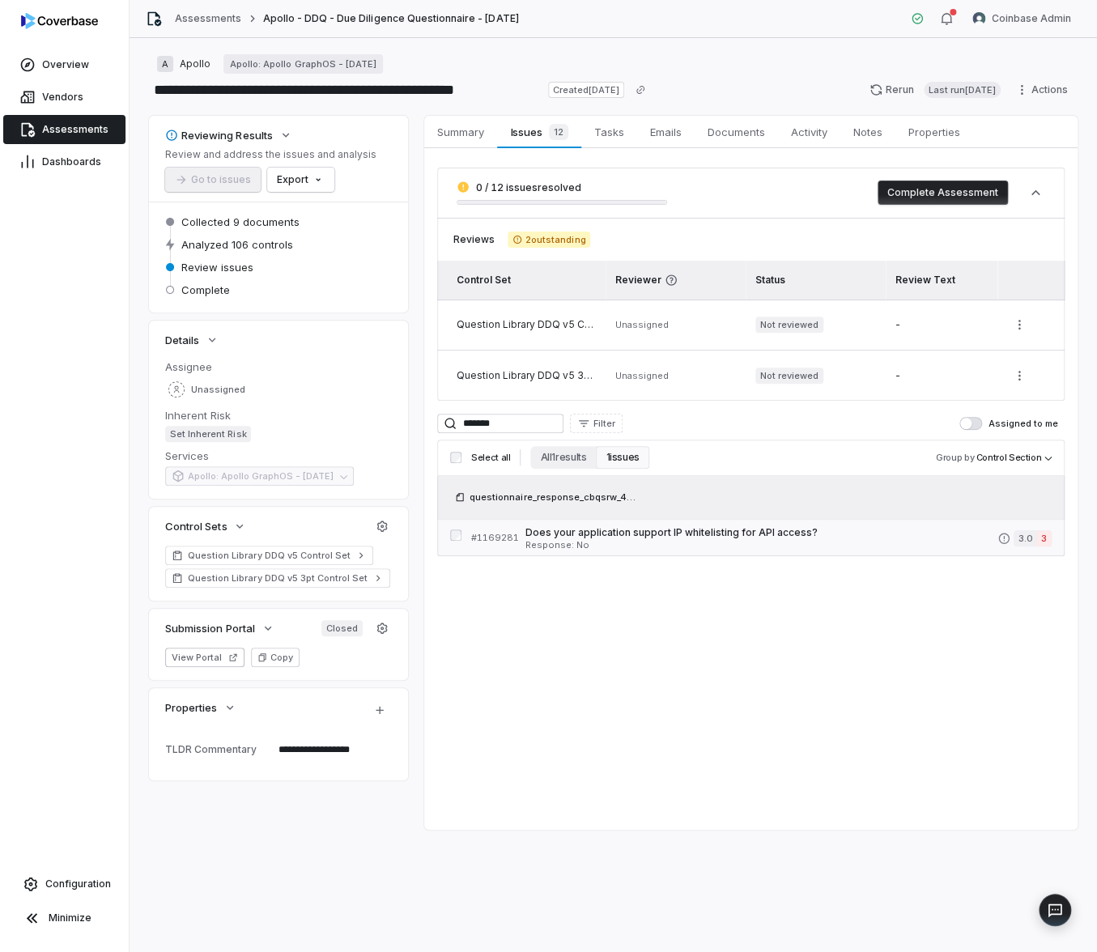
click at [677, 543] on span "Response: No" at bounding box center [762, 545] width 472 height 9
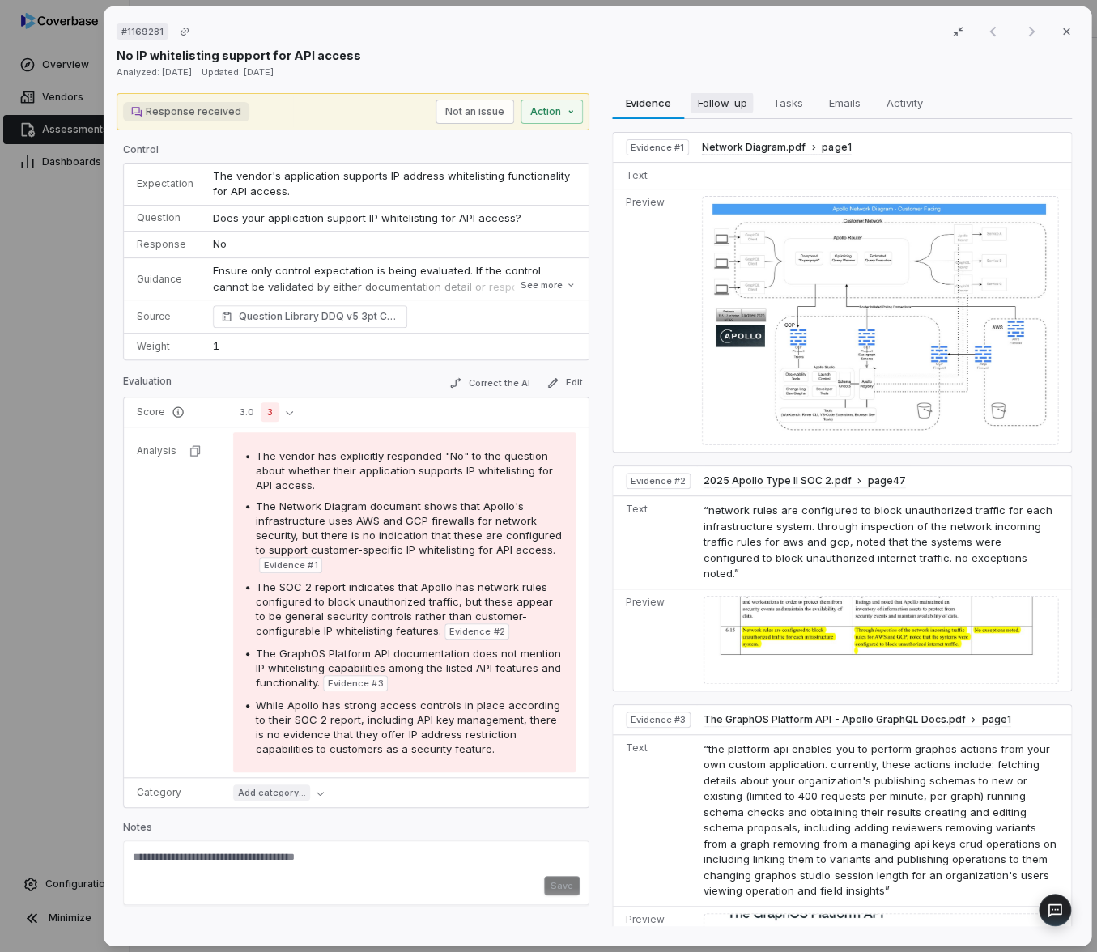
click at [691, 101] on span "Follow-up" at bounding box center [722, 102] width 62 height 21
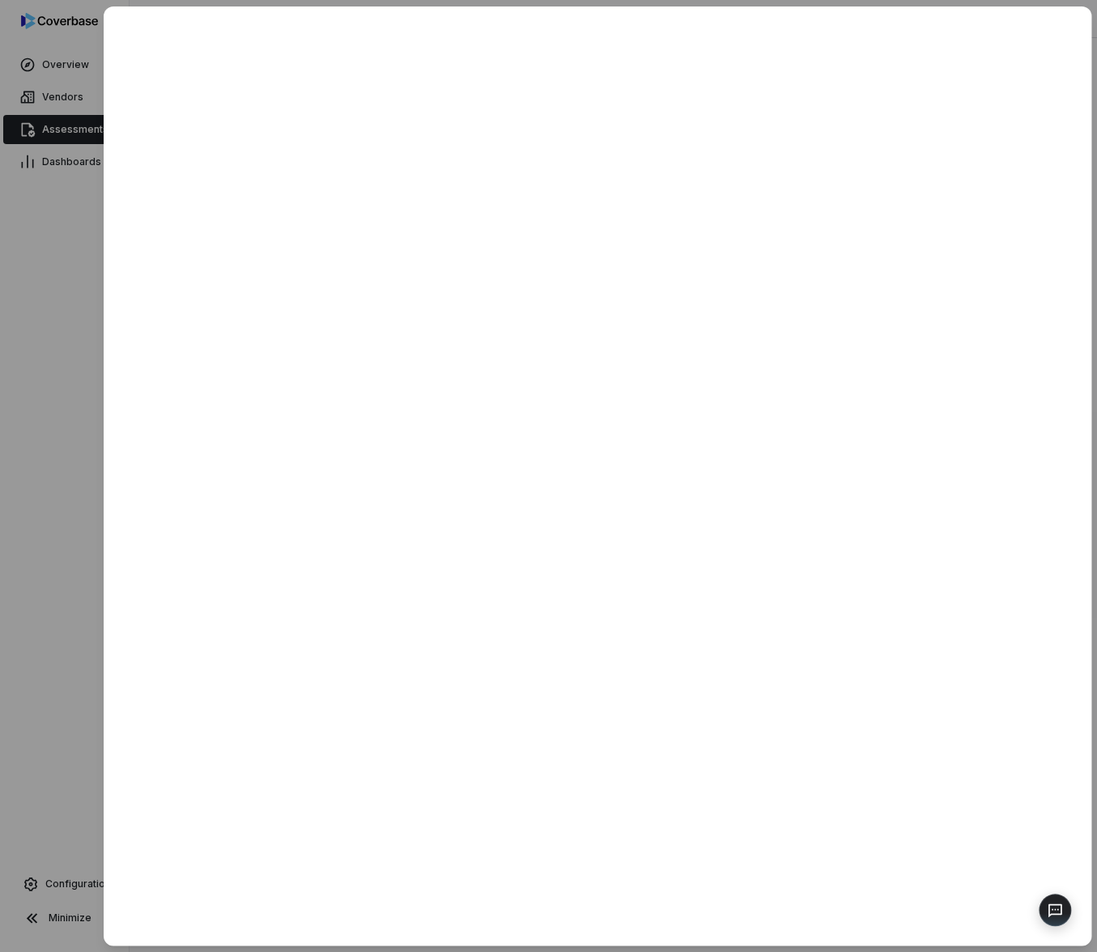
click at [82, 497] on div at bounding box center [548, 476] width 1097 height 952
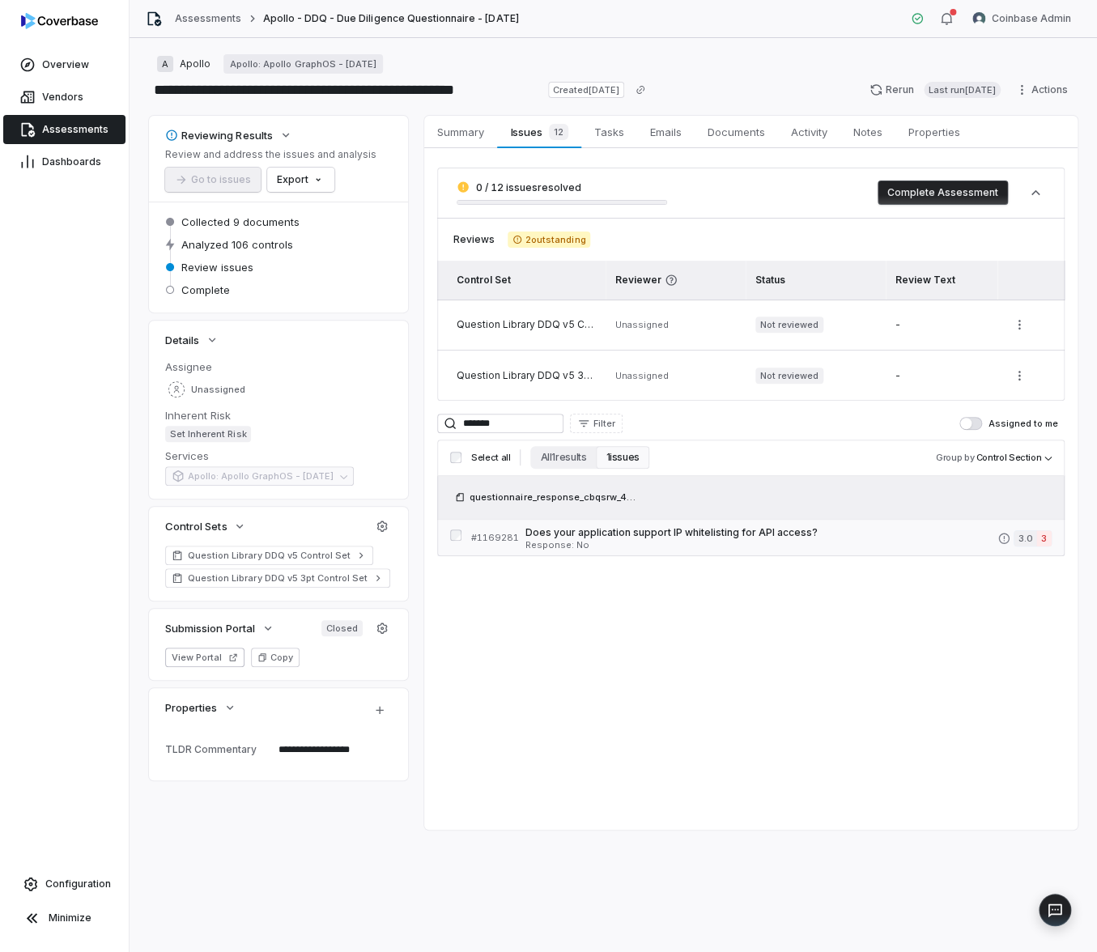
type textarea "*"
click at [501, 425] on input "*******" at bounding box center [500, 423] width 126 height 19
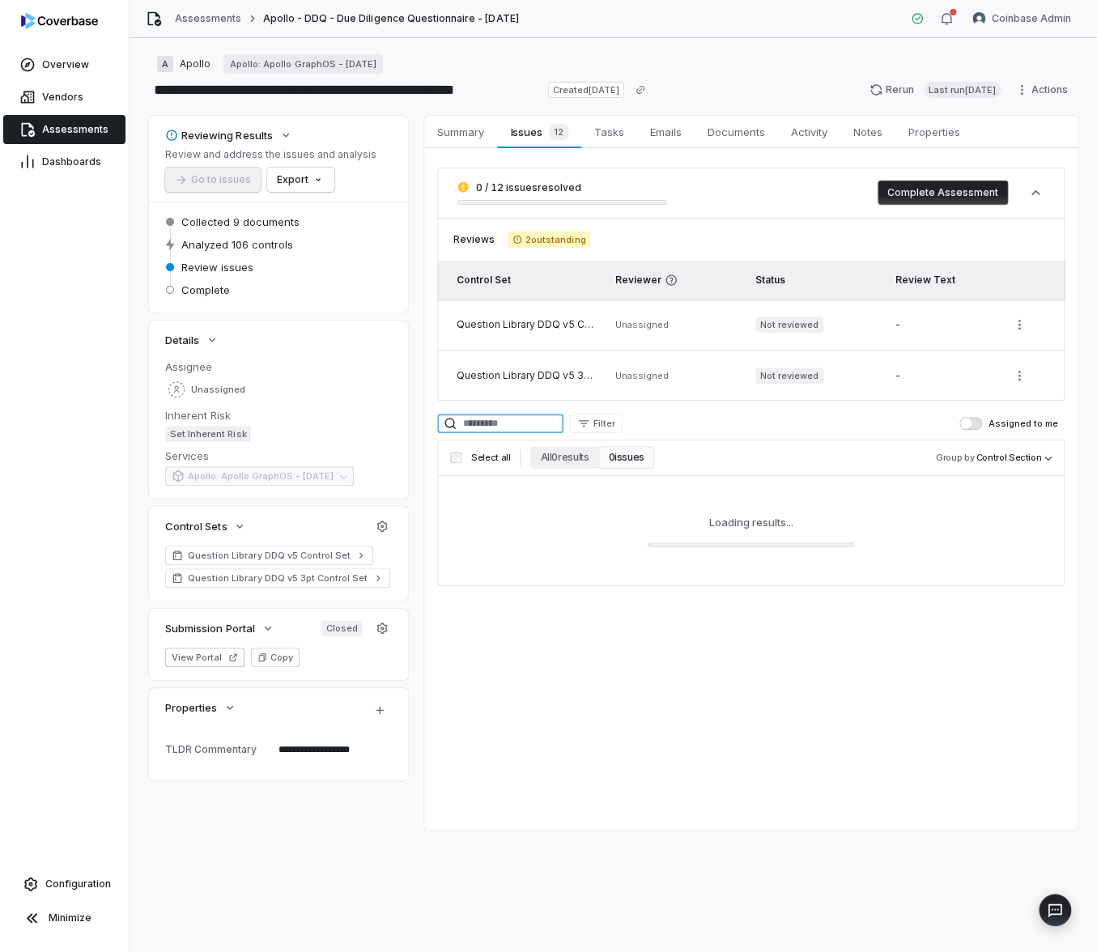
paste input "*******"
type input "*******"
click at [565, 454] on button "All 1 results" at bounding box center [563, 457] width 66 height 23
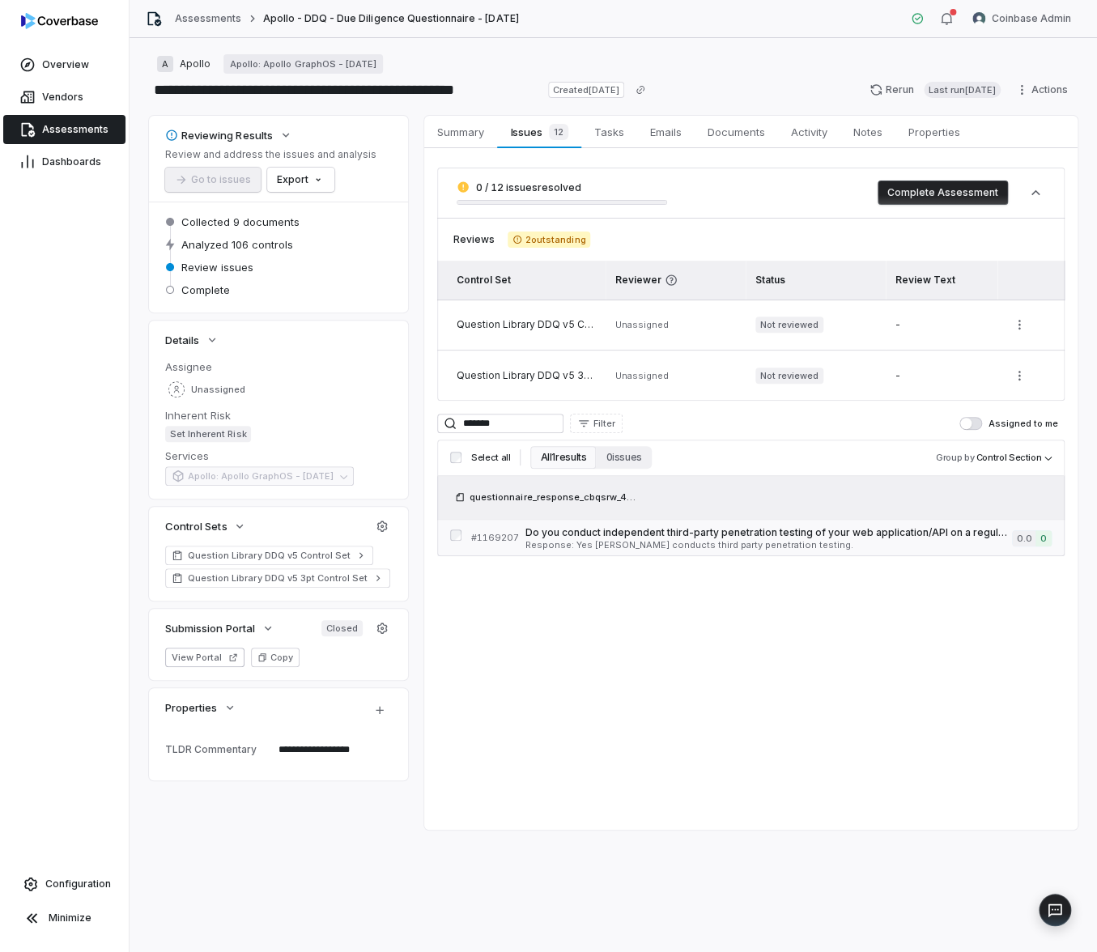
click at [688, 547] on span "Response: Yes Apollo conducts third party penetration testing." at bounding box center [769, 545] width 487 height 9
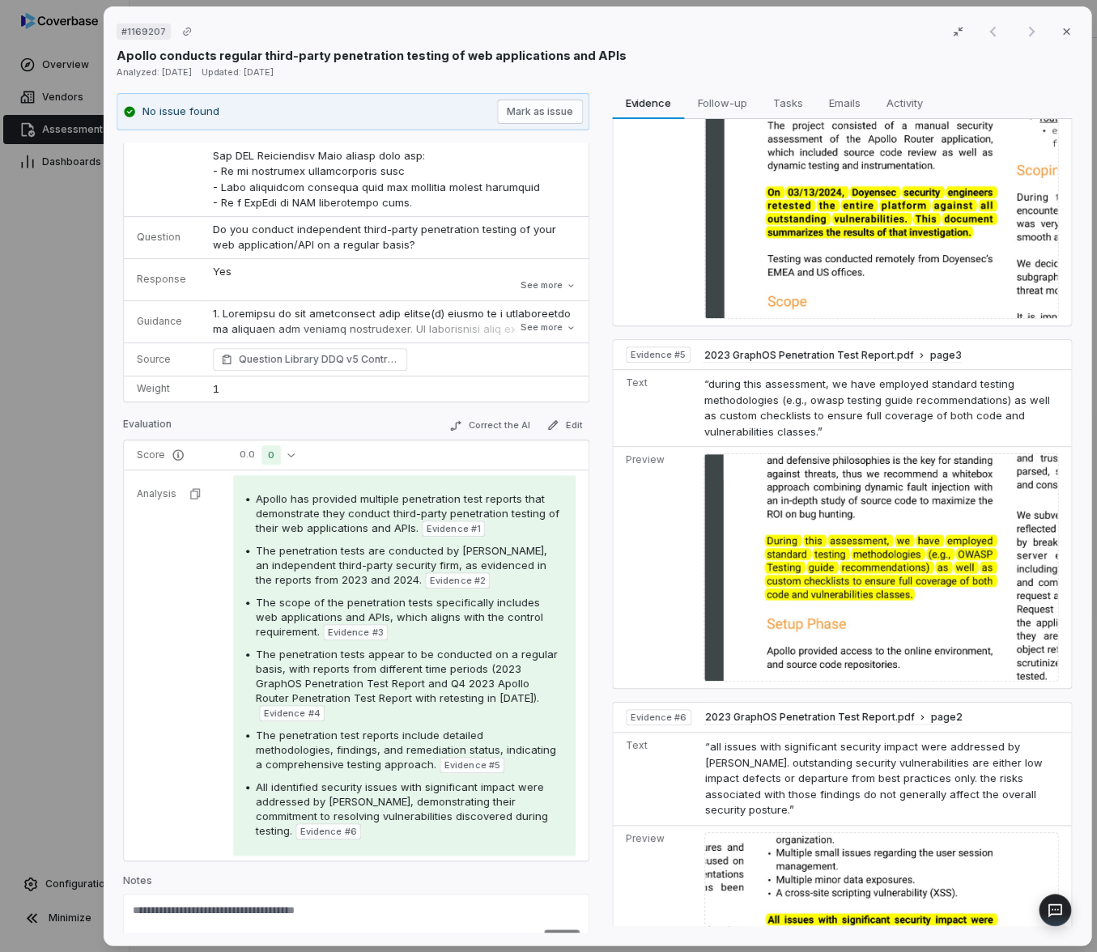
scroll to position [602, 0]
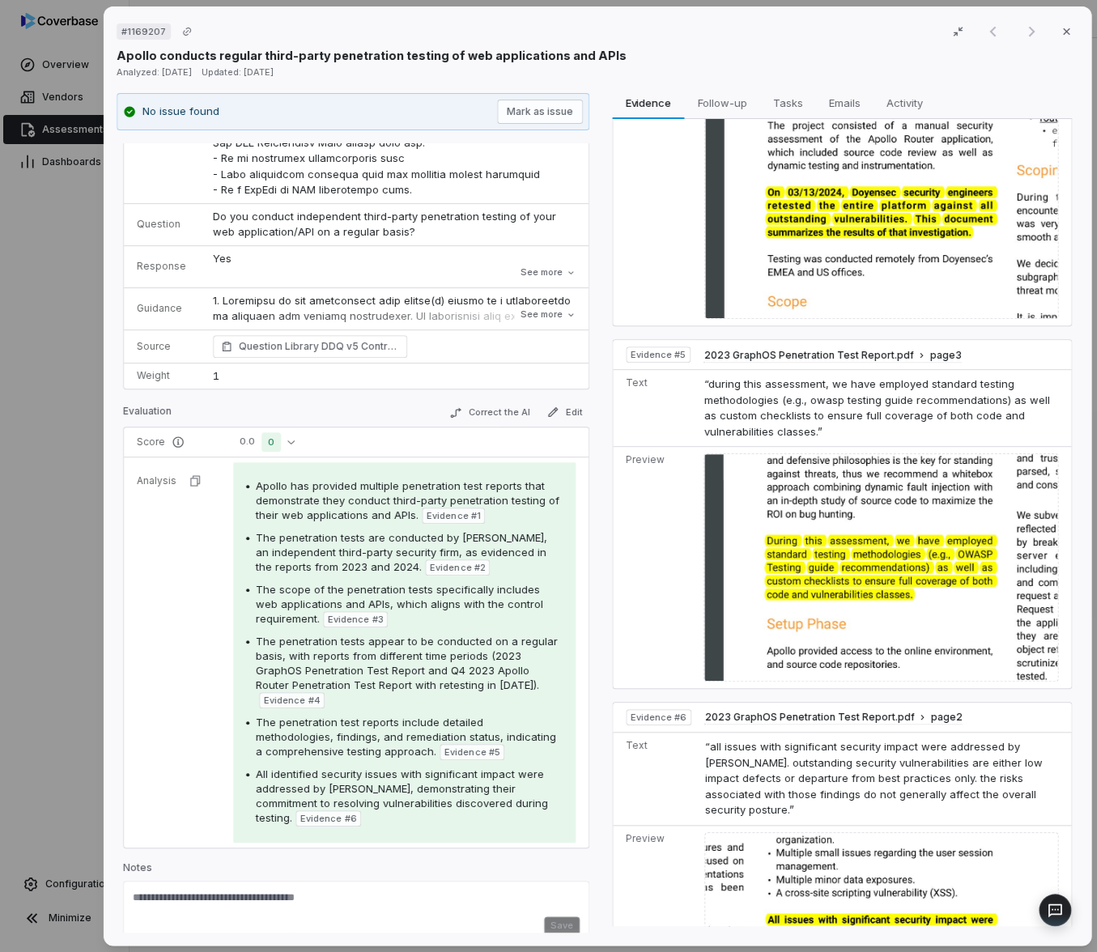
type textarea "*"
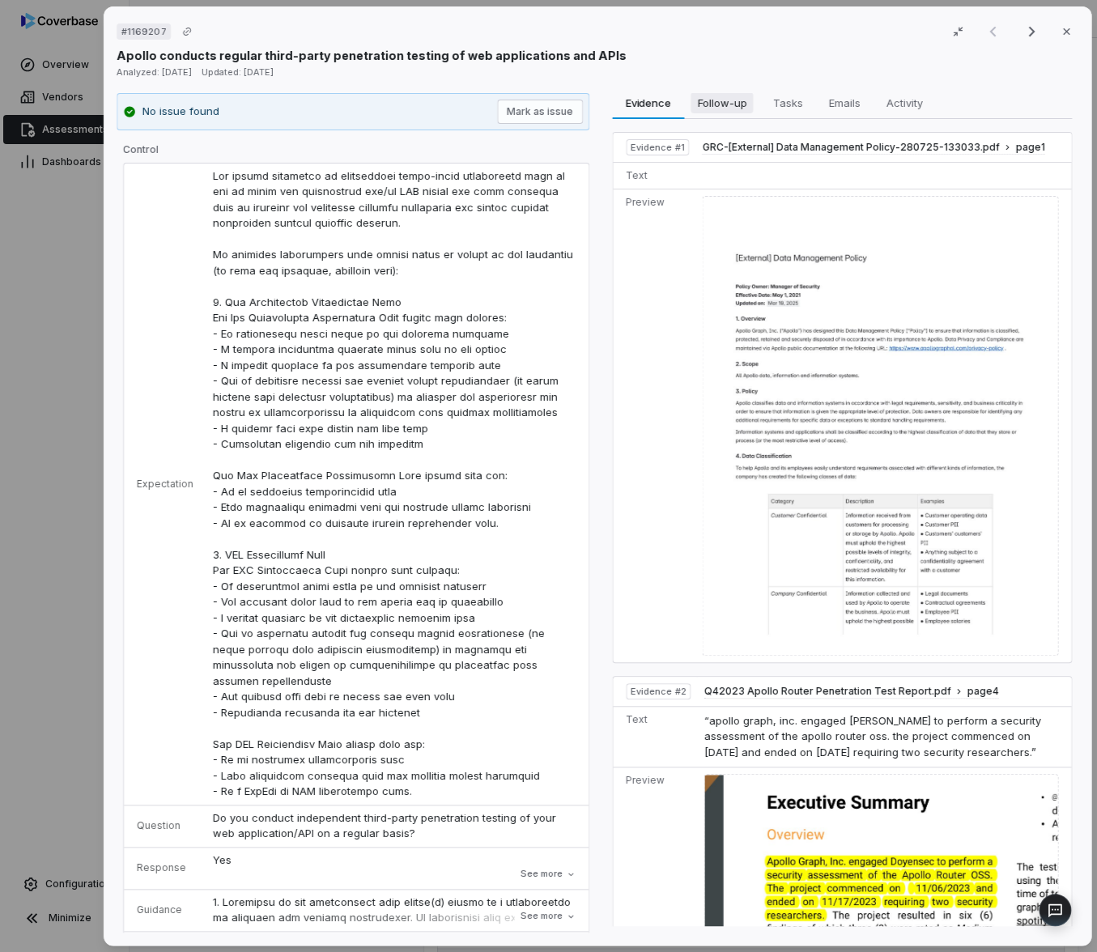
click at [709, 106] on span "Follow-up" at bounding box center [722, 102] width 62 height 21
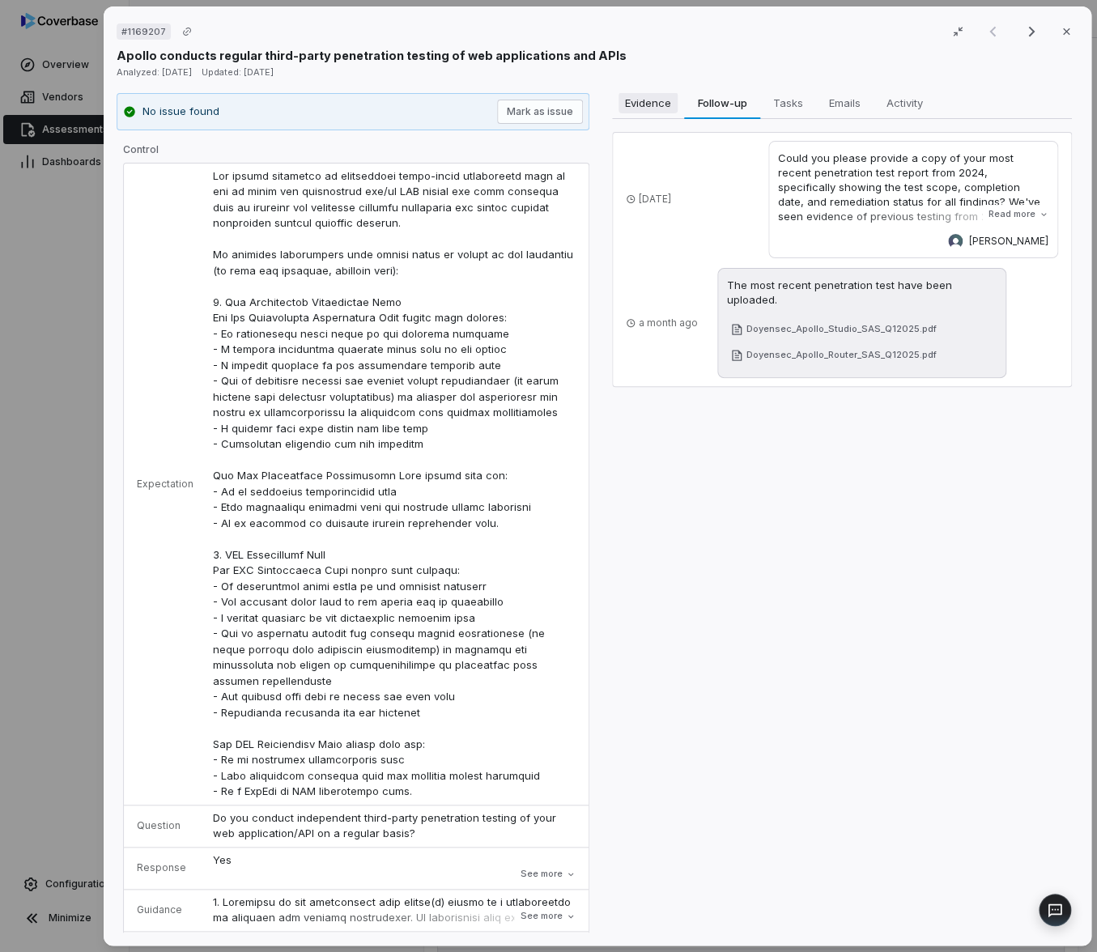
click at [662, 111] on span "Evidence" at bounding box center [647, 102] width 59 height 21
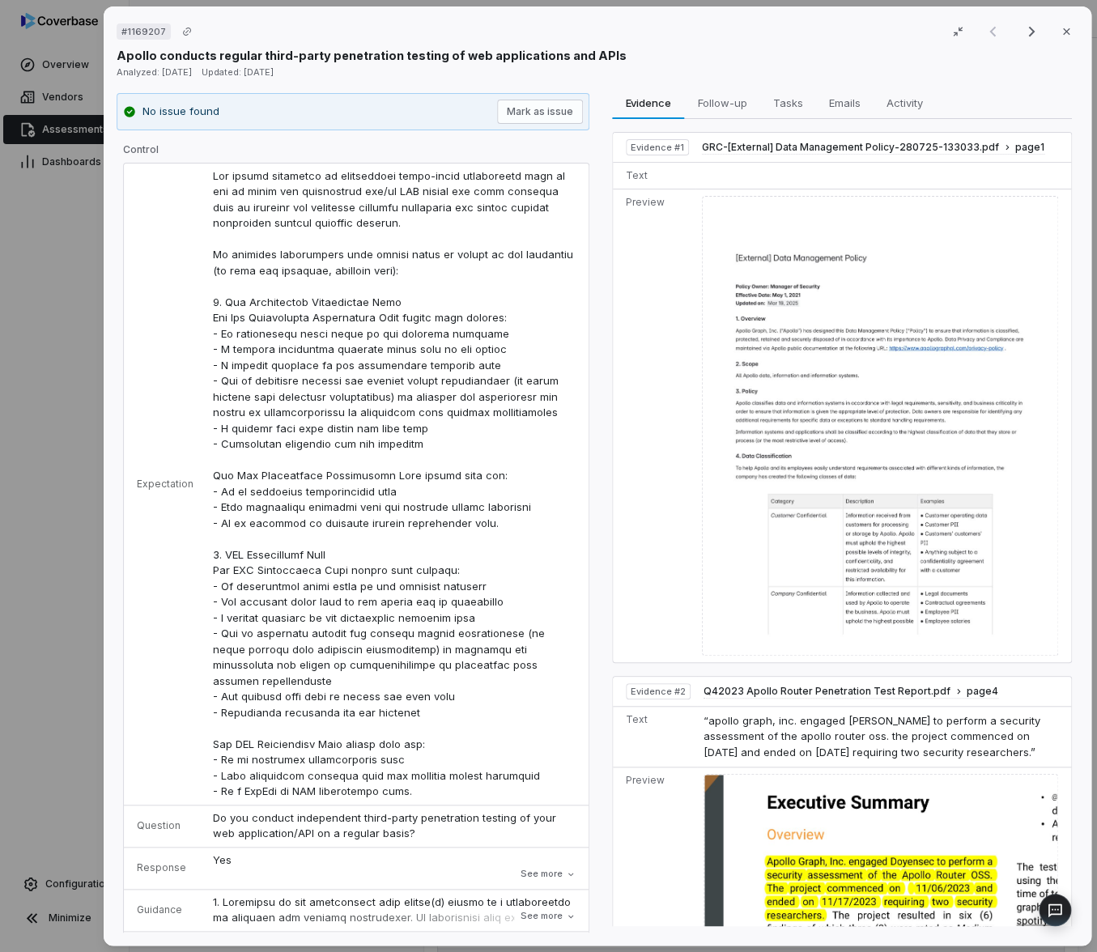
type textarea "*"
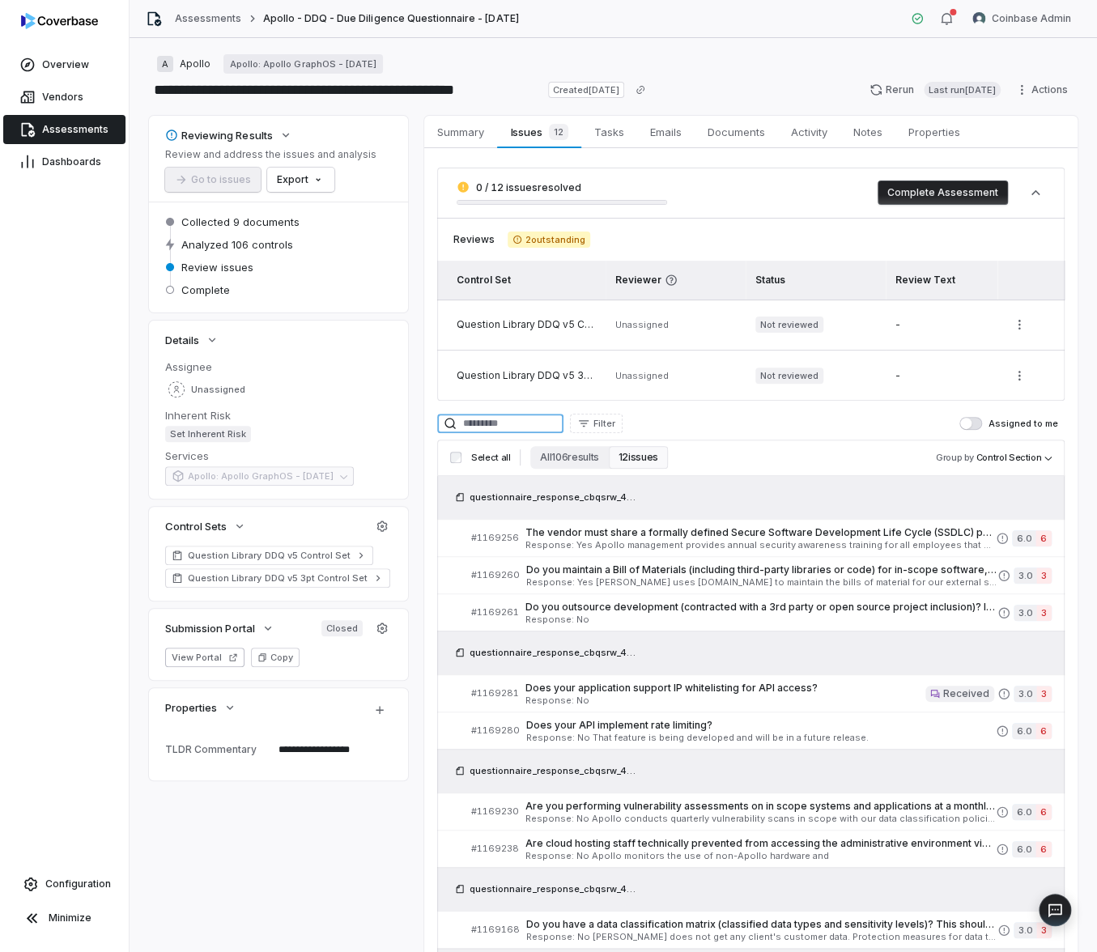
click at [499, 423] on input at bounding box center [500, 423] width 126 height 19
paste input "*******"
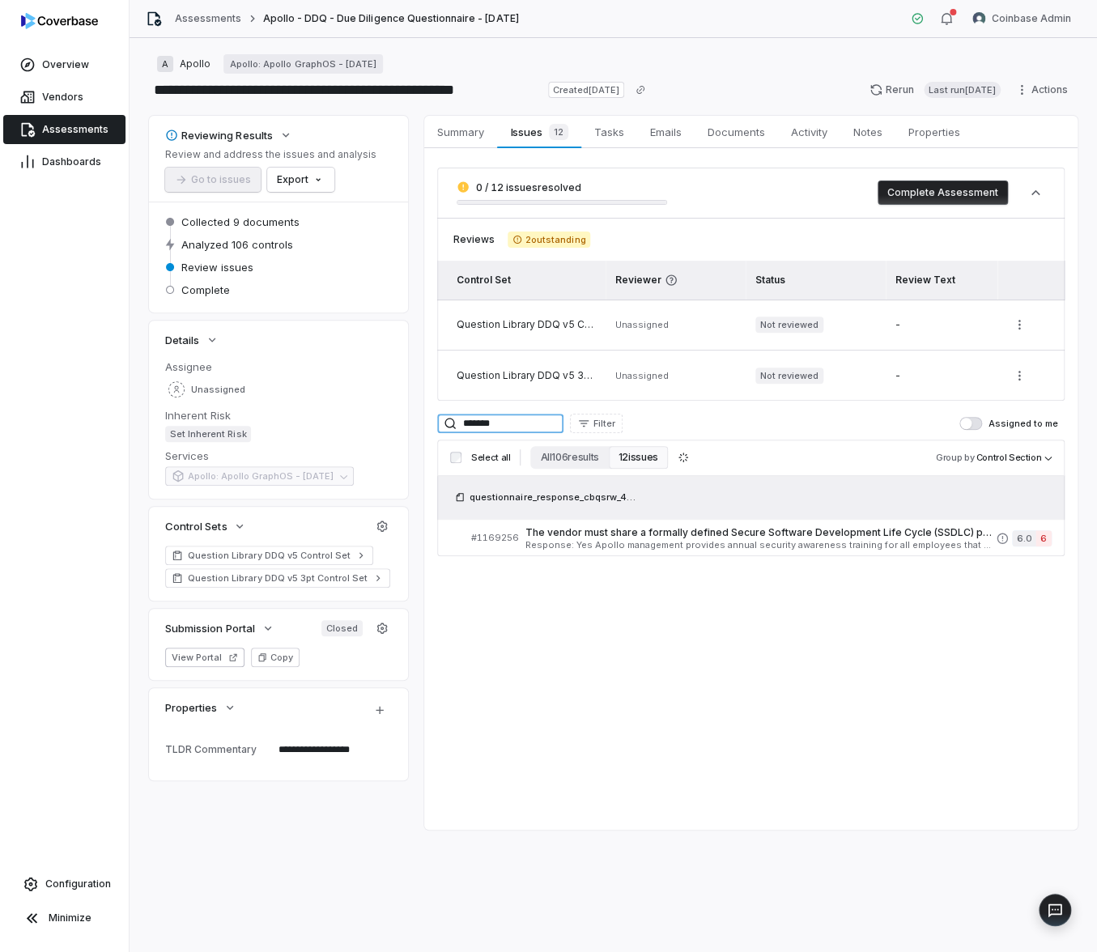
type input "*******"
click at [566, 547] on span "Response: Yes Apollo management provides annual security awareness training for…" at bounding box center [761, 545] width 471 height 9
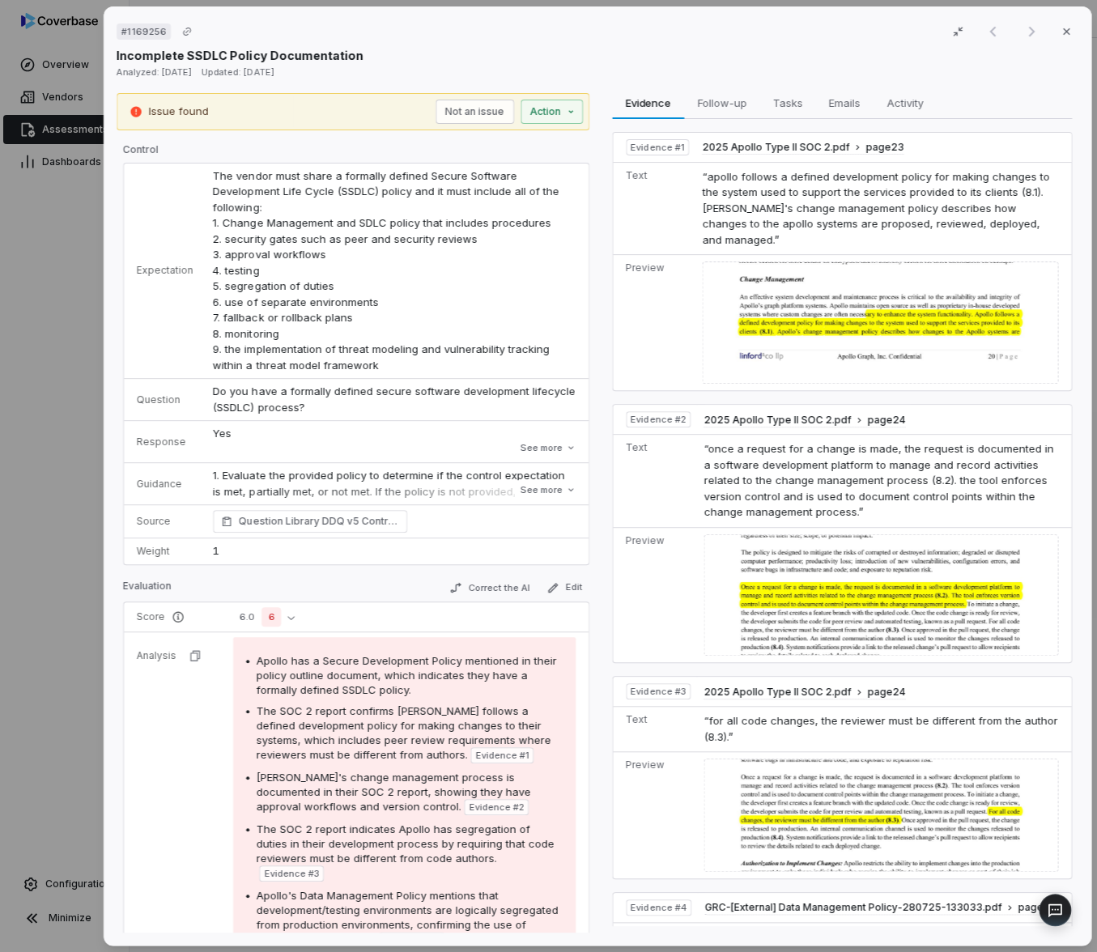
type textarea "*"
click at [723, 104] on span "Follow-up" at bounding box center [722, 102] width 62 height 21
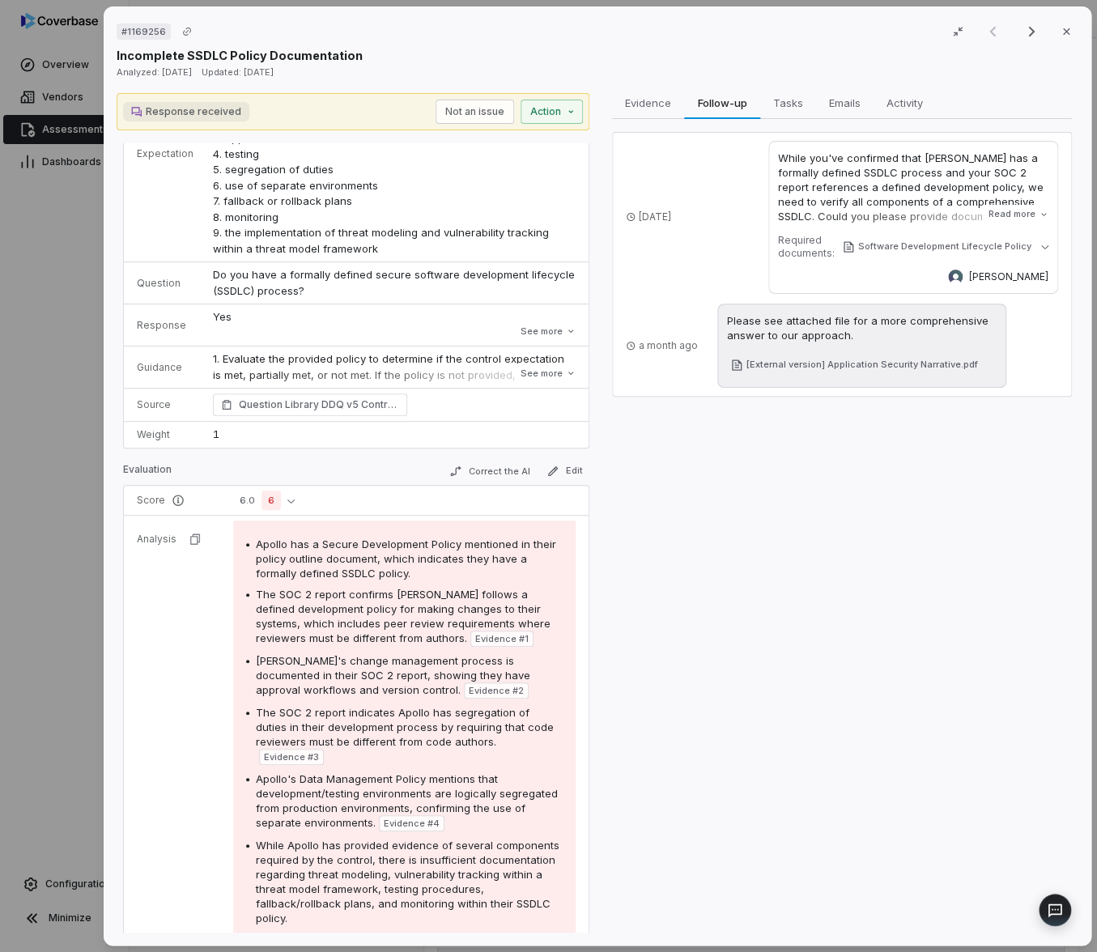
scroll to position [118, 0]
type textarea "*"
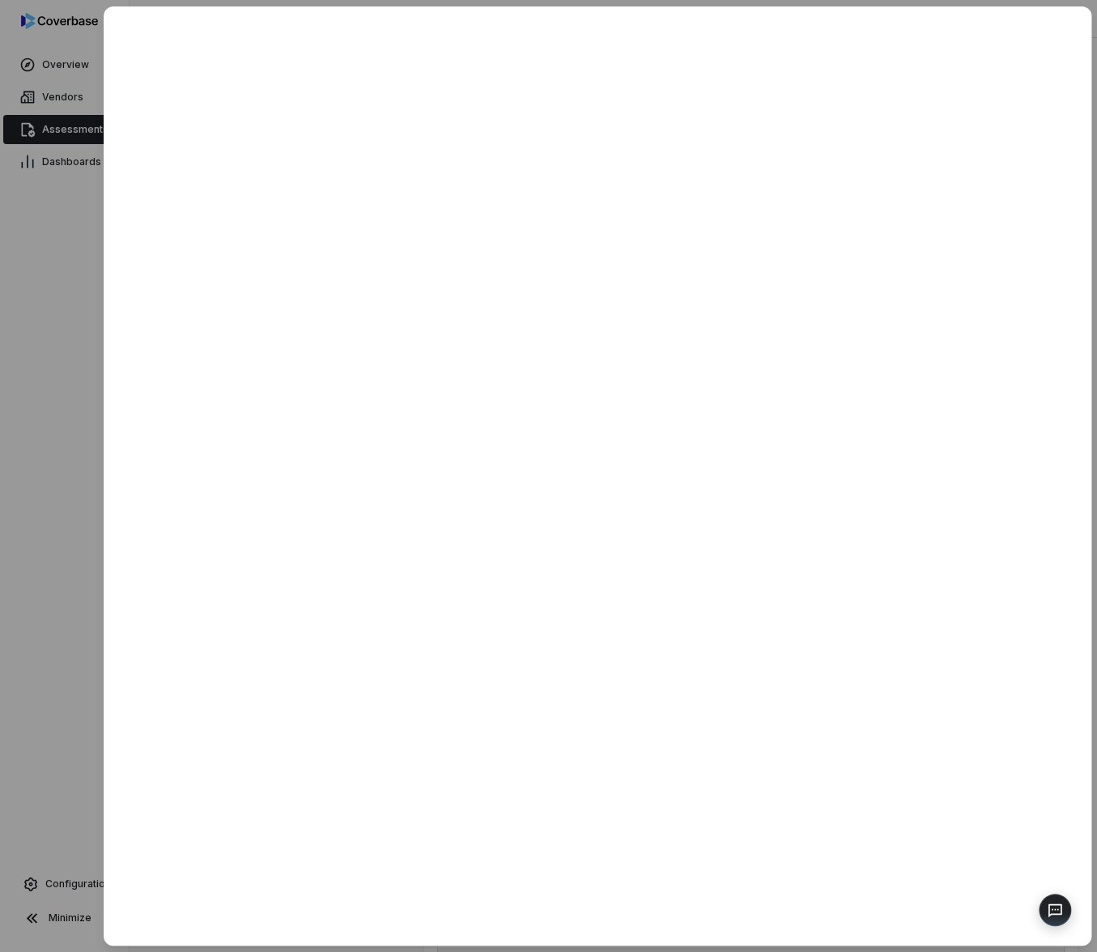
click at [79, 462] on div at bounding box center [548, 476] width 1097 height 952
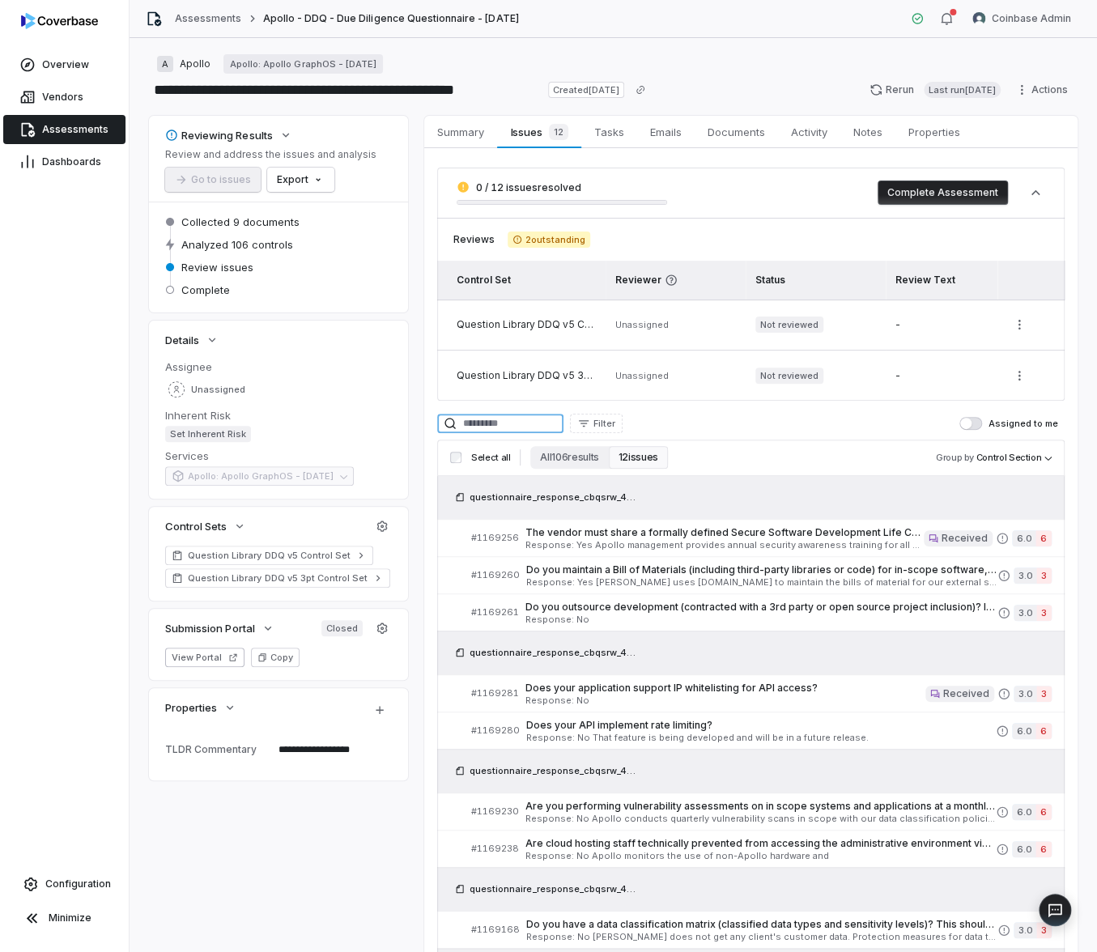
click at [496, 428] on input at bounding box center [500, 423] width 126 height 19
paste input "*******"
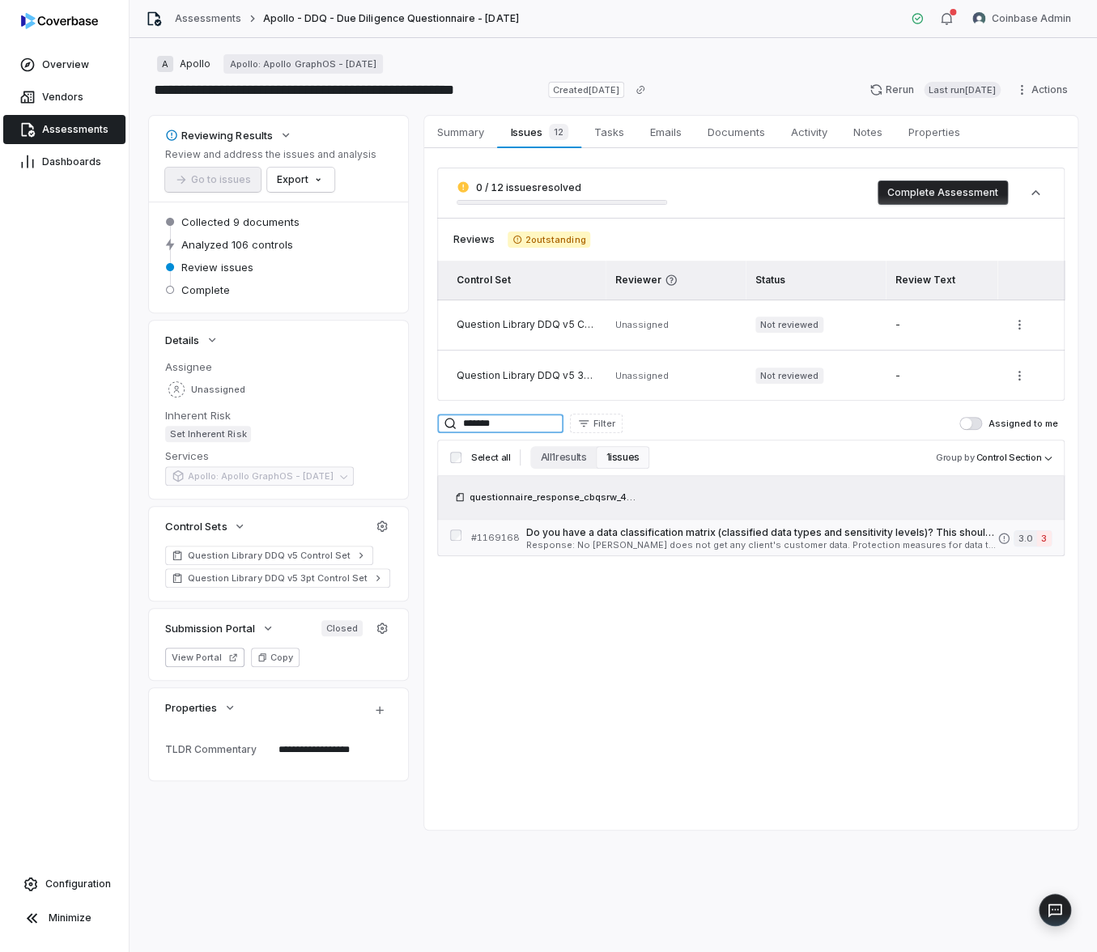
type input "*******"
click at [610, 533] on span "Do you have a data classification matrix (classified data types and sensitivity…" at bounding box center [761, 532] width 471 height 13
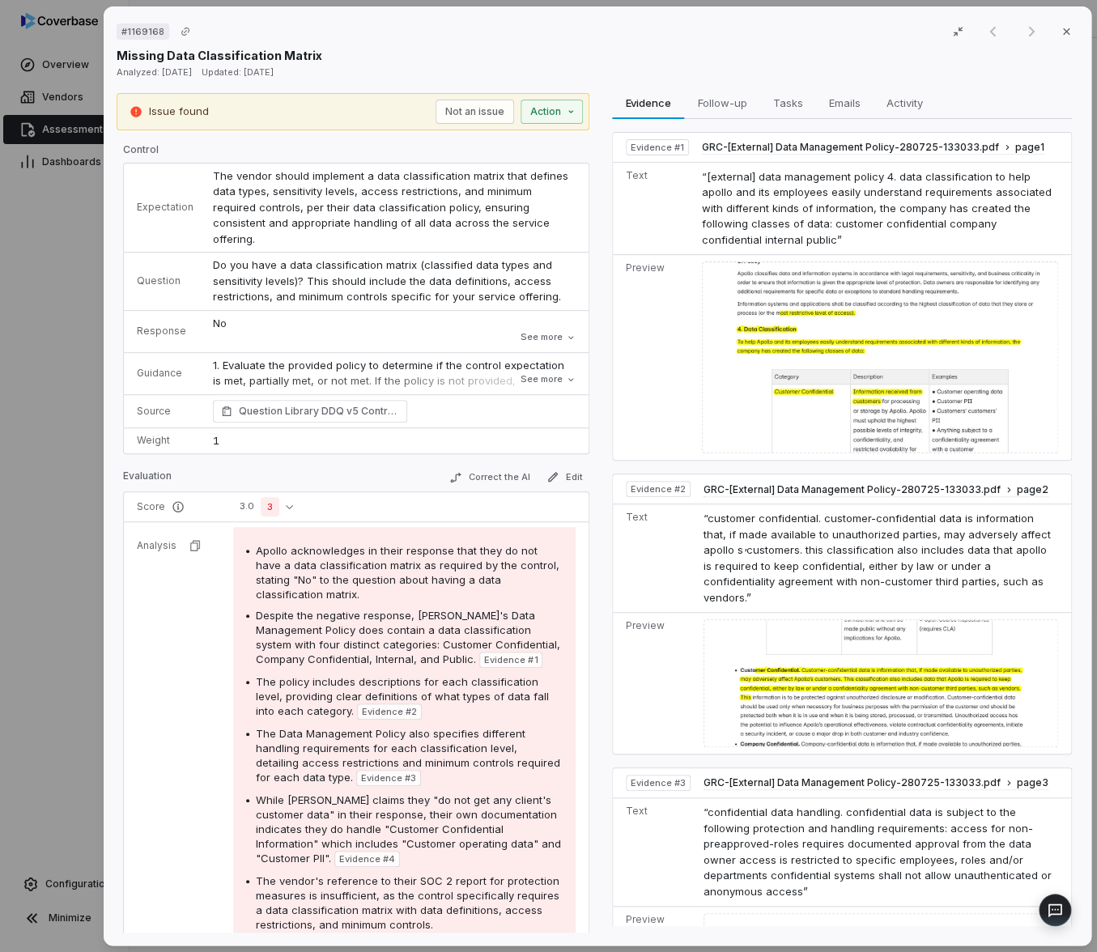
type textarea "*"
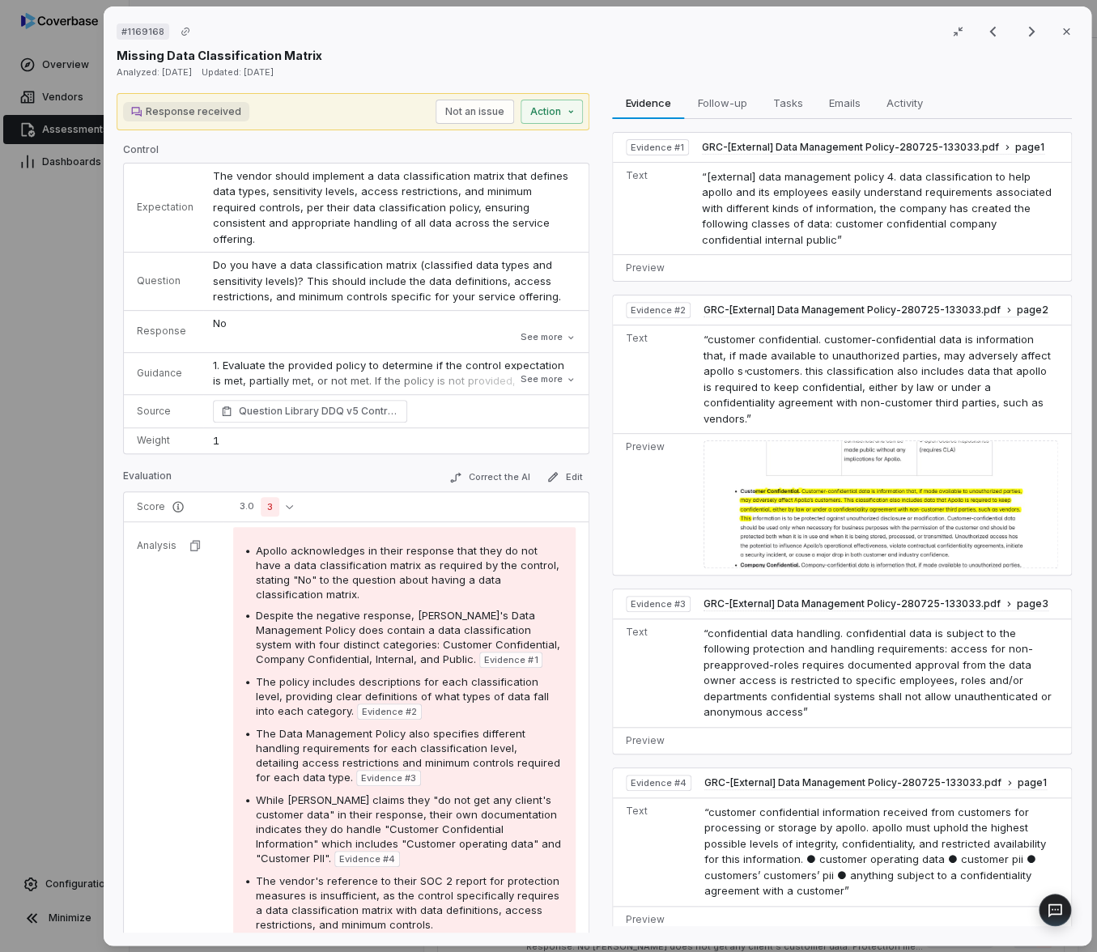
type textarea "*"
click at [69, 410] on div "# 1169168 Result 6 of 12 Close Missing Data Classification Matrix Analyzed: [DA…" at bounding box center [548, 476] width 1097 height 952
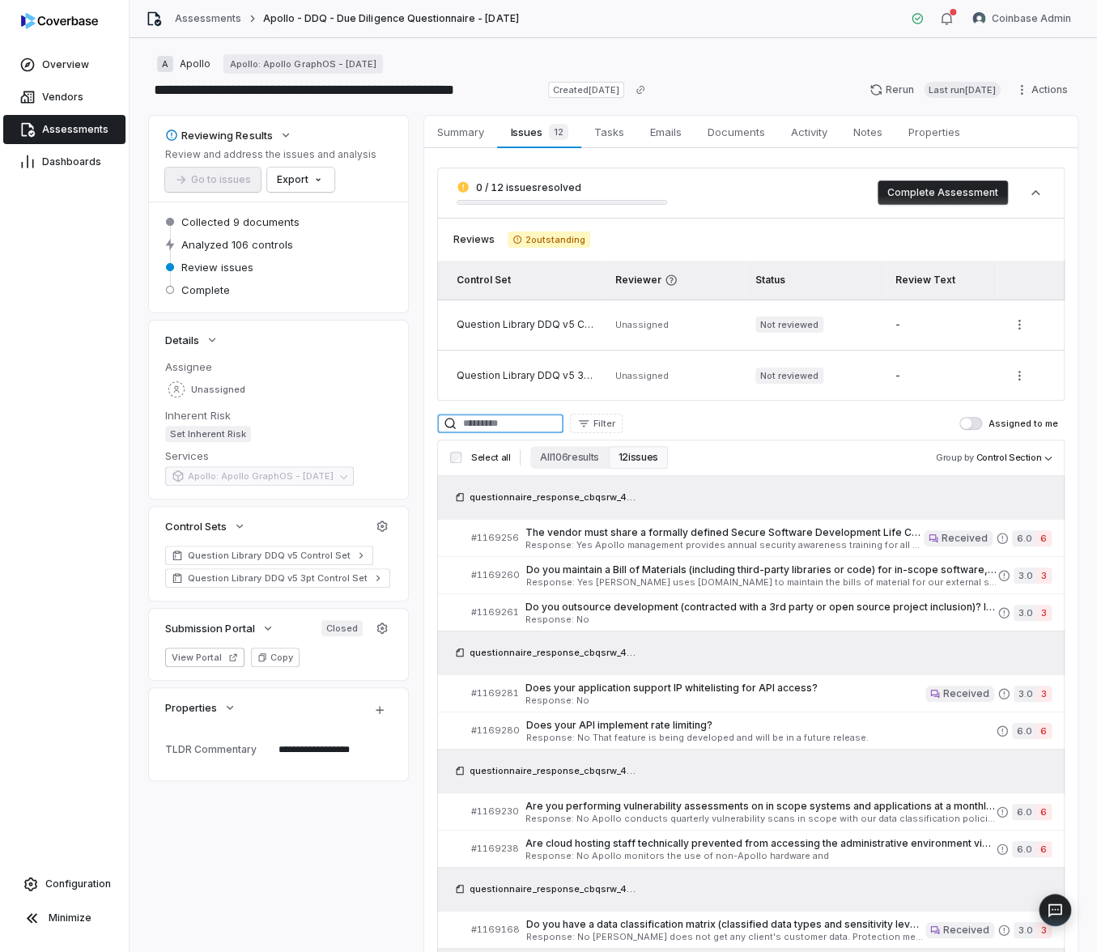
click at [534, 425] on input at bounding box center [500, 423] width 126 height 19
paste input "*******"
type input "*******"
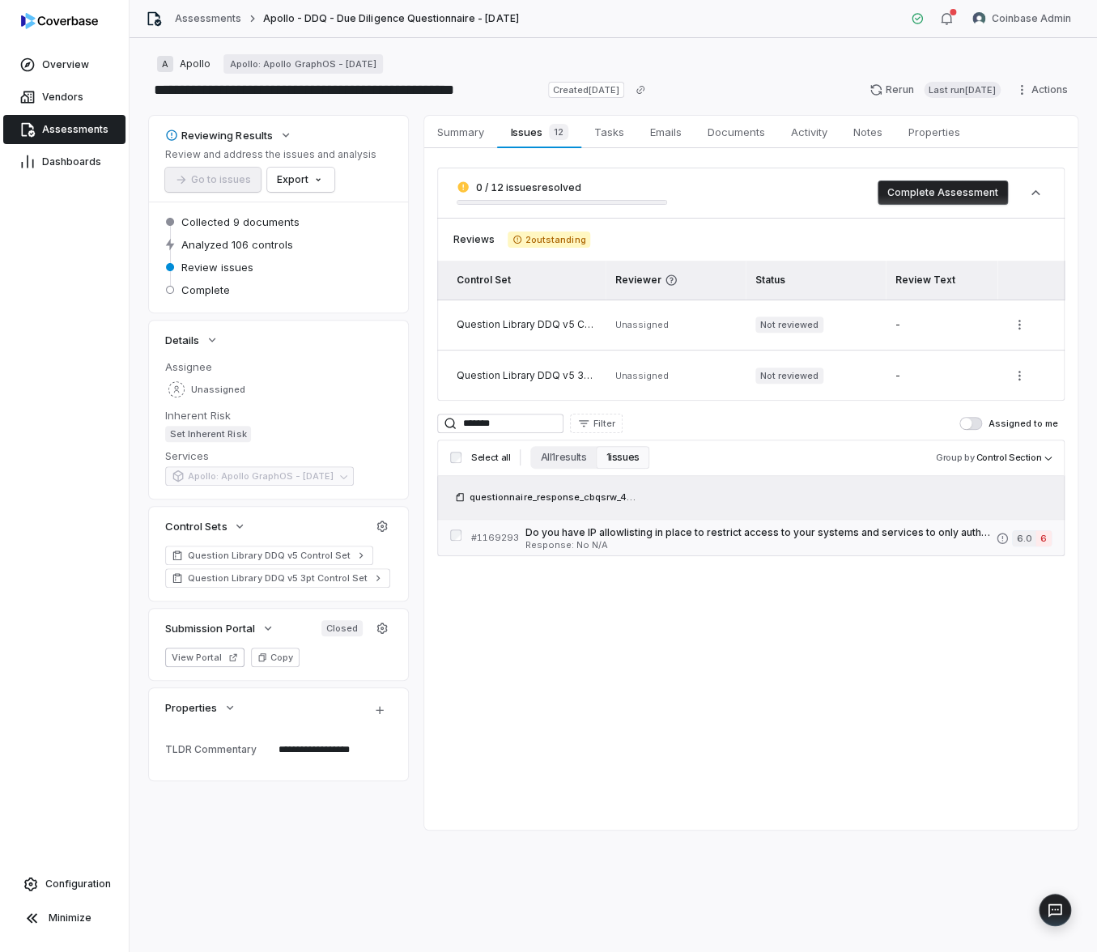
click at [586, 533] on span "Do you have IP allowlisting in place to restrict access to your systems and ser…" at bounding box center [761, 532] width 471 height 13
type textarea "*"
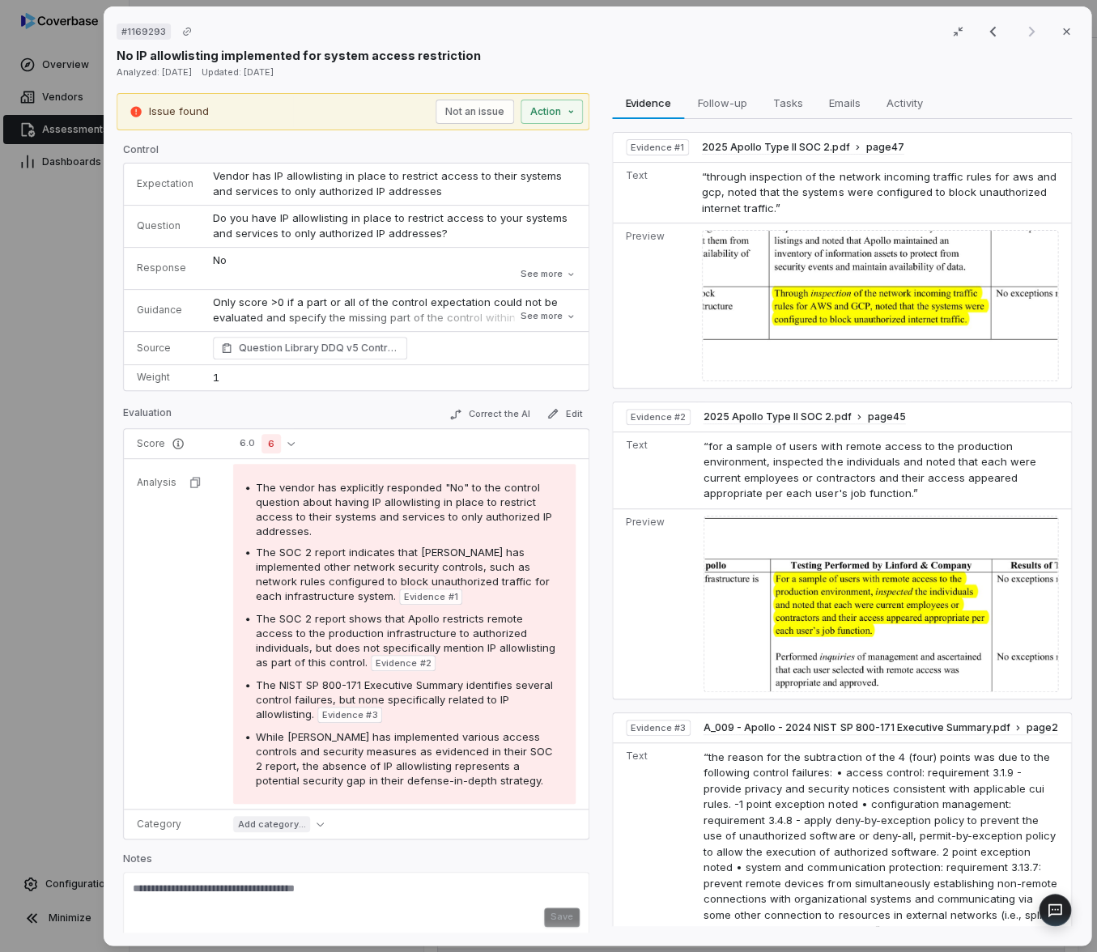
type textarea "*"
click at [684, 119] on div "Evidence # 1 2025 Apollo Type II SOC 2.pdf page 47 Text “through inspection of …" at bounding box center [841, 523] width 460 height 808
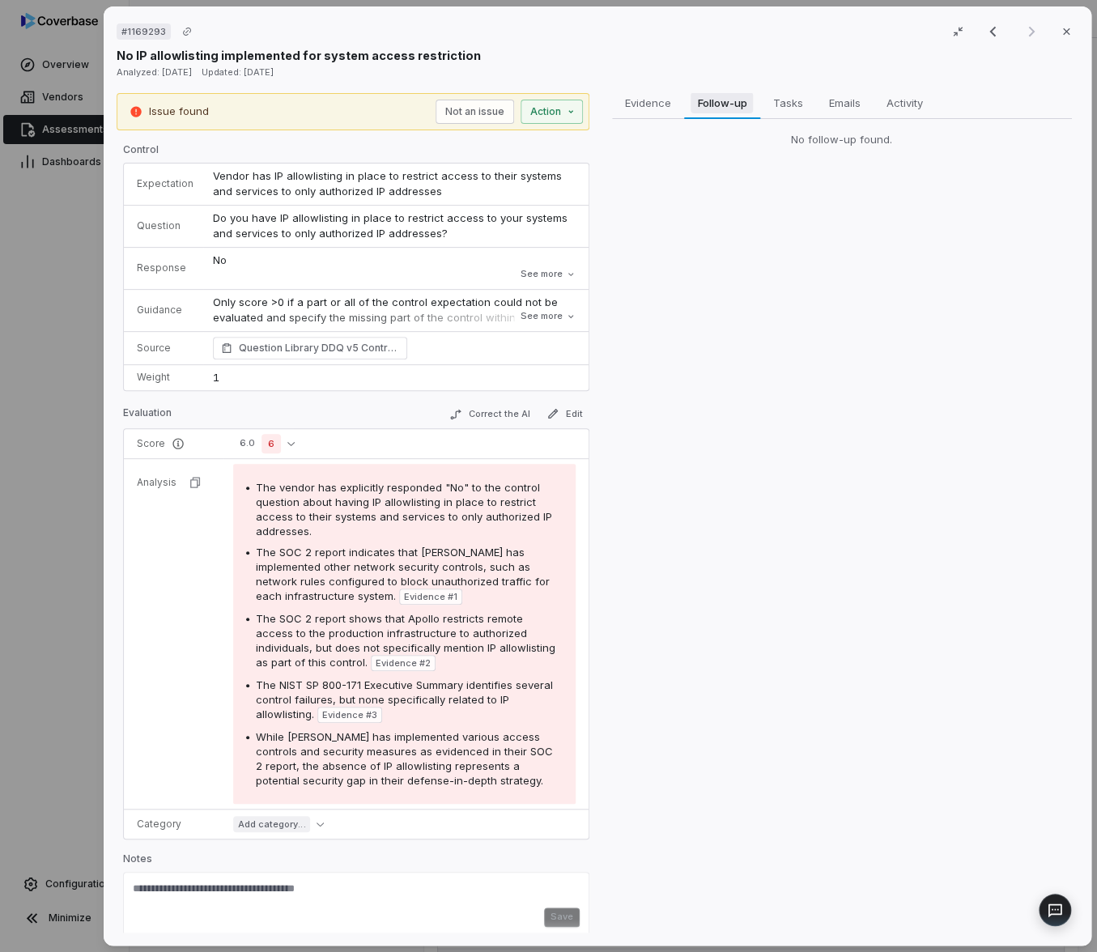
click at [718, 93] on span "Follow-up" at bounding box center [722, 102] width 62 height 21
click at [663, 103] on span "Evidence" at bounding box center [647, 102] width 59 height 21
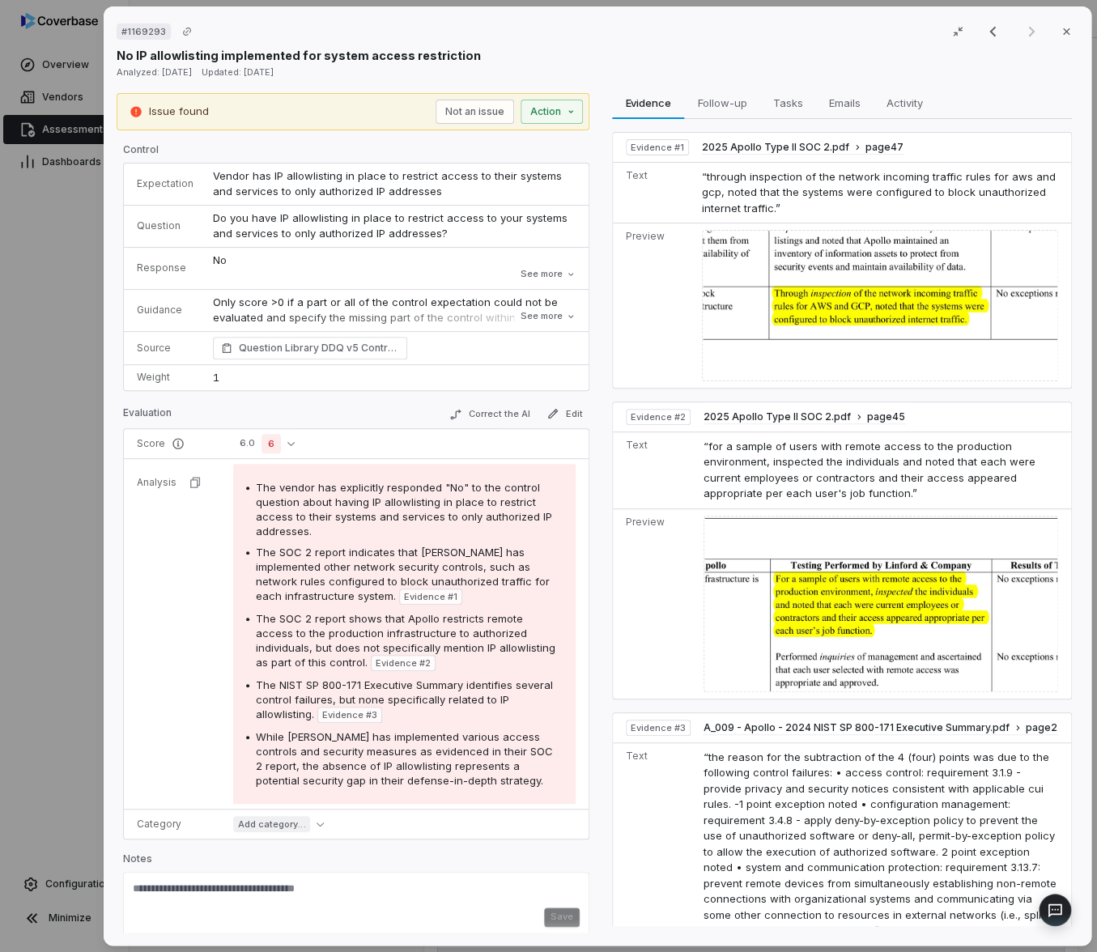
click at [75, 741] on div "# 1169293 Result 12 of 12 Close No IP allowlisting implemented for system acces…" at bounding box center [548, 476] width 1097 height 952
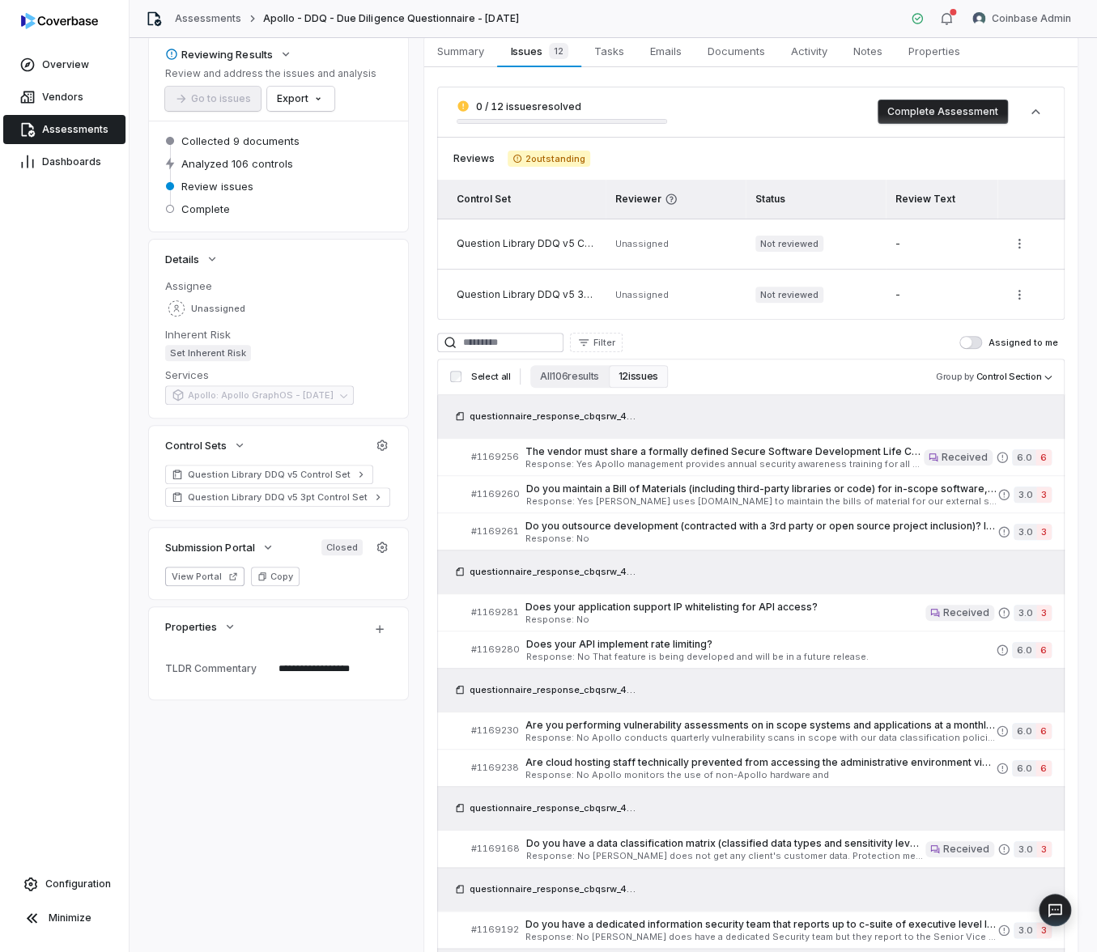
scroll to position [100, 0]
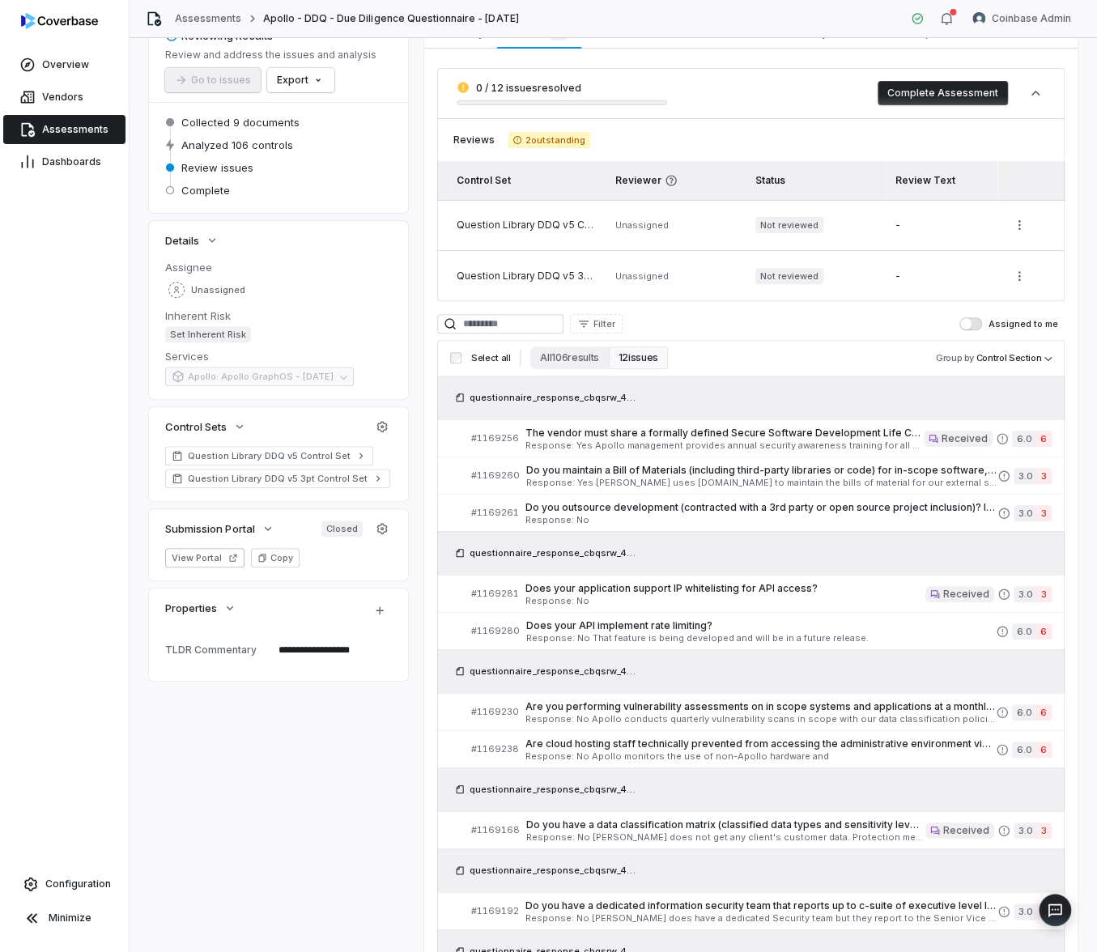
type textarea "*"
click at [546, 338] on div "Filter Assigned to me Select all All 106 results 12 issues Group by Control Sec…" at bounding box center [751, 743] width 628 height 858
click at [539, 331] on input at bounding box center [500, 323] width 126 height 19
paste input "*******"
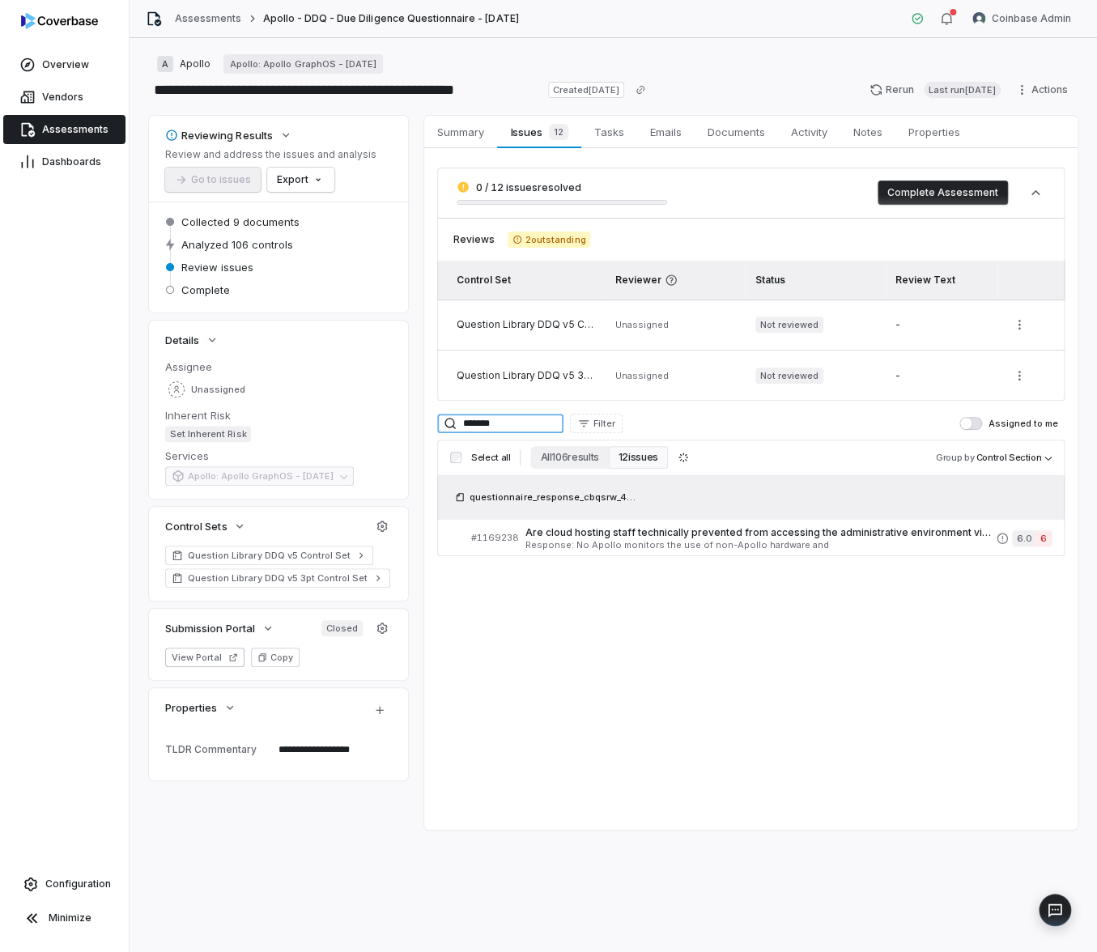
scroll to position [0, 0]
type input "*******"
click at [616, 535] on span "Are cloud hosting staff technically prevented from accessing the administrative…" at bounding box center [761, 532] width 471 height 13
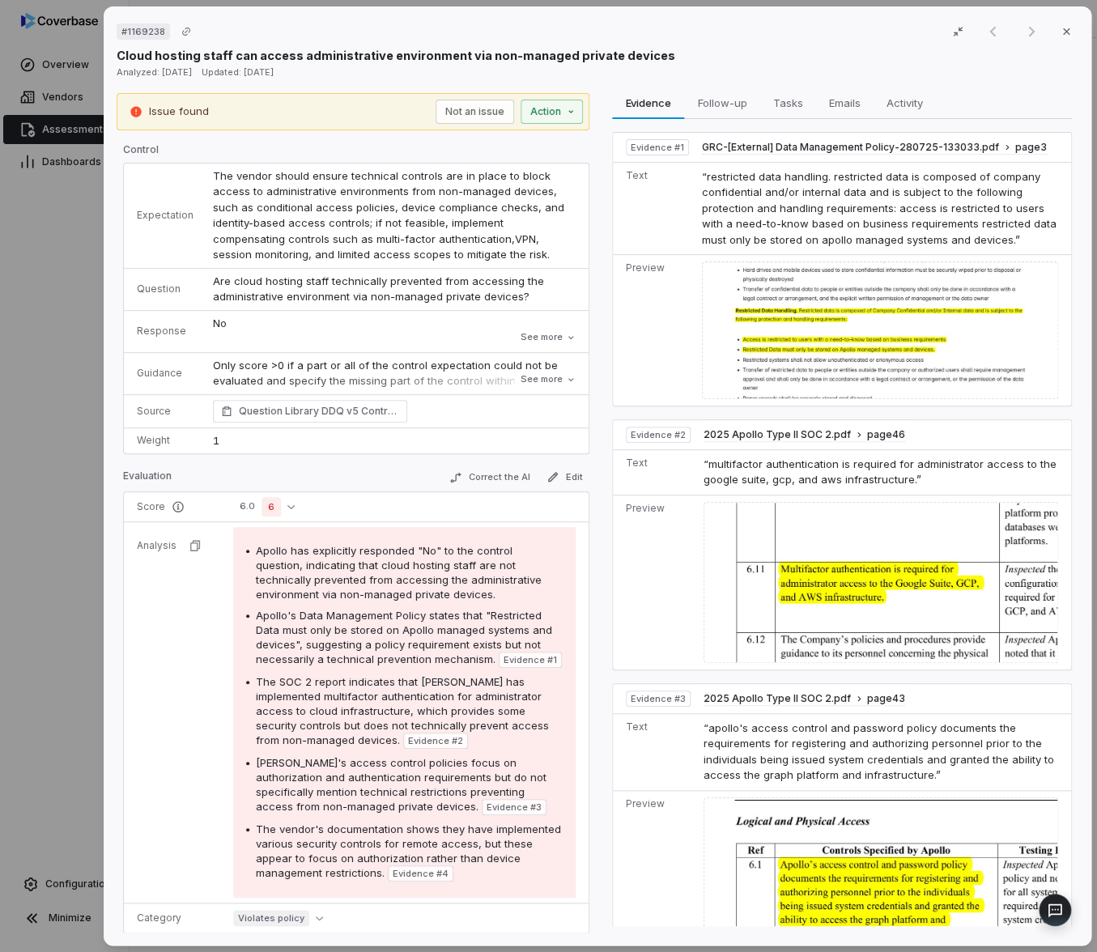
click at [62, 654] on div "# 1169238 Result 1 of 1 Close Cloud hosting staff can access administrative env…" at bounding box center [548, 476] width 1097 height 952
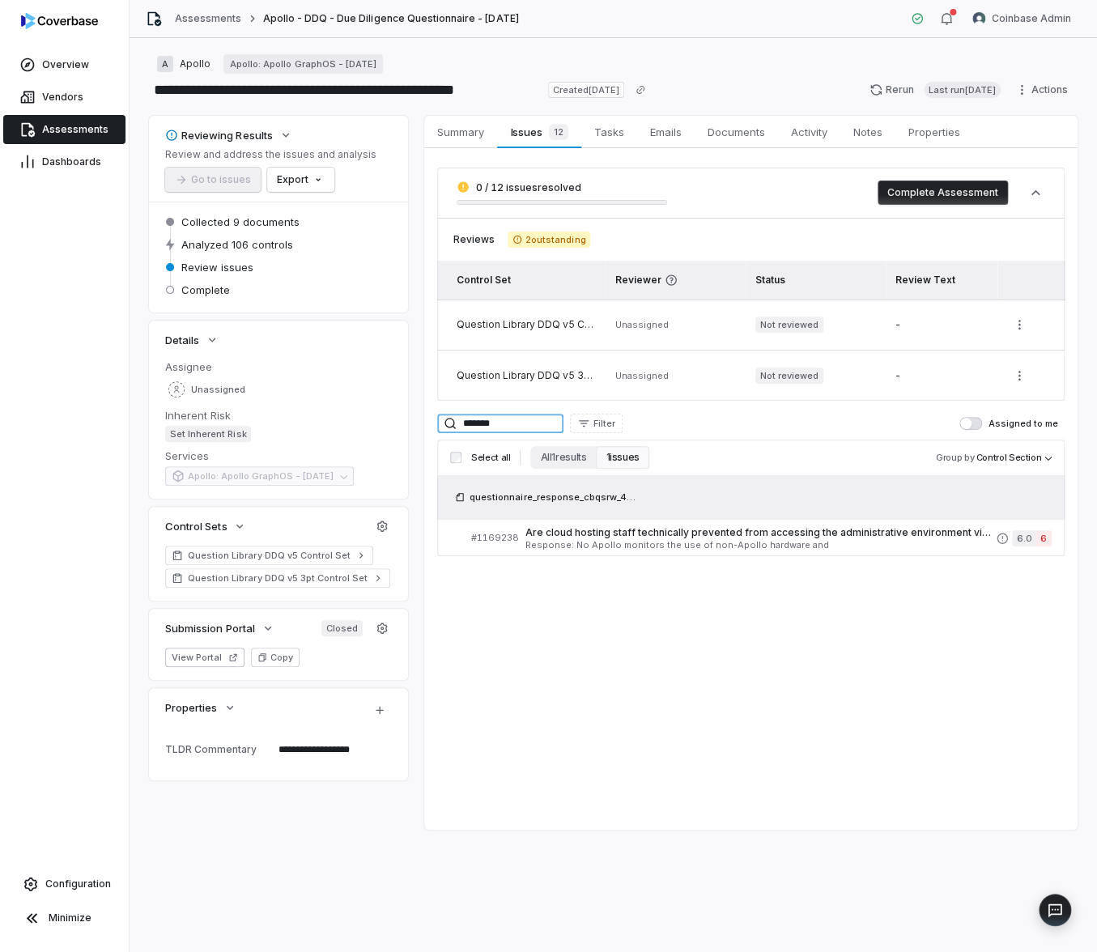
click at [513, 432] on input "*******" at bounding box center [500, 423] width 126 height 19
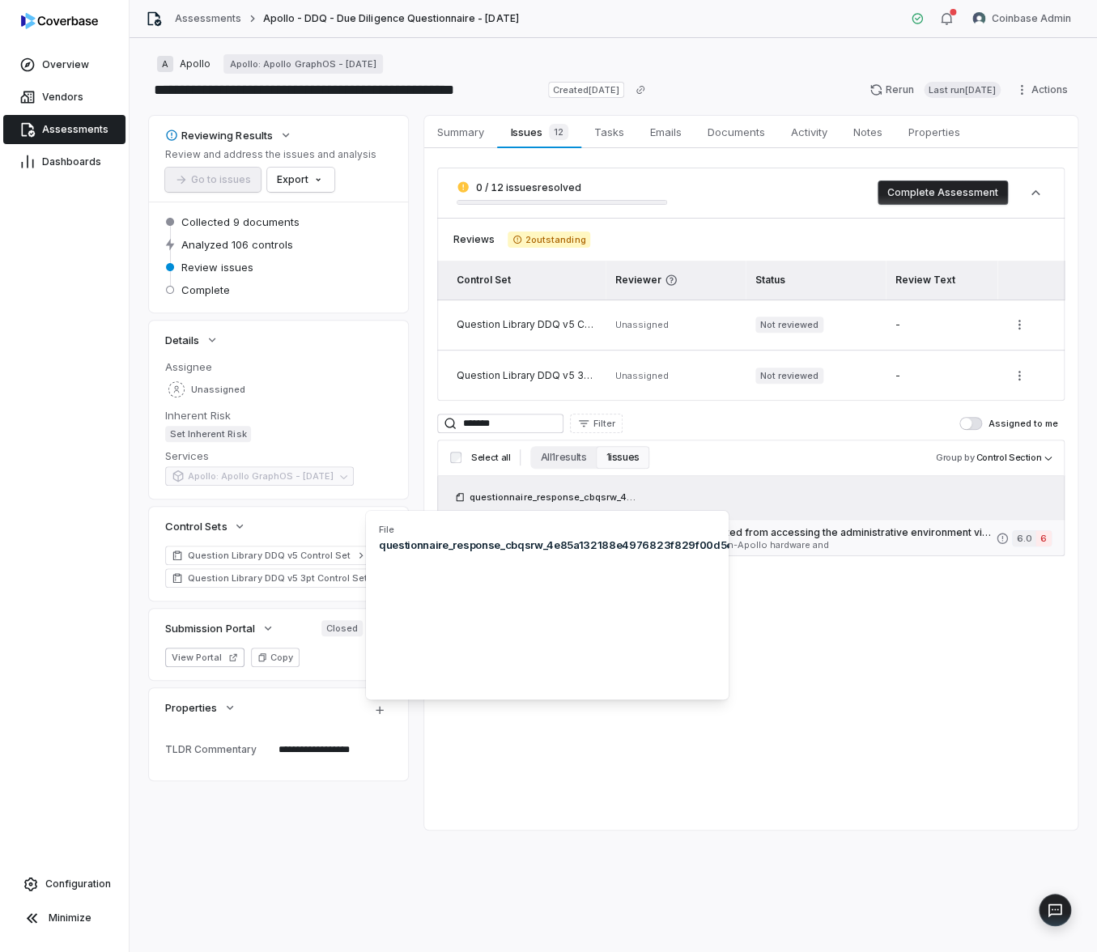
click at [845, 538] on span "Are cloud hosting staff technically prevented from accessing the administrative…" at bounding box center [761, 532] width 471 height 13
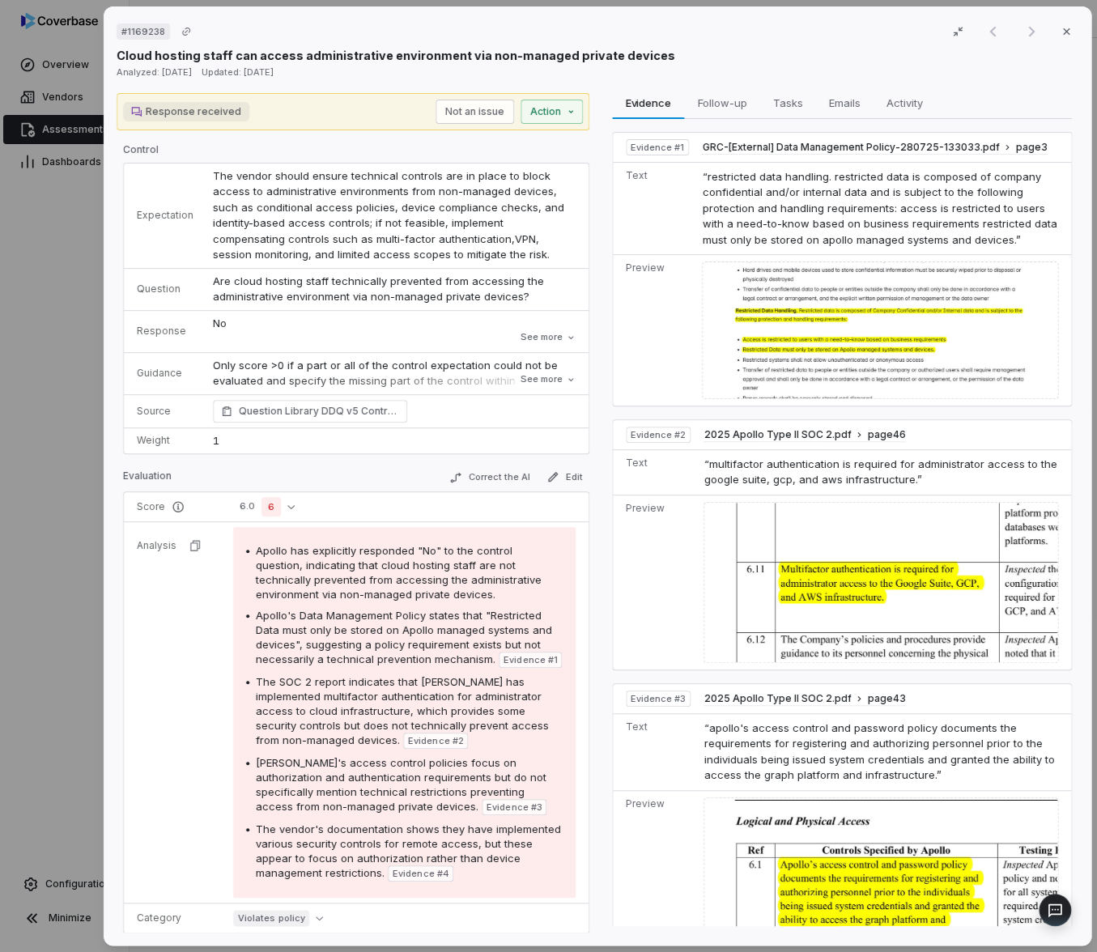
type textarea "*"
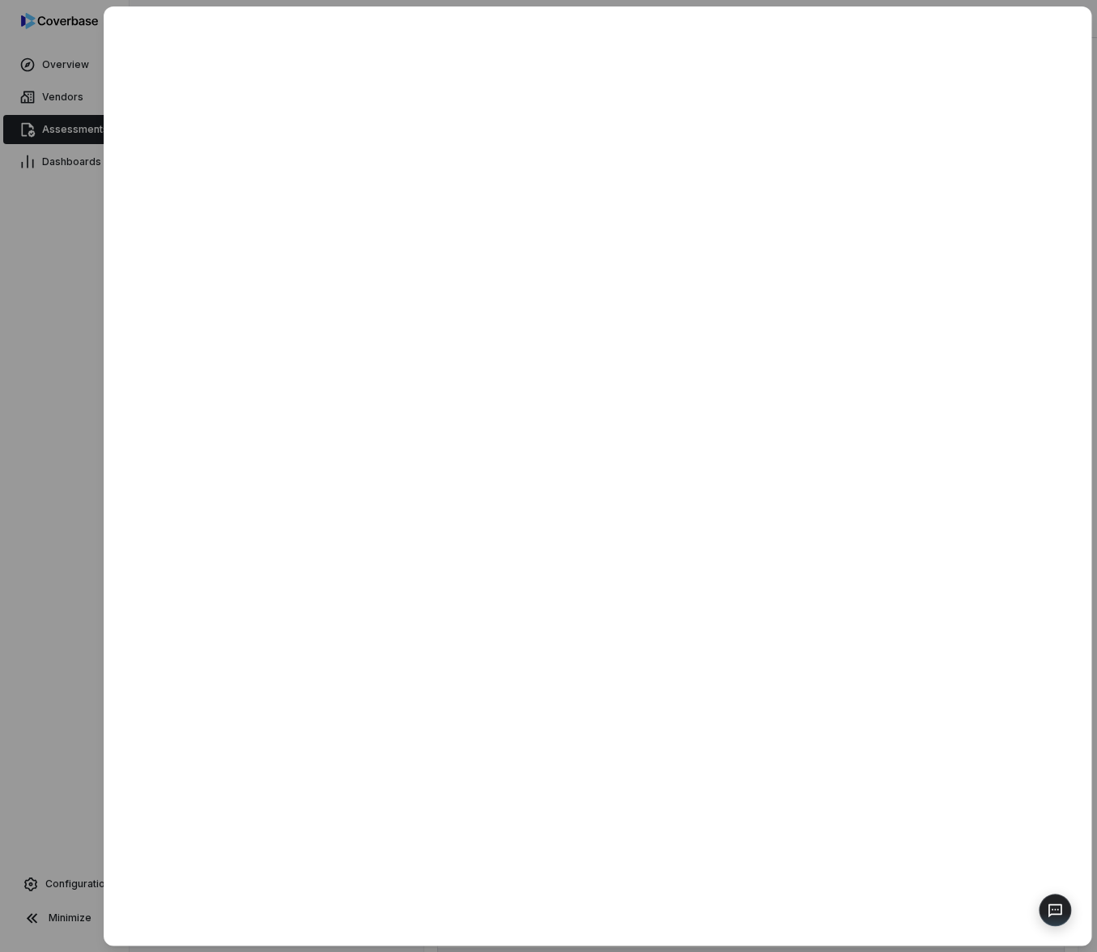
type textarea "*"
click at [92, 716] on div at bounding box center [548, 476] width 1097 height 952
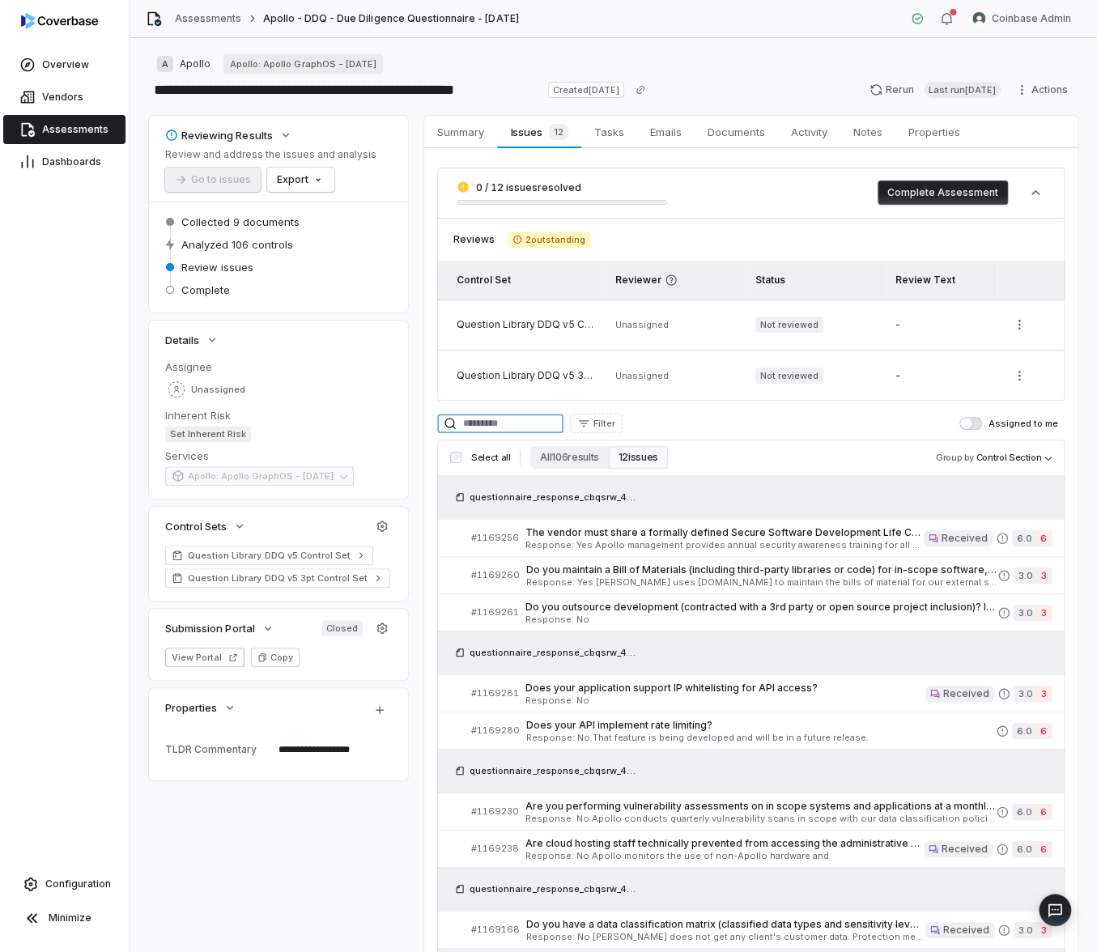
click at [489, 428] on input at bounding box center [500, 423] width 126 height 19
paste input "*******"
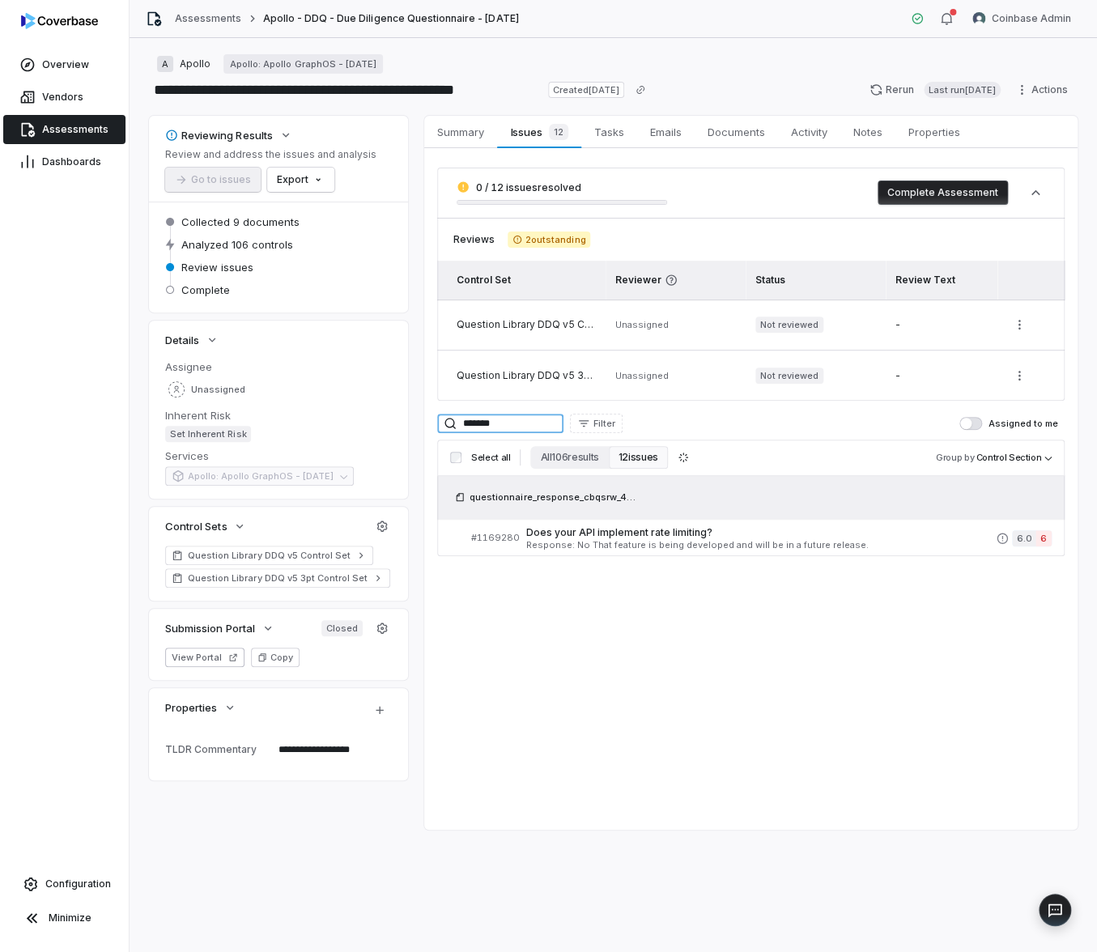
type input "*******"
click at [625, 547] on span "Response: No That feature is being developed and will be in a future release." at bounding box center [761, 545] width 470 height 9
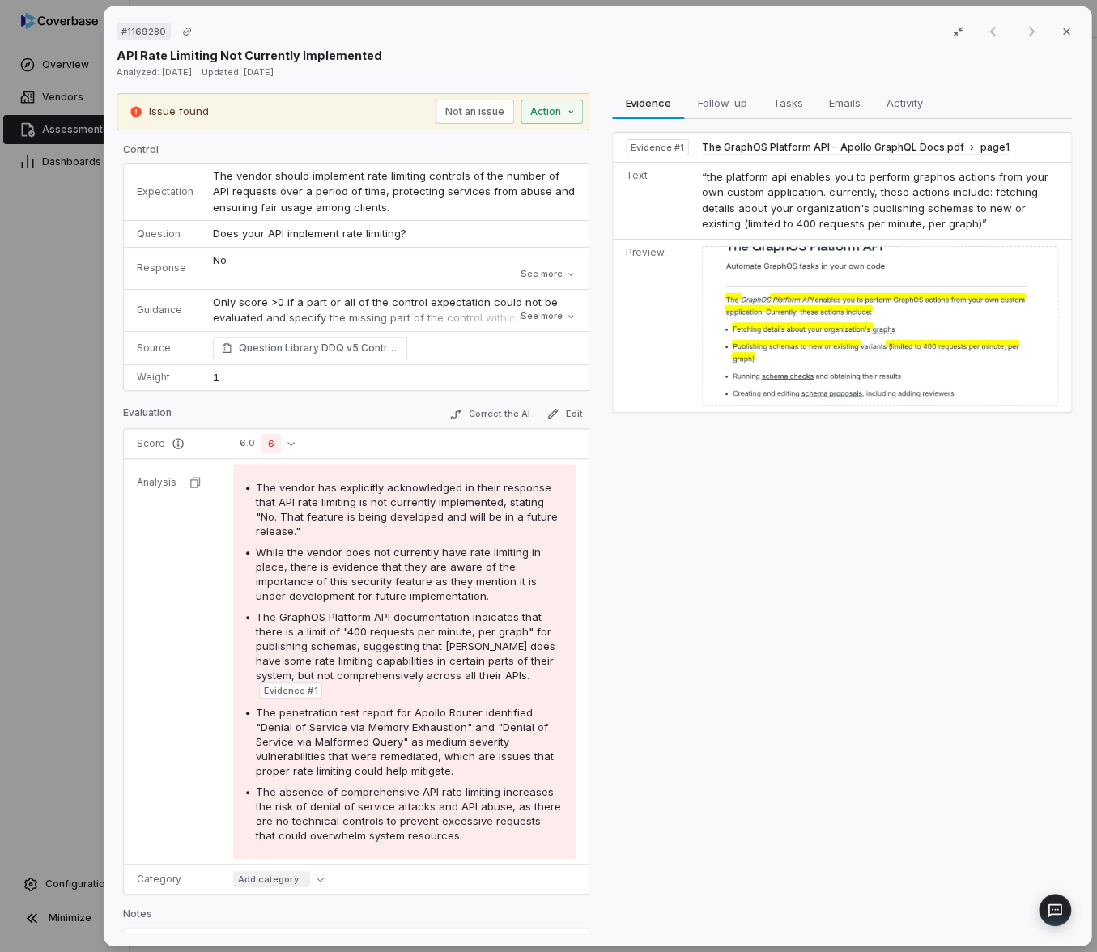
type textarea "*"
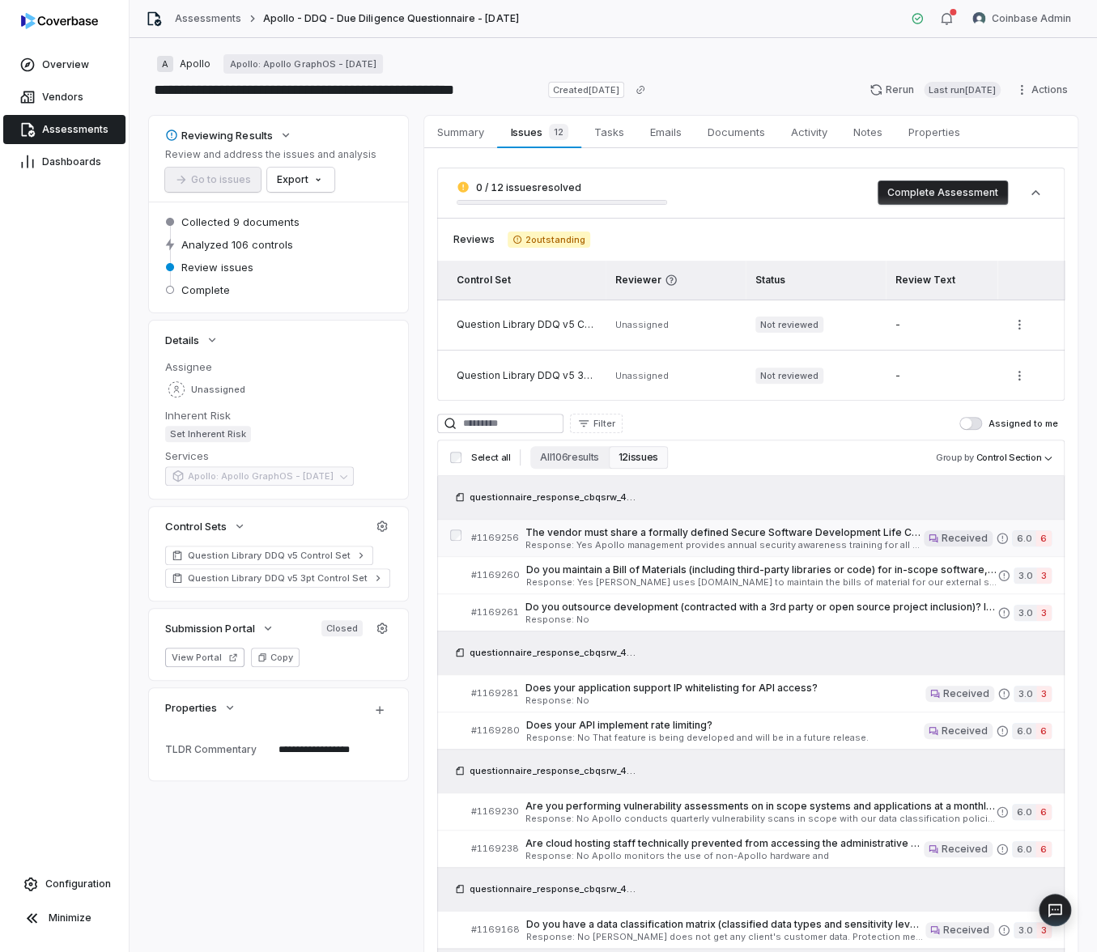
type textarea "*"
